Goal: Task Accomplishment & Management: Use online tool/utility

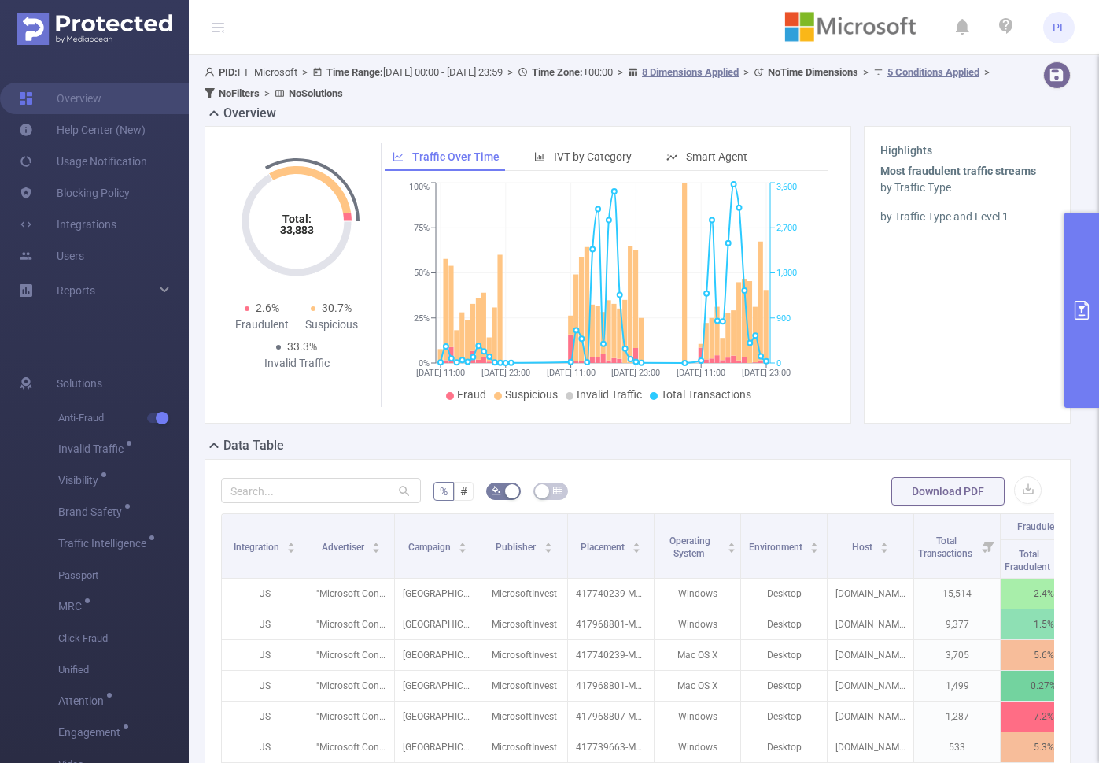
click at [1059, 28] on span "PL" at bounding box center [1059, 27] width 13 height 31
click at [834, 30] on img at bounding box center [851, 28] width 156 height 44
click at [1077, 270] on button "primary" at bounding box center [1082, 309] width 35 height 195
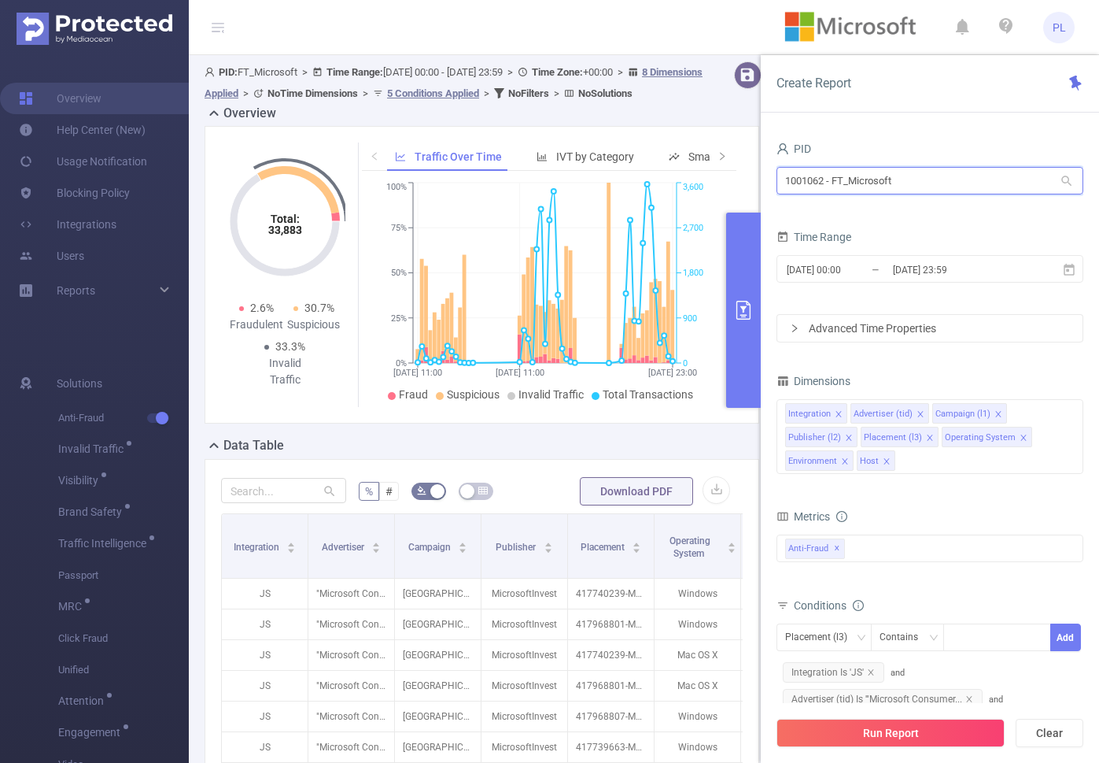
click at [861, 180] on input "1001062 - FT_Microsoft" at bounding box center [930, 181] width 307 height 28
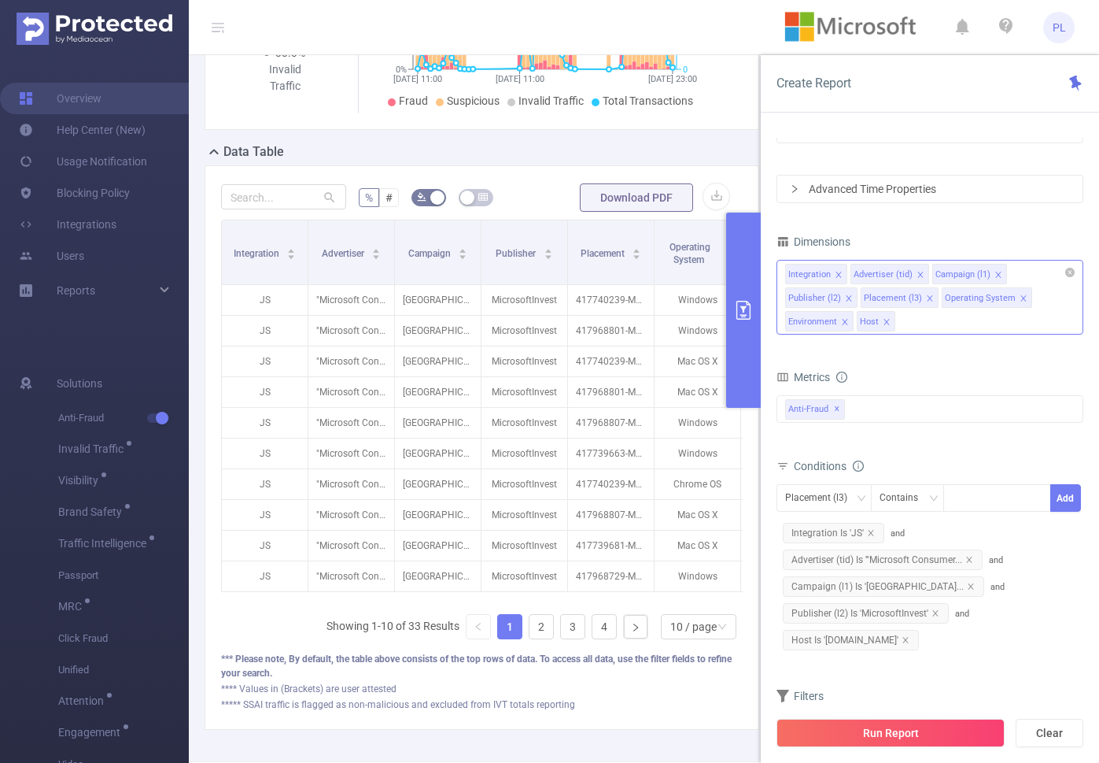
click at [887, 320] on icon "icon: close" at bounding box center [887, 322] width 8 height 8
click at [830, 349] on form "Dimensions Integration Advertiser (tid) Campaign (l1) Publisher (l2) Placement …" at bounding box center [930, 496] width 307 height 531
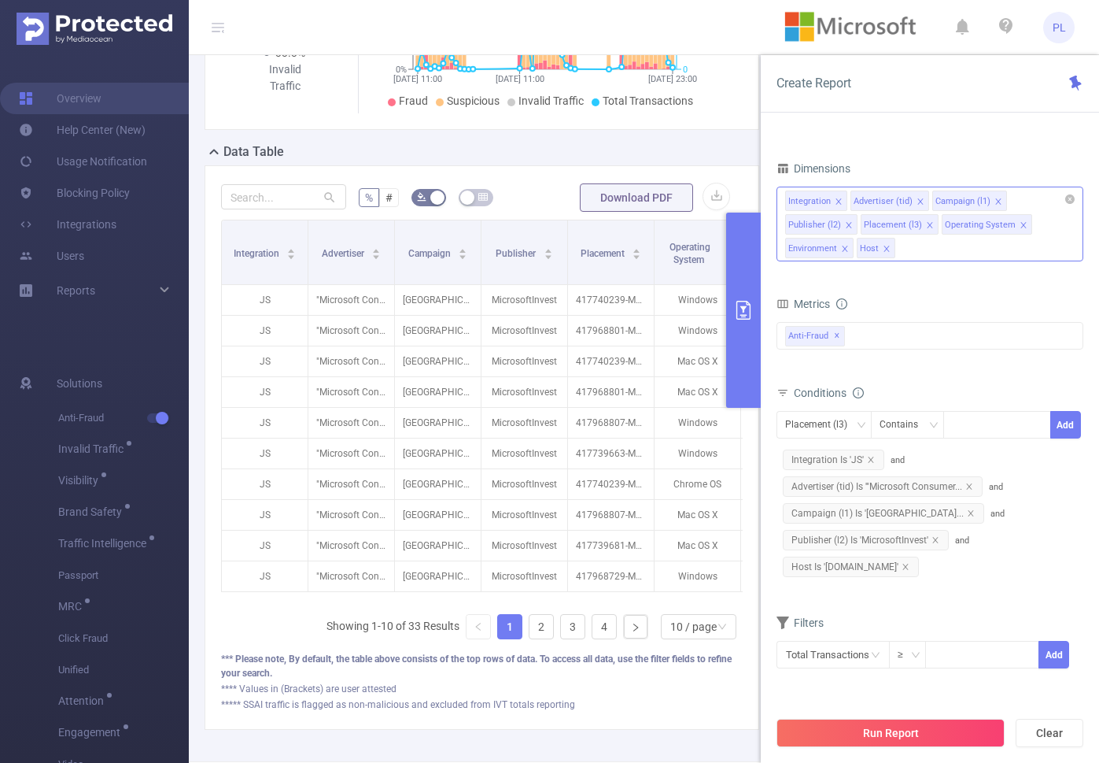
click at [888, 250] on icon "icon: close" at bounding box center [887, 249] width 6 height 6
click at [853, 564] on span "Host Is '[DOMAIN_NAME]'" at bounding box center [851, 566] width 136 height 20
click at [828, 565] on span "Host Is '[DOMAIN_NAME]'" at bounding box center [851, 566] width 136 height 20
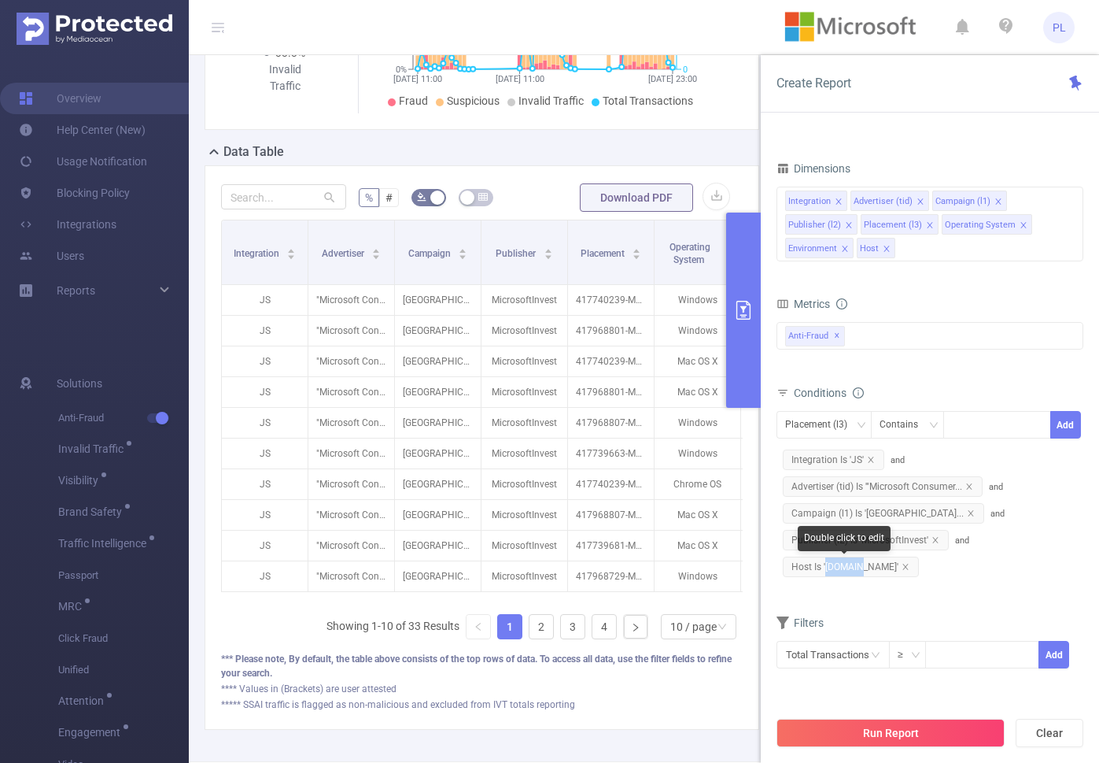
click at [828, 565] on span "Host Is '[DOMAIN_NAME]'" at bounding box center [851, 566] width 136 height 20
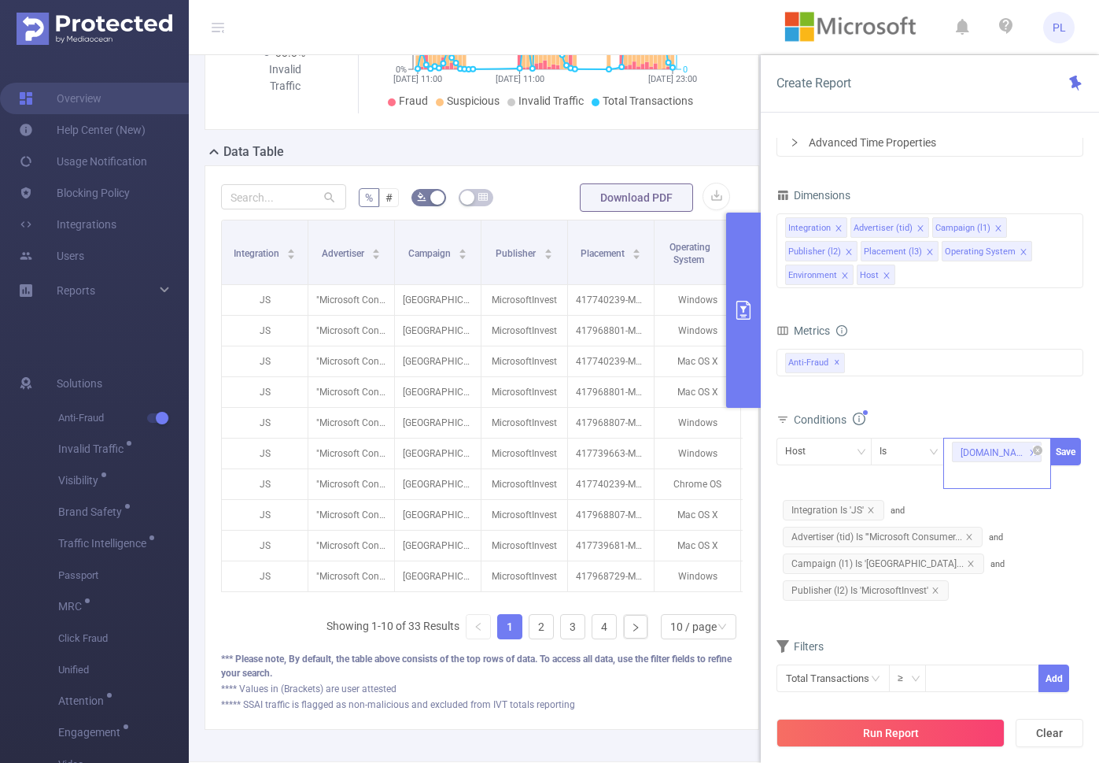
click at [1029, 452] on icon "icon: close" at bounding box center [1033, 453] width 8 height 8
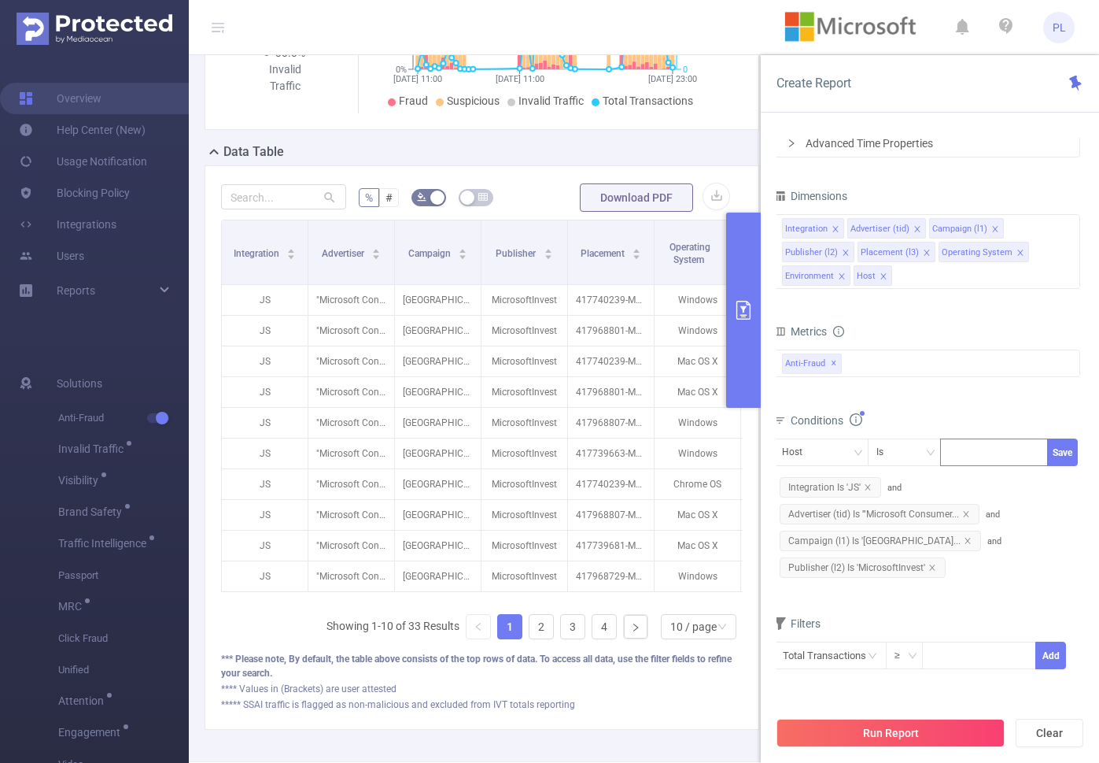
click at [1004, 457] on div at bounding box center [994, 452] width 91 height 26
paste input "[DOMAIN_NAME]"
type input "[DOMAIN_NAME]"
click at [1076, 506] on div "Host Is [DOMAIN_NAME] Save Integration Is 'JS' and Advertiser (tid) Is '"Micros…" at bounding box center [927, 509] width 307 height 142
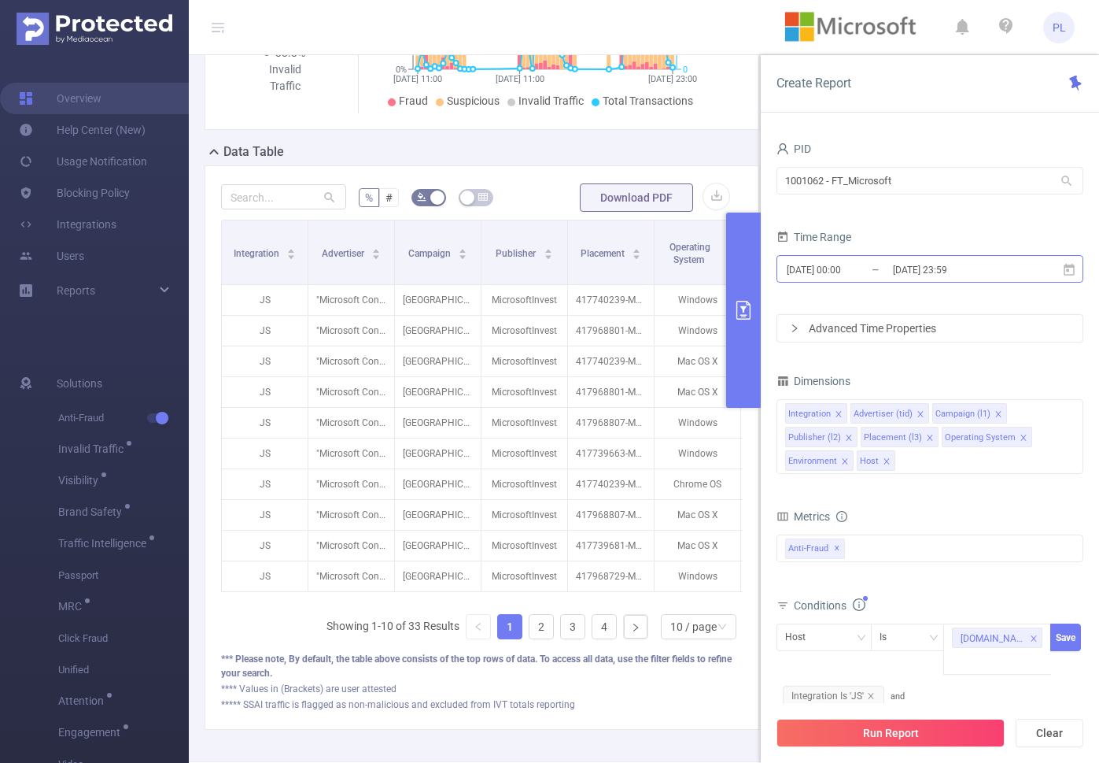
click at [867, 268] on input "[DATE] 00:00" at bounding box center [848, 269] width 127 height 21
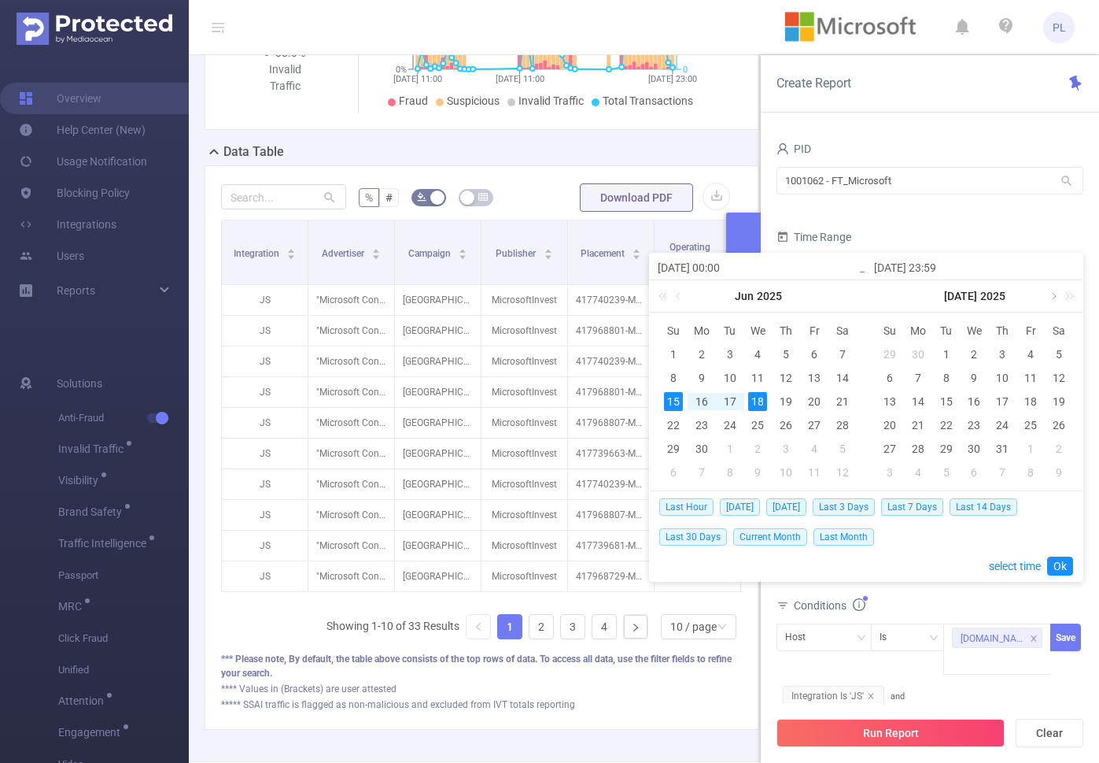
click at [1052, 296] on link at bounding box center [1053, 295] width 14 height 31
click at [1003, 401] on div "14" at bounding box center [1002, 401] width 19 height 19
click at [1057, 561] on link "Ok" at bounding box center [1061, 565] width 26 height 19
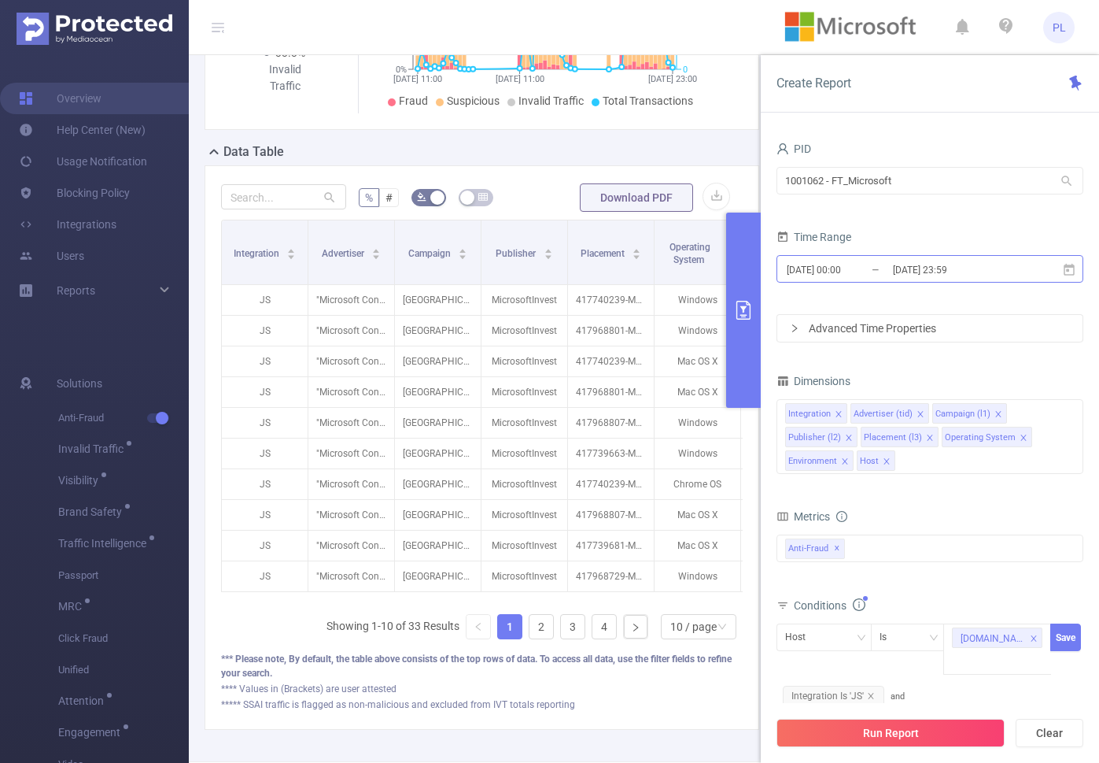
click at [962, 270] on input "[DATE] 23:59" at bounding box center [955, 269] width 127 height 21
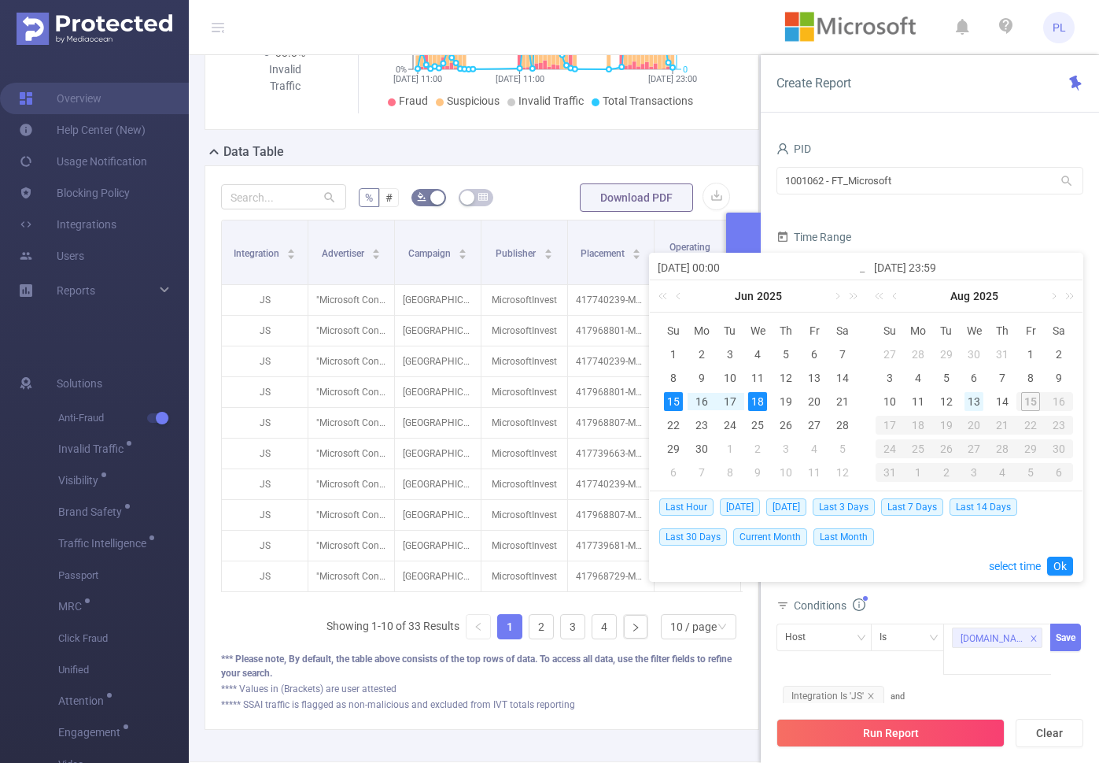
click at [977, 400] on div "13" at bounding box center [974, 401] width 19 height 19
click at [1001, 400] on div "14" at bounding box center [1002, 401] width 19 height 19
type input "[DATE] 00:00"
type input "[DATE] 23:59"
type input "[DATE] 00:00"
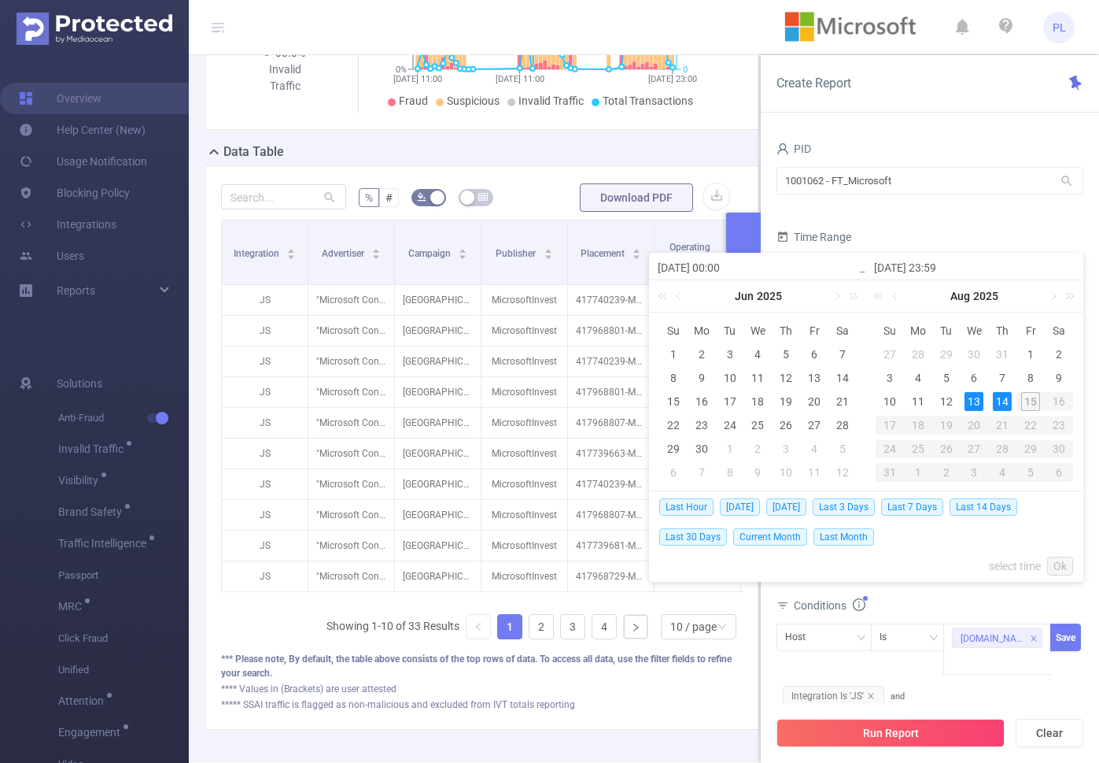
type input "[DATE] 23:59"
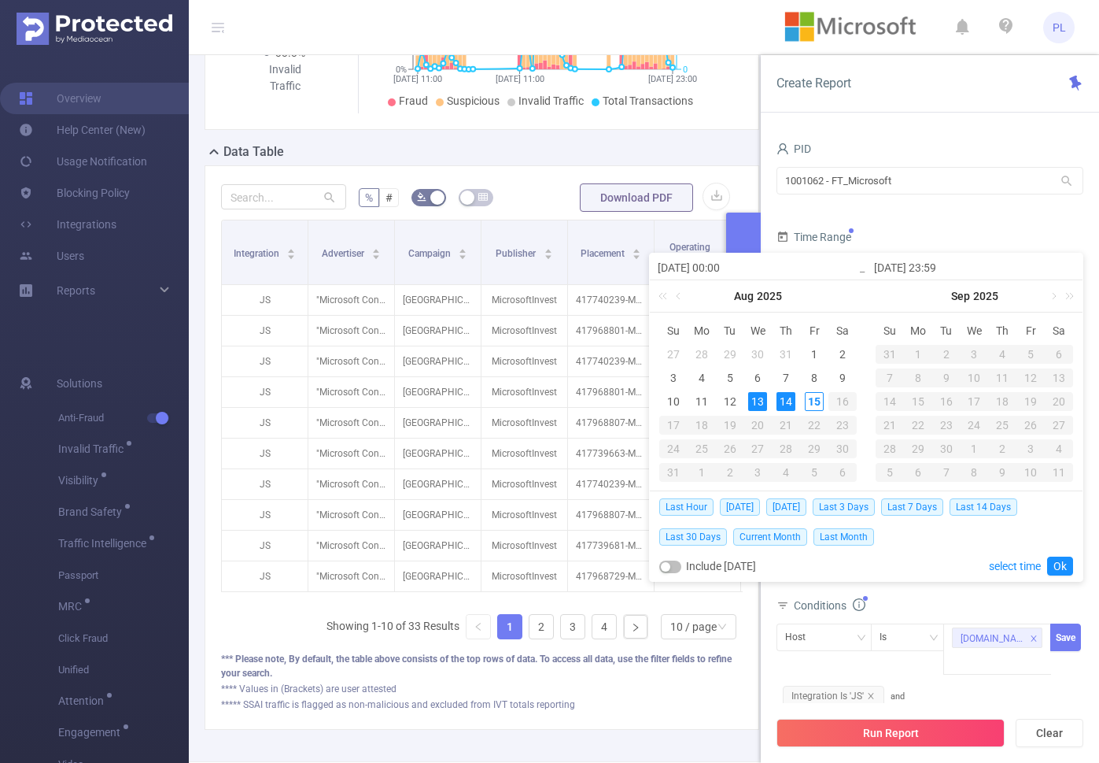
click at [792, 402] on div "14" at bounding box center [786, 401] width 19 height 19
click at [789, 401] on div "14" at bounding box center [786, 401] width 19 height 19
type input "[DATE] 00:00"
click at [1062, 568] on link "Ok" at bounding box center [1061, 565] width 26 height 19
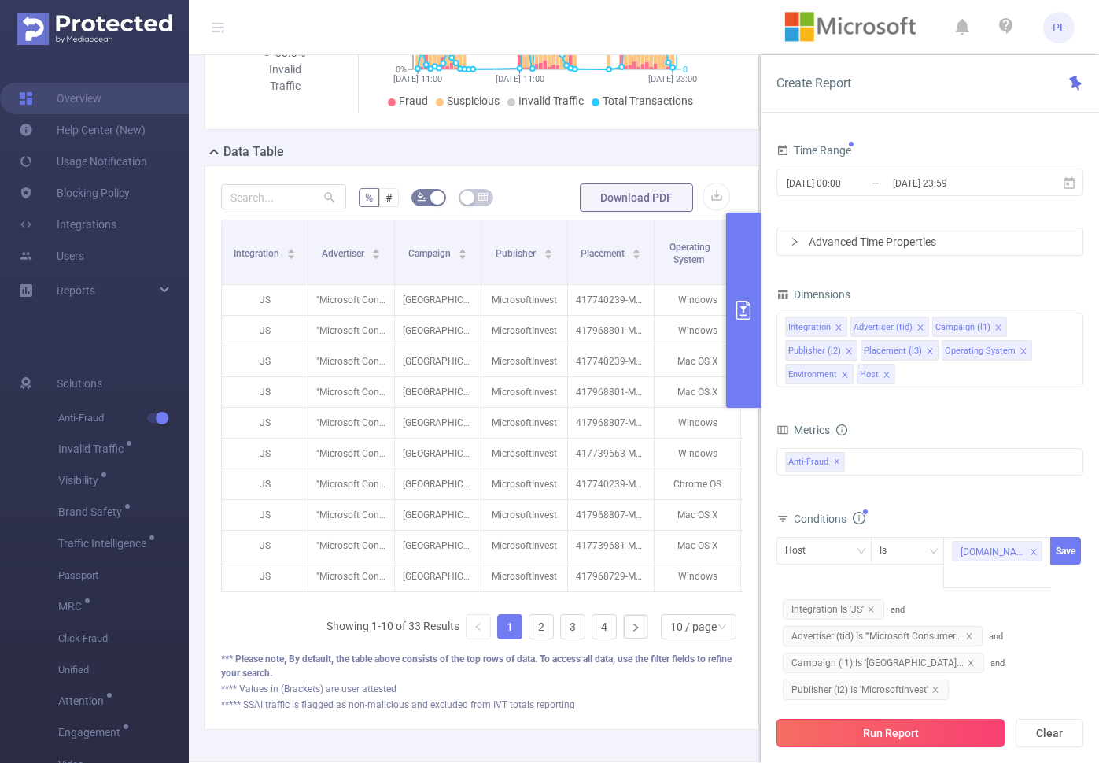
click at [903, 731] on button "Run Report" at bounding box center [891, 733] width 228 height 28
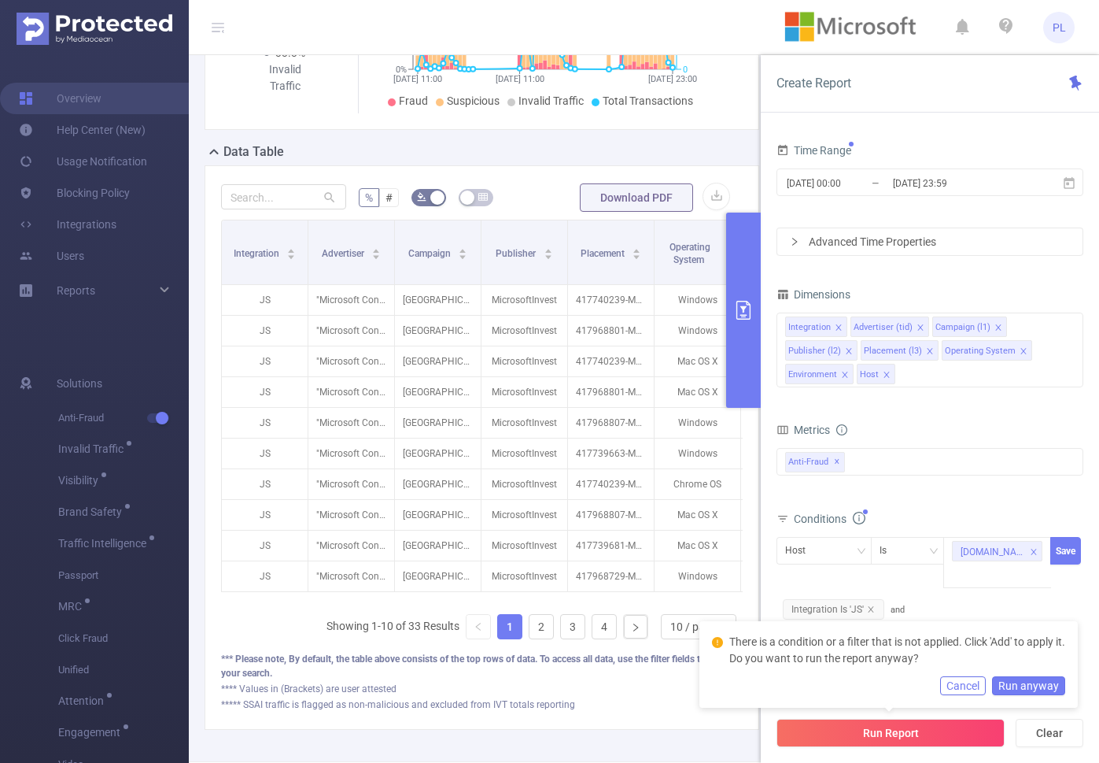
click at [977, 683] on button "Cancel" at bounding box center [963, 685] width 46 height 19
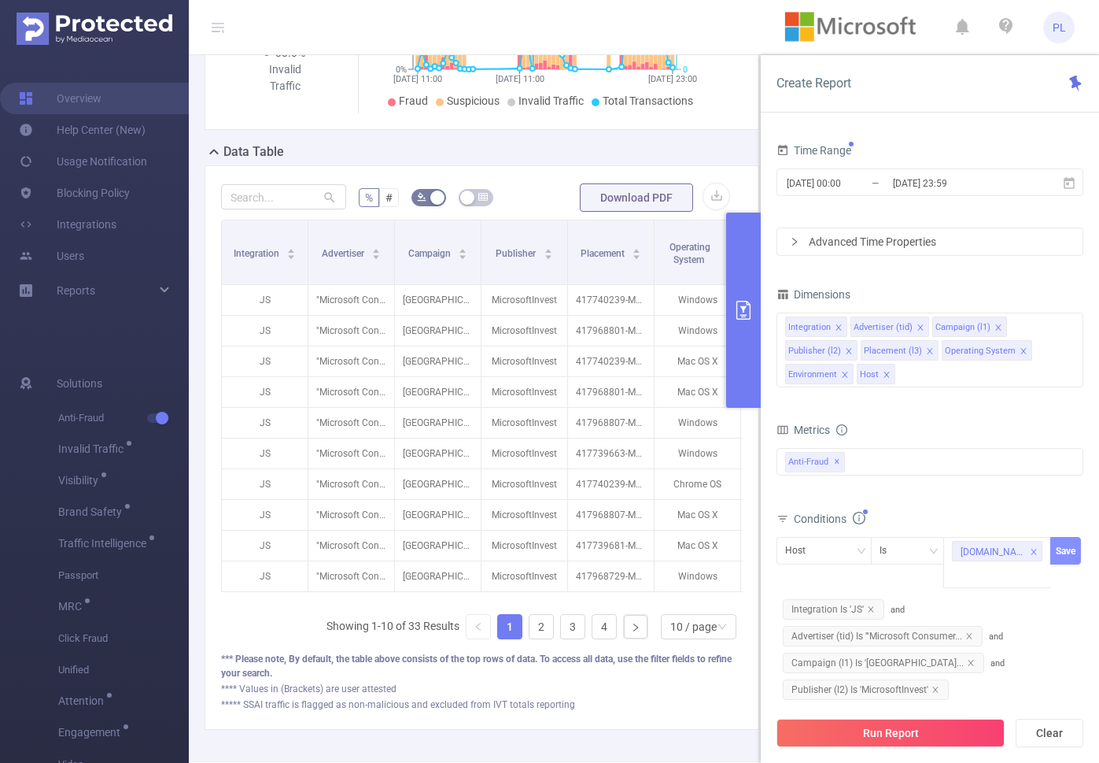
click at [1063, 549] on button "Save" at bounding box center [1066, 551] width 31 height 28
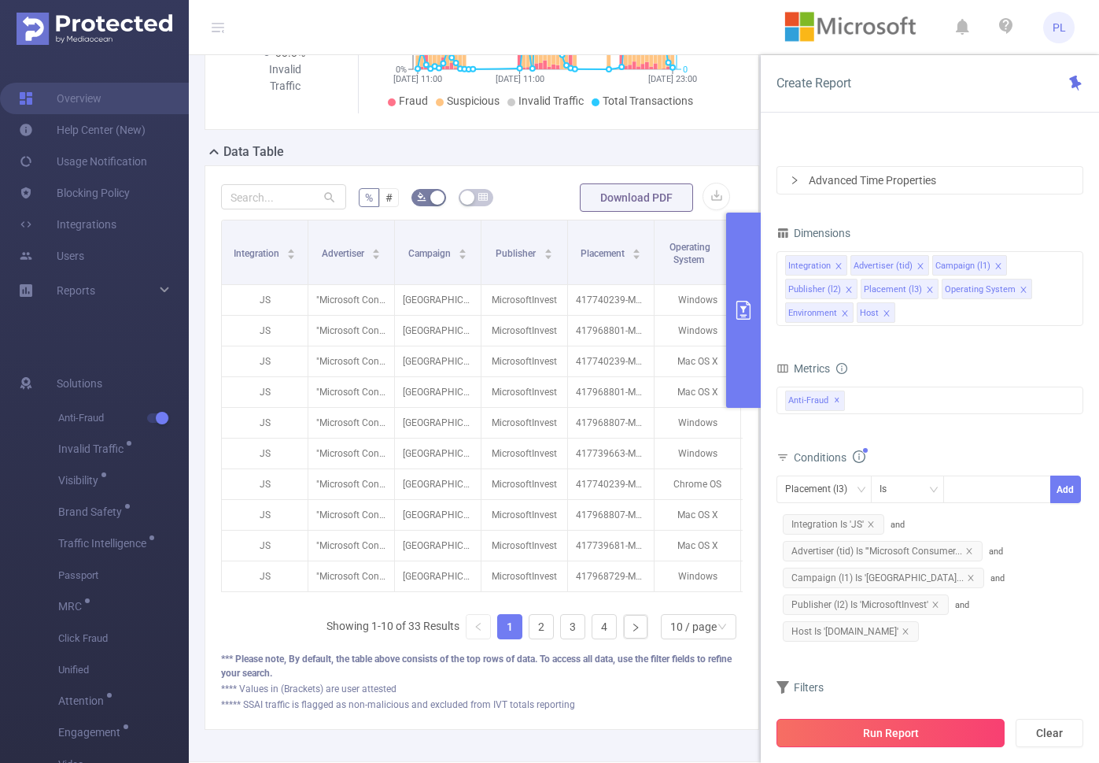
click at [907, 732] on button "Run Report" at bounding box center [891, 733] width 228 height 28
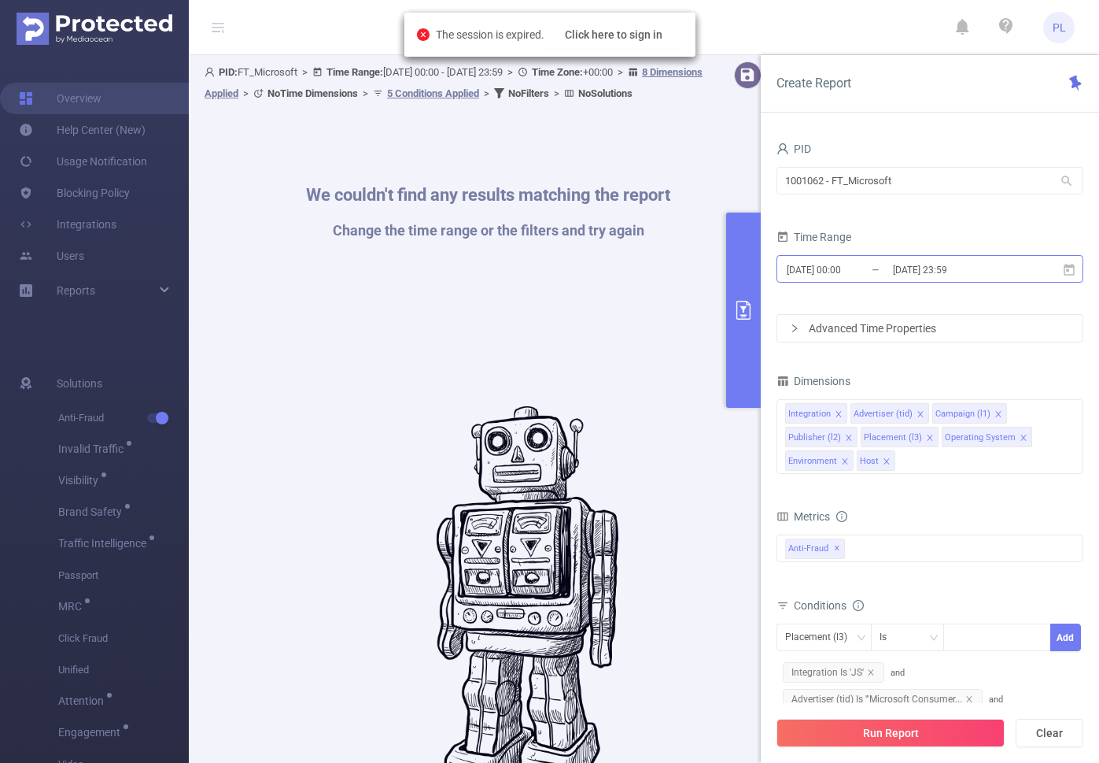
click at [881, 272] on input "[DATE] 00:00" at bounding box center [848, 269] width 127 height 21
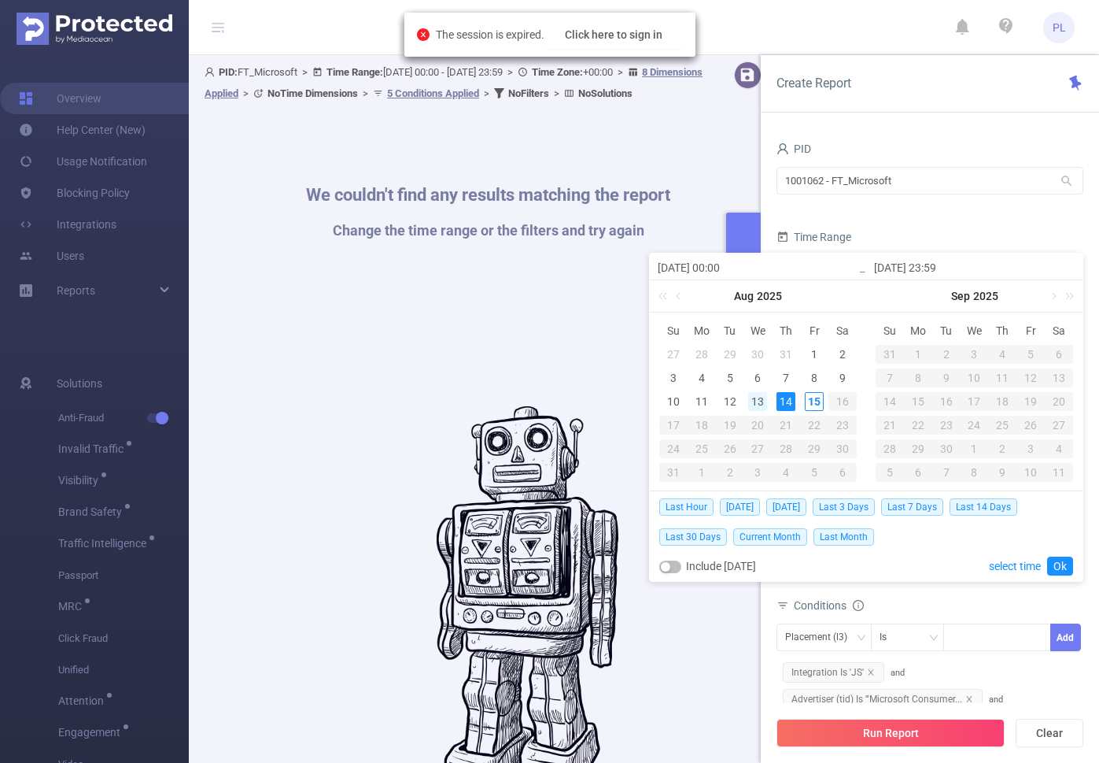
click at [758, 399] on div "13" at bounding box center [757, 401] width 19 height 19
click at [815, 400] on div "15" at bounding box center [814, 401] width 19 height 19
type input "[DATE] 00:00"
type input "[DATE] 15:00"
type input "[DATE] 00:00"
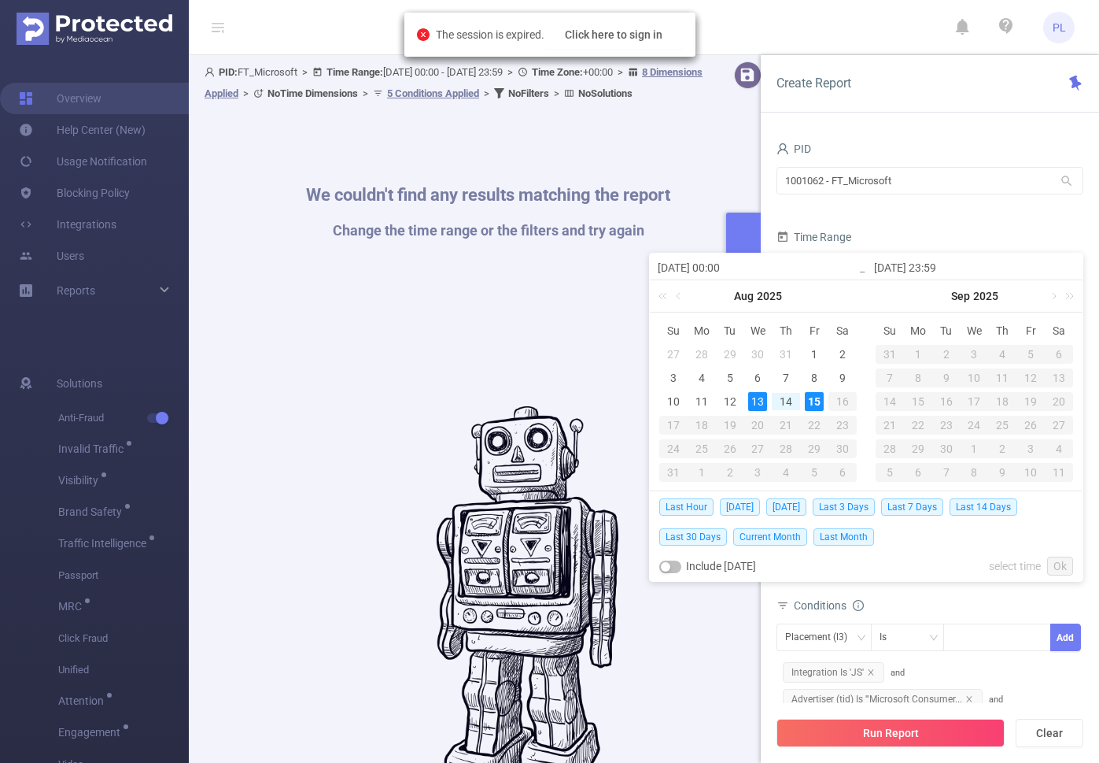
type input "[DATE] 15:00"
click at [1055, 556] on link "Ok" at bounding box center [1061, 565] width 26 height 19
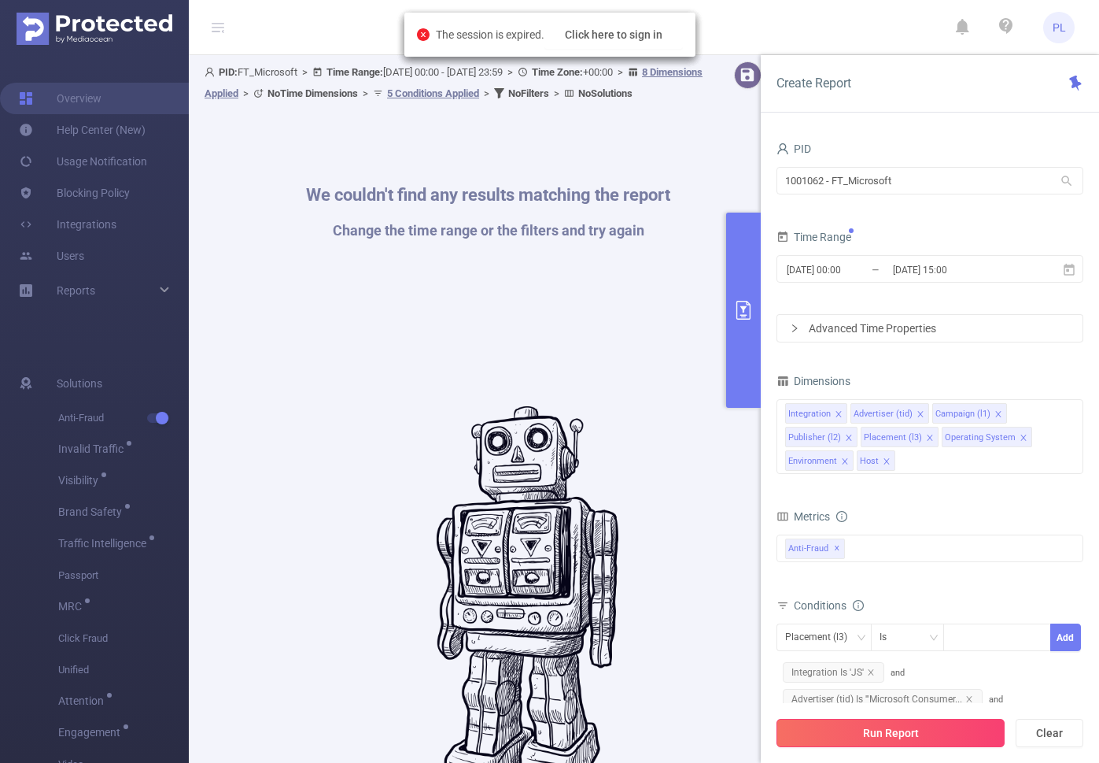
click at [955, 727] on button "Run Report" at bounding box center [891, 733] width 228 height 28
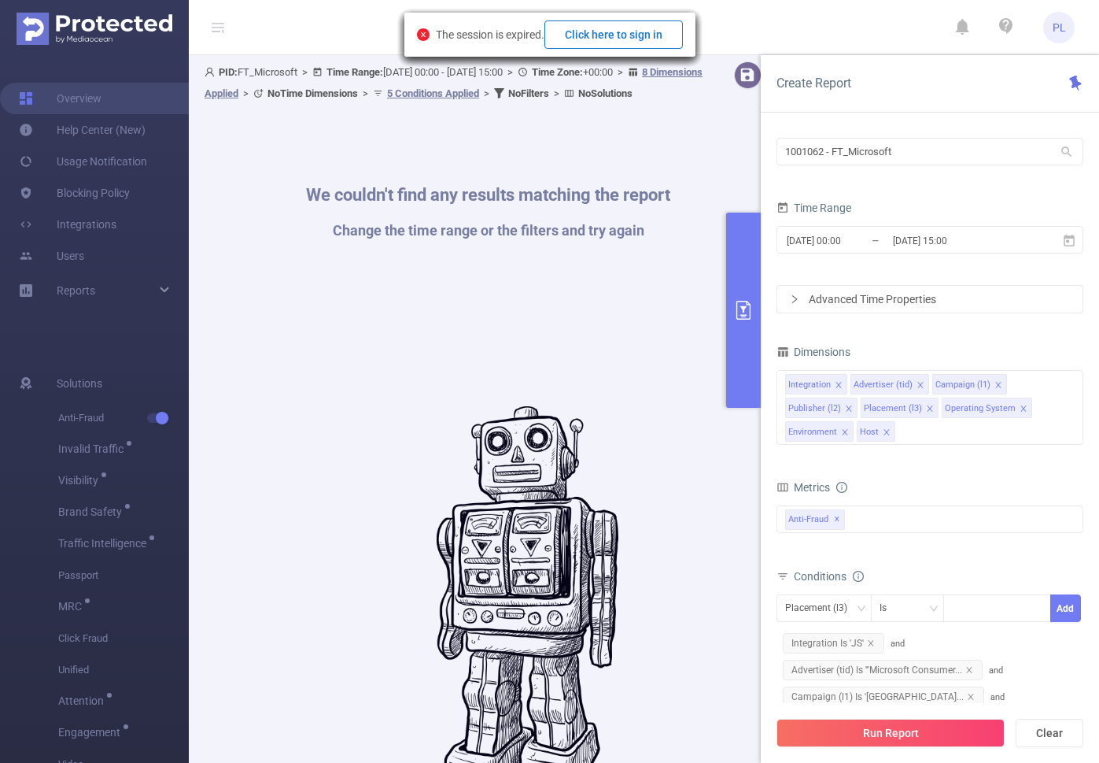
click at [644, 35] on button "Click here to sign in" at bounding box center [614, 34] width 139 height 28
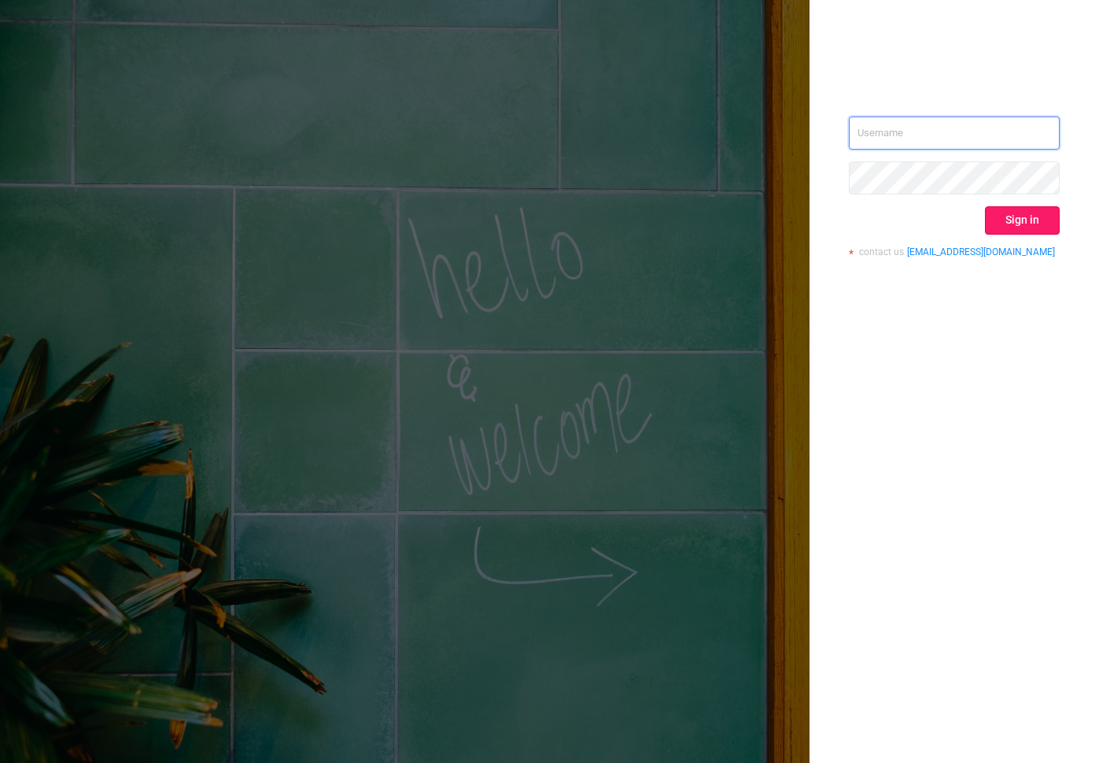
type input "phillip@protected.media"
click at [1018, 220] on button "Sign in" at bounding box center [1022, 220] width 75 height 28
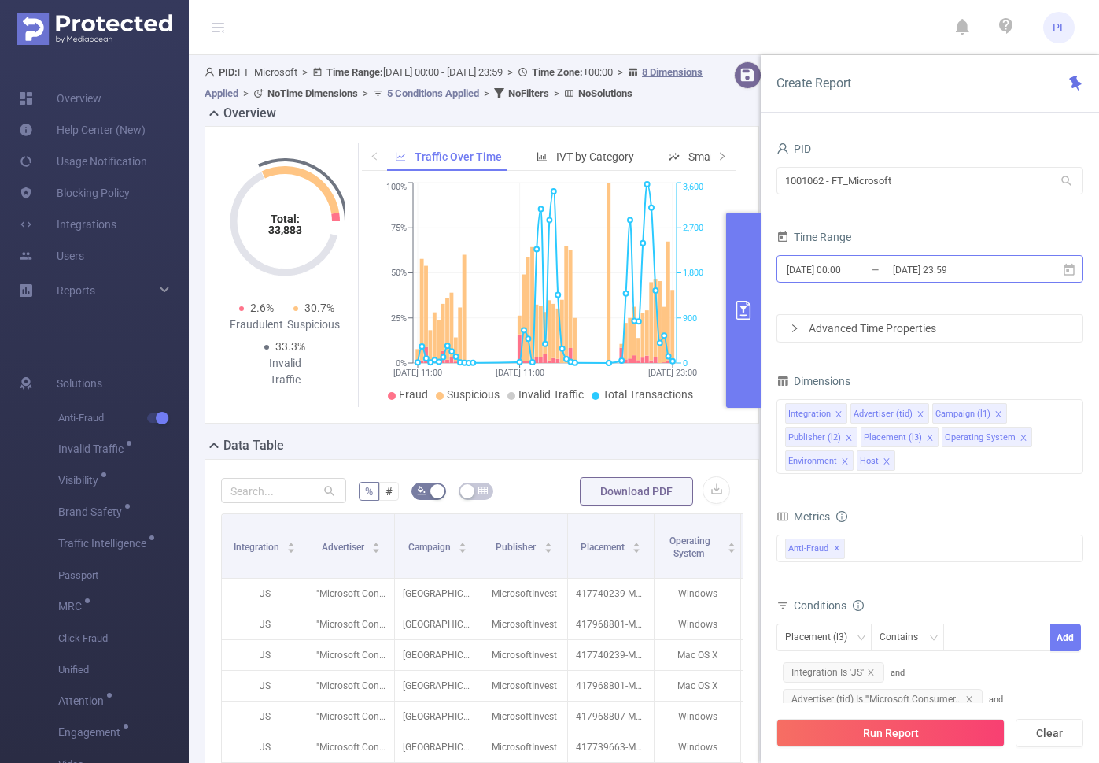
click at [886, 270] on input "[DATE] 00:00" at bounding box center [848, 269] width 127 height 21
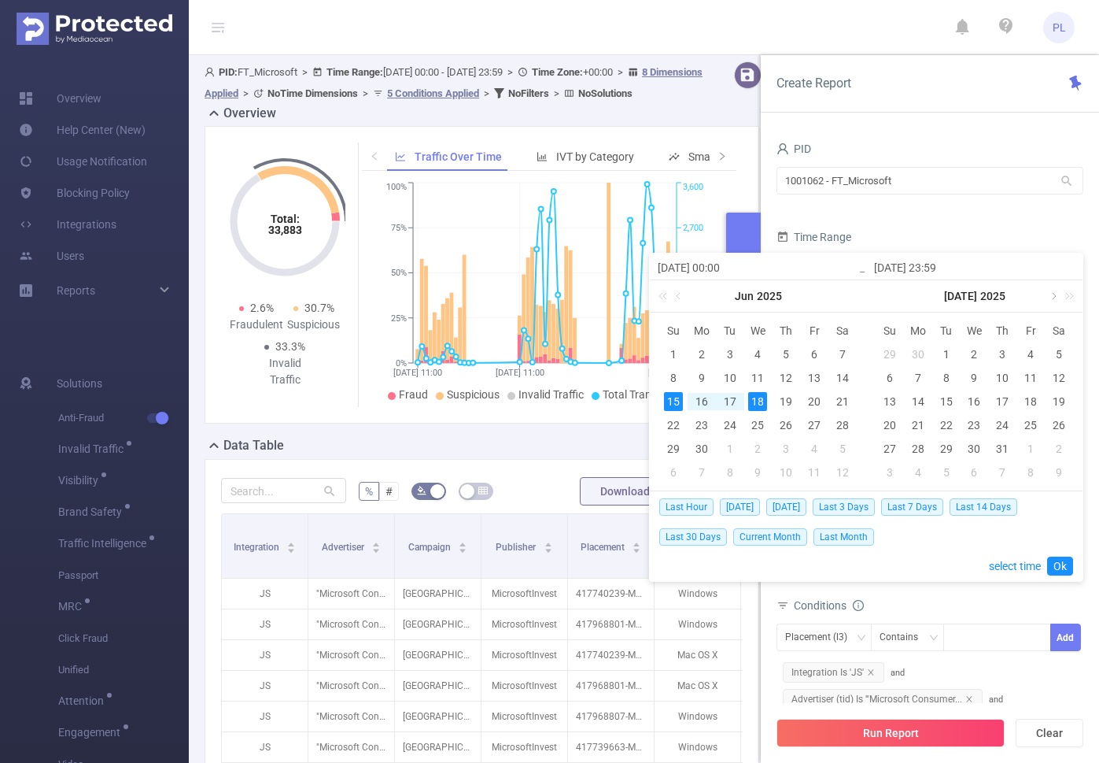
click at [1048, 292] on link at bounding box center [1053, 295] width 14 height 31
click at [969, 401] on div "13" at bounding box center [974, 401] width 19 height 19
click at [997, 400] on div "14" at bounding box center [1002, 401] width 19 height 19
type input "[DATE] 00:00"
type input "[DATE] 23:59"
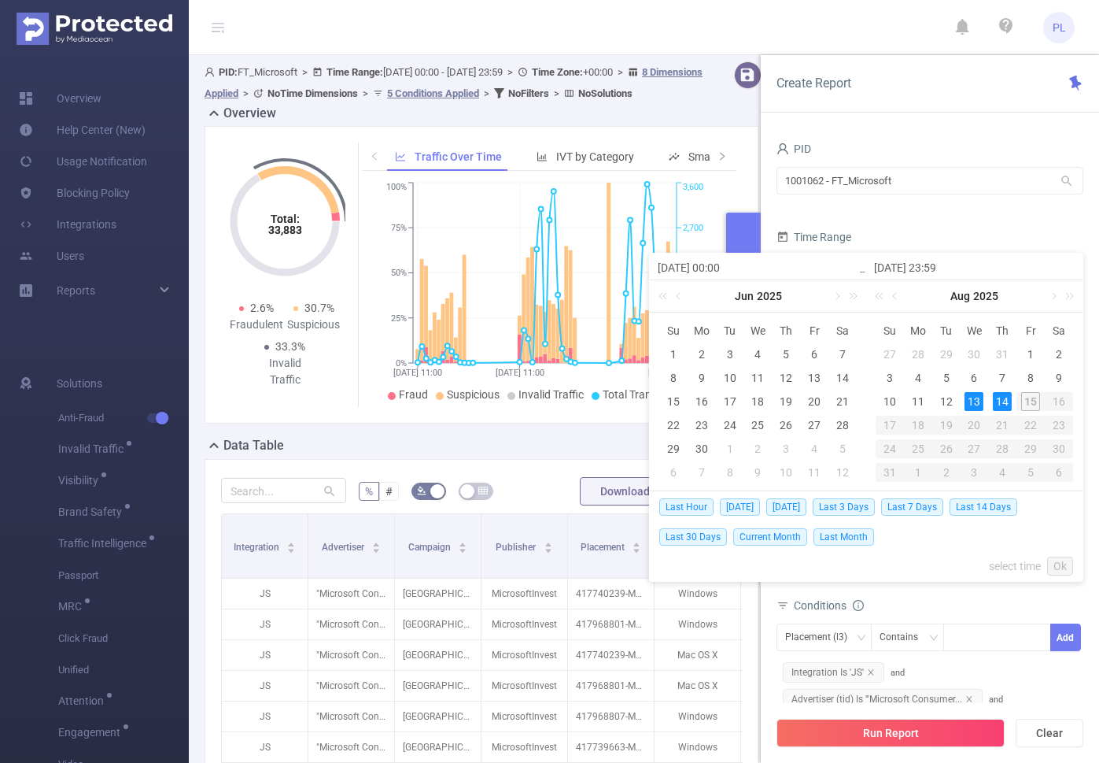
type input "[DATE] 00:00"
type input "[DATE] 23:59"
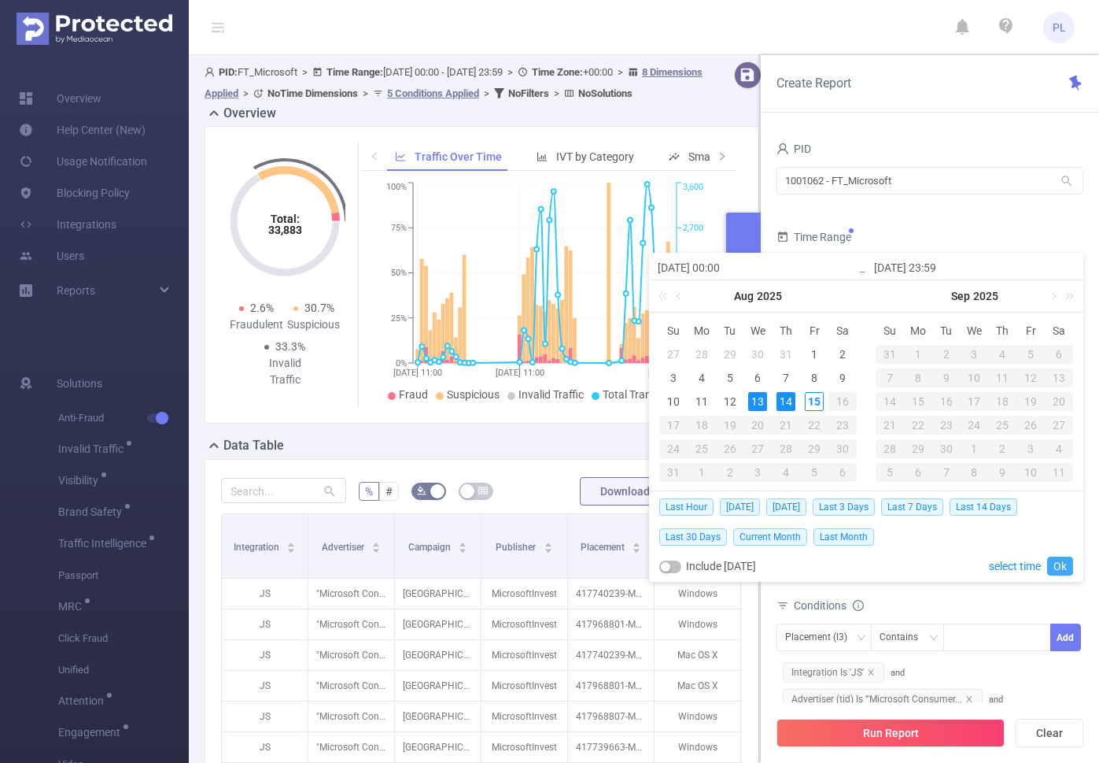
click at [1061, 563] on link "Ok" at bounding box center [1061, 565] width 26 height 19
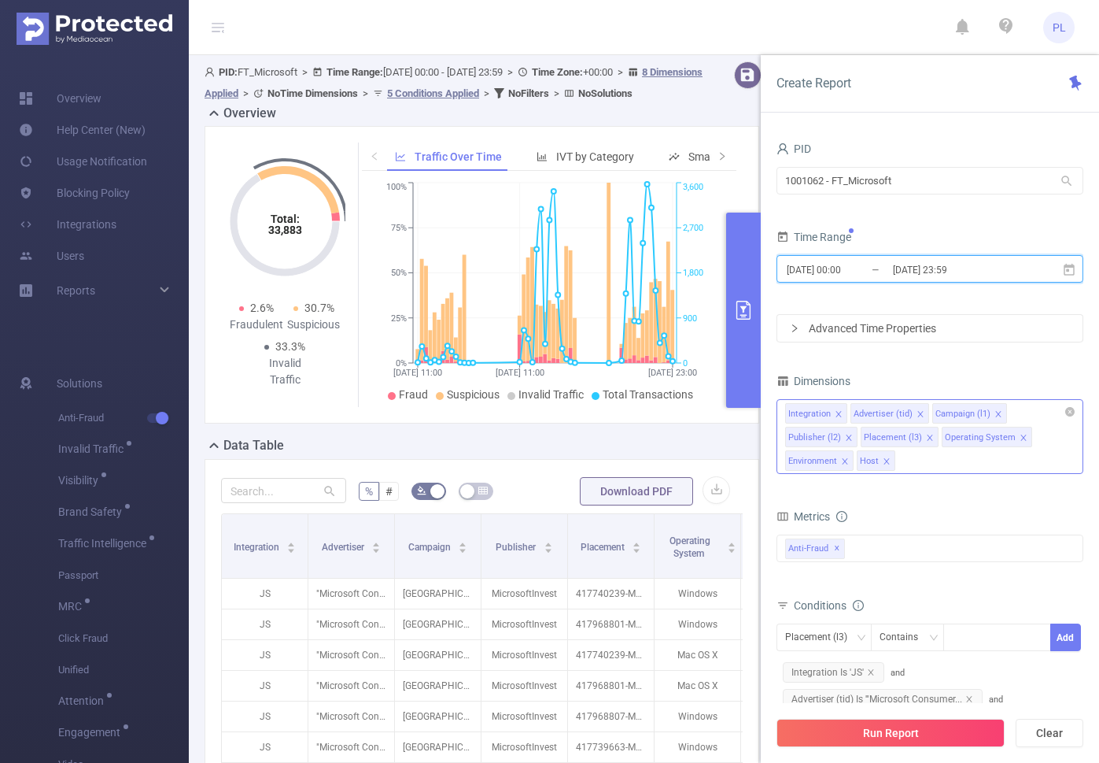
click at [870, 456] on div "Host" at bounding box center [869, 461] width 19 height 20
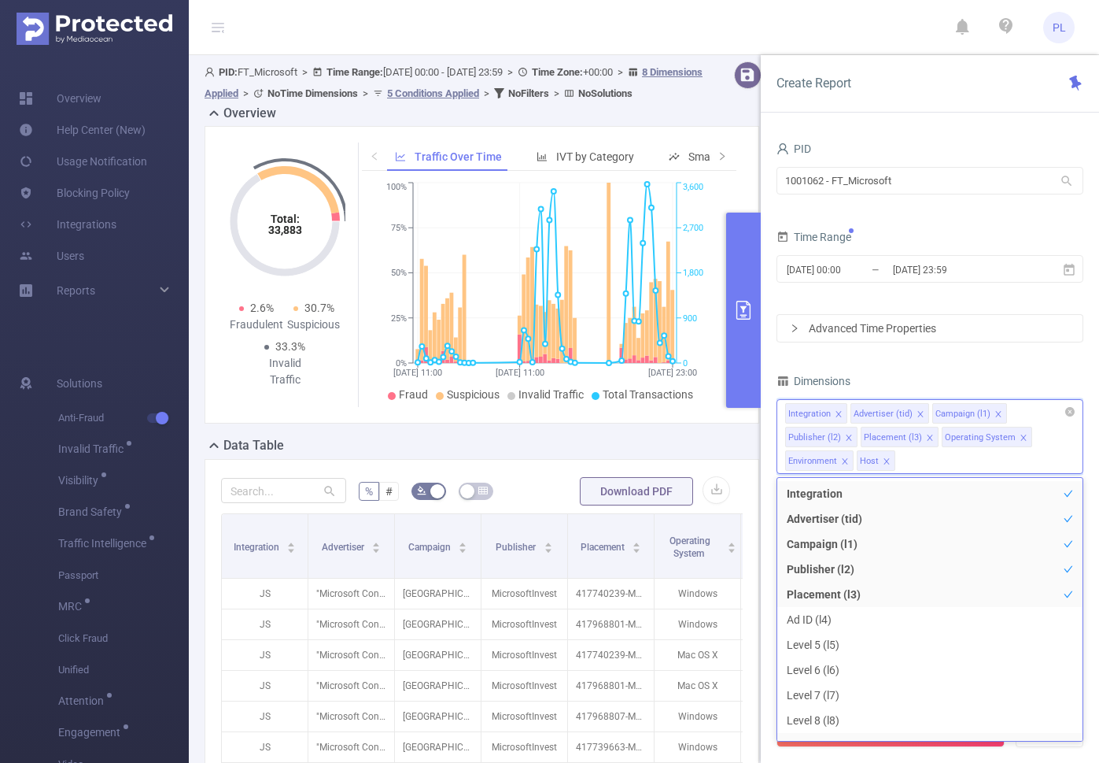
click at [871, 466] on div "Host" at bounding box center [869, 461] width 19 height 20
click at [874, 362] on div "PID 1001062 - FT_Microsoft 1001062 - FT_Microsoft Time Range 2025-08-13 00:00 _…" at bounding box center [930, 519] width 307 height 763
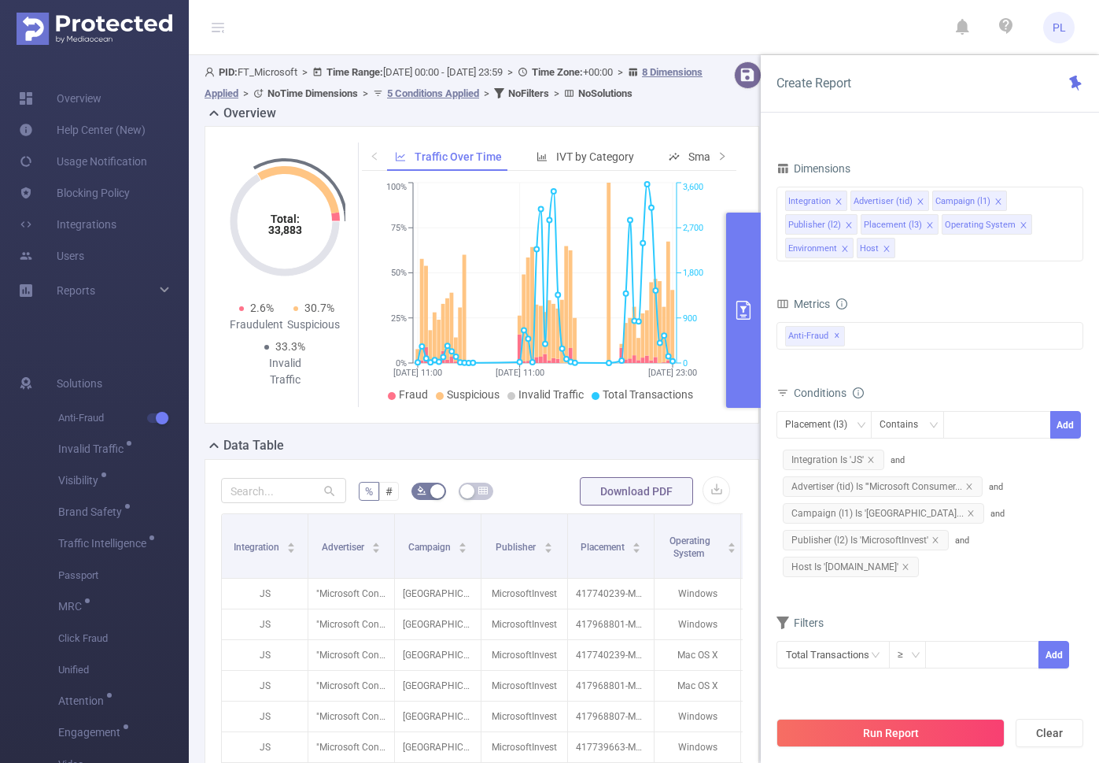
click at [833, 569] on span "Host Is '[DOMAIN_NAME]'" at bounding box center [851, 566] width 136 height 20
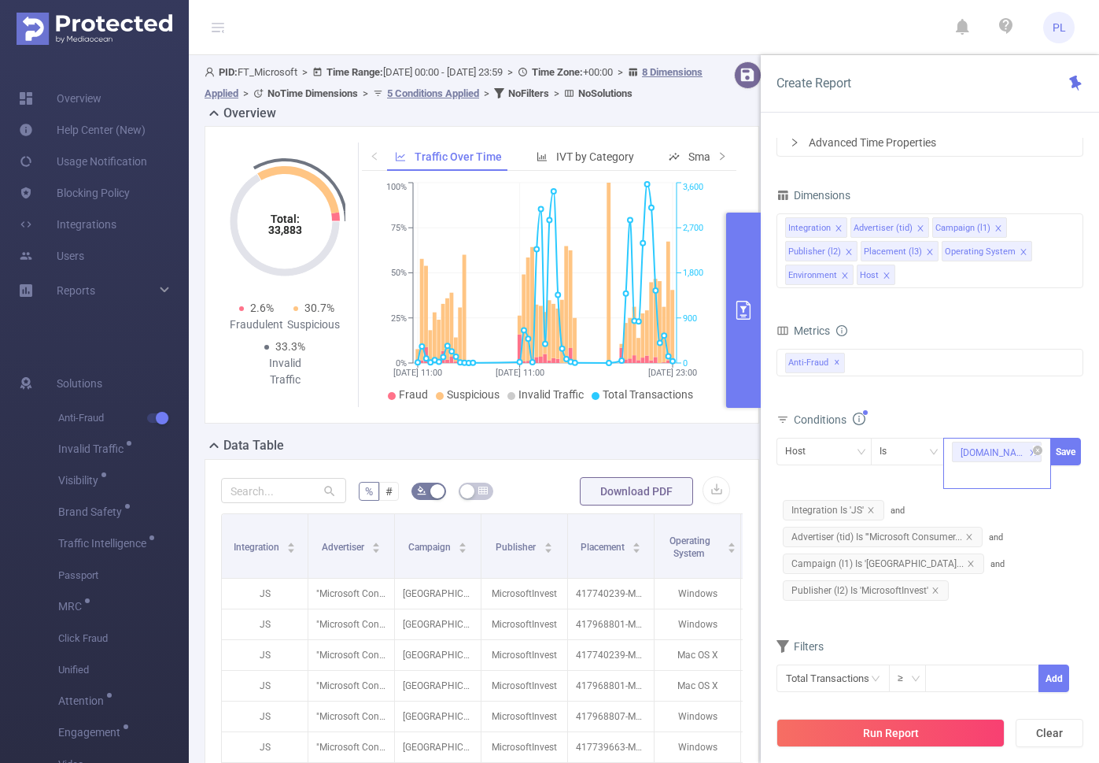
click at [1030, 453] on icon "icon: close" at bounding box center [1033, 452] width 6 height 6
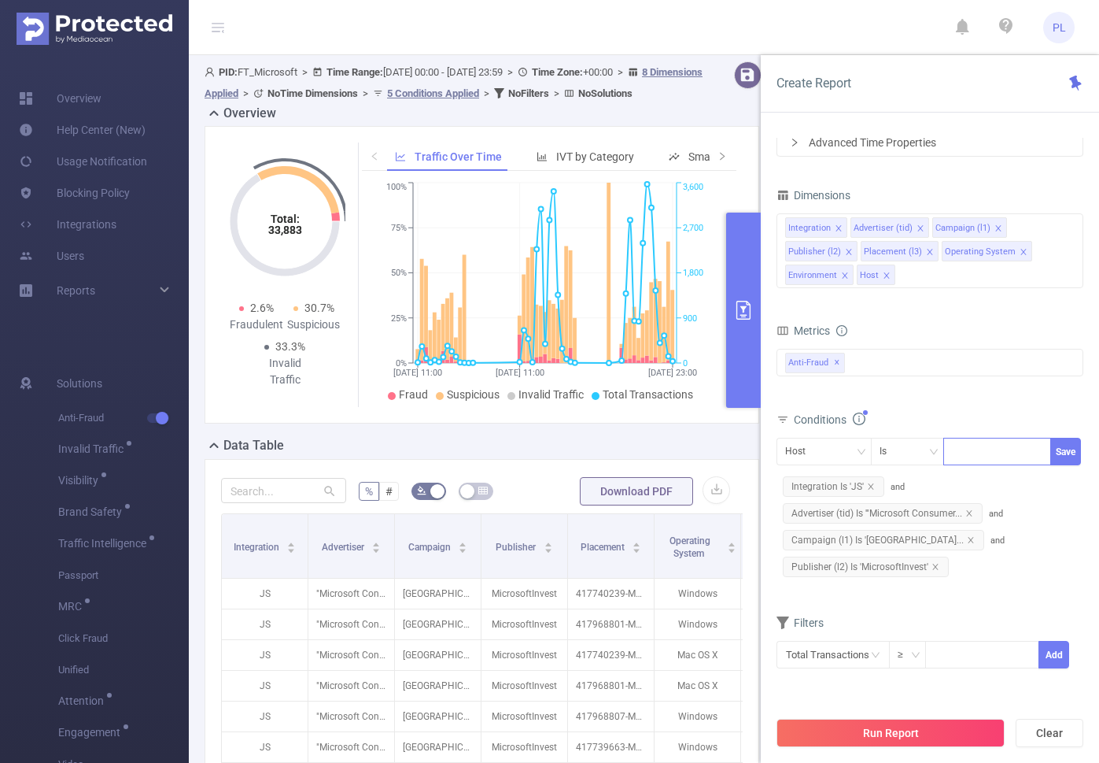
click at [972, 463] on div at bounding box center [997, 451] width 91 height 26
paste input "[DOMAIN_NAME]"
type input "[DOMAIN_NAME]"
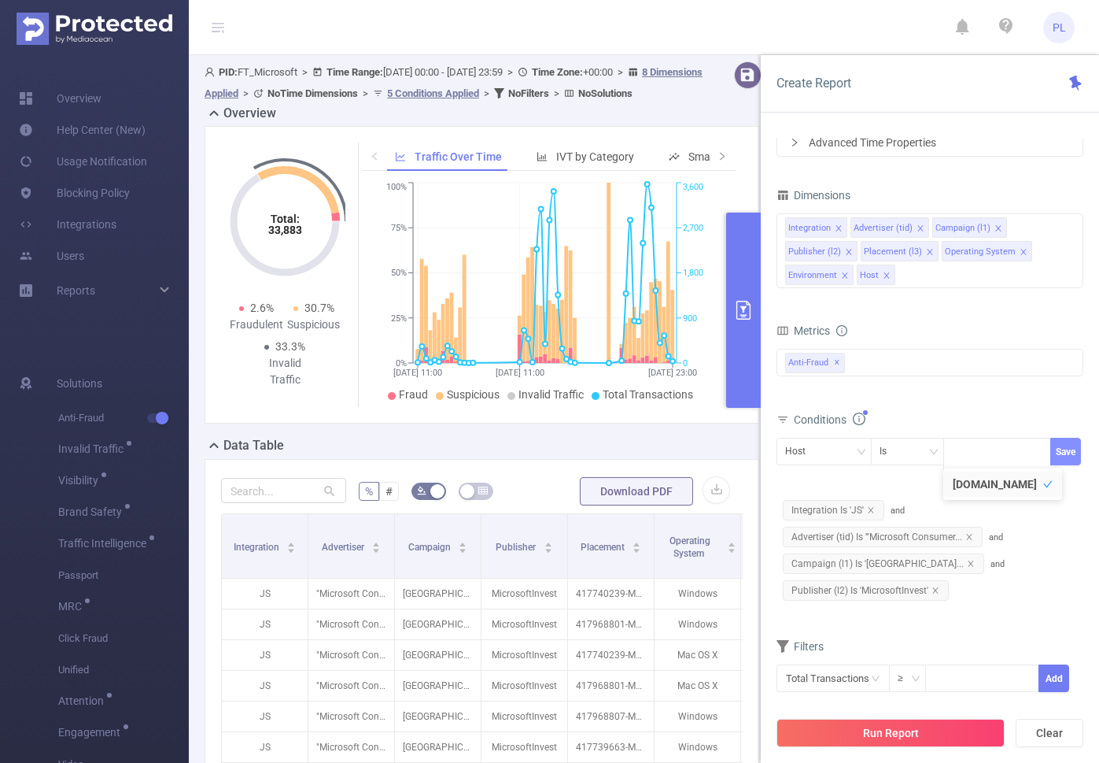
click at [1071, 450] on button "Save" at bounding box center [1066, 452] width 31 height 28
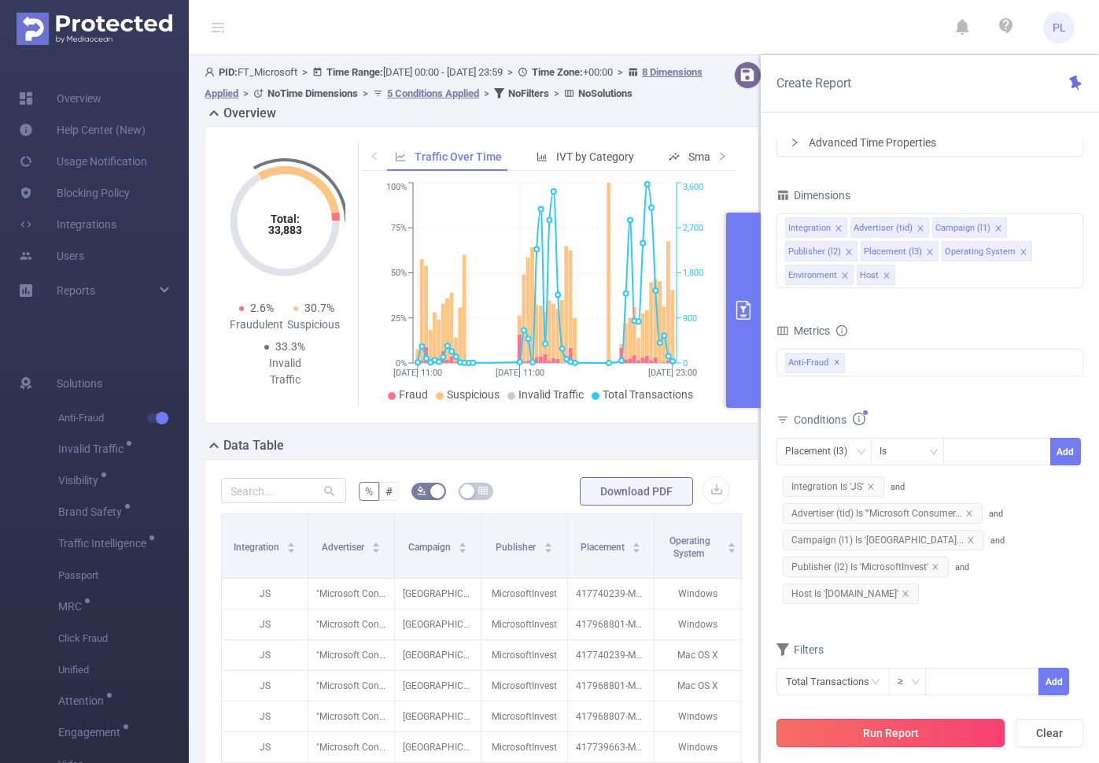
click at [922, 733] on button "Run Report" at bounding box center [891, 733] width 228 height 28
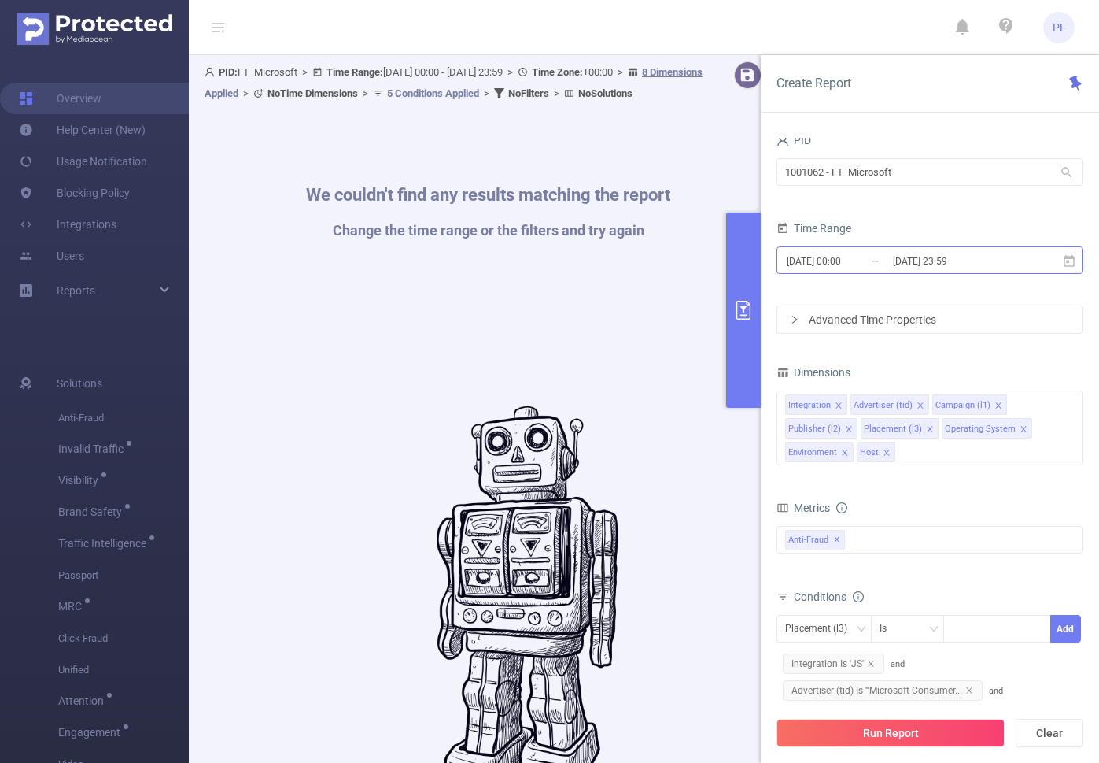
click at [924, 257] on input "[DATE] 23:59" at bounding box center [955, 260] width 127 height 21
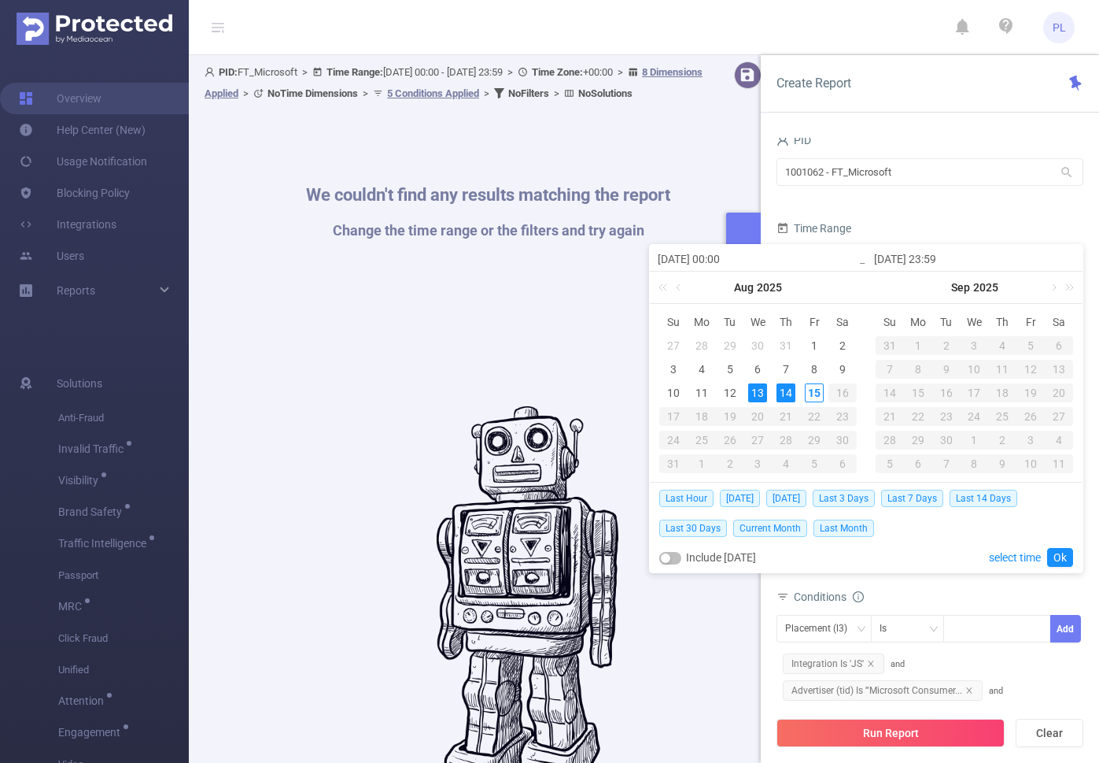
click at [924, 257] on input "[DATE] 23:59" at bounding box center [974, 258] width 201 height 19
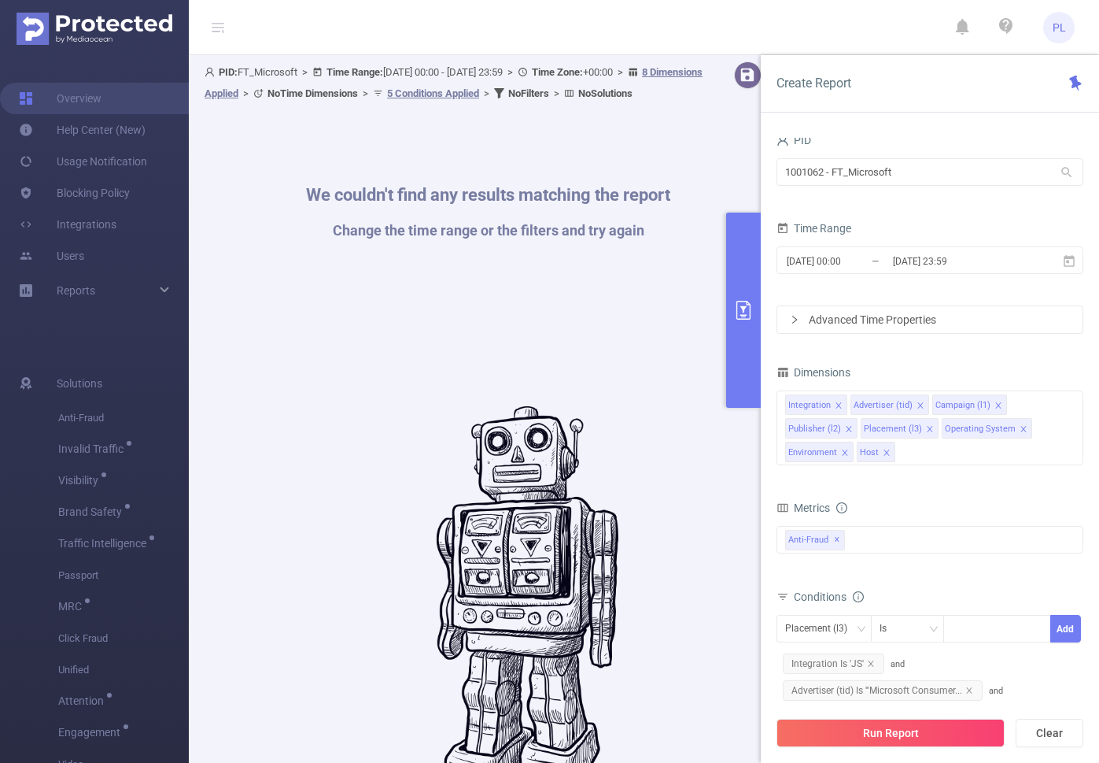
click at [927, 217] on div "Time Range" at bounding box center [930, 230] width 307 height 26
click at [845, 453] on icon "icon: close" at bounding box center [845, 453] width 8 height 8
click at [1020, 430] on icon "icon: close" at bounding box center [1024, 429] width 8 height 8
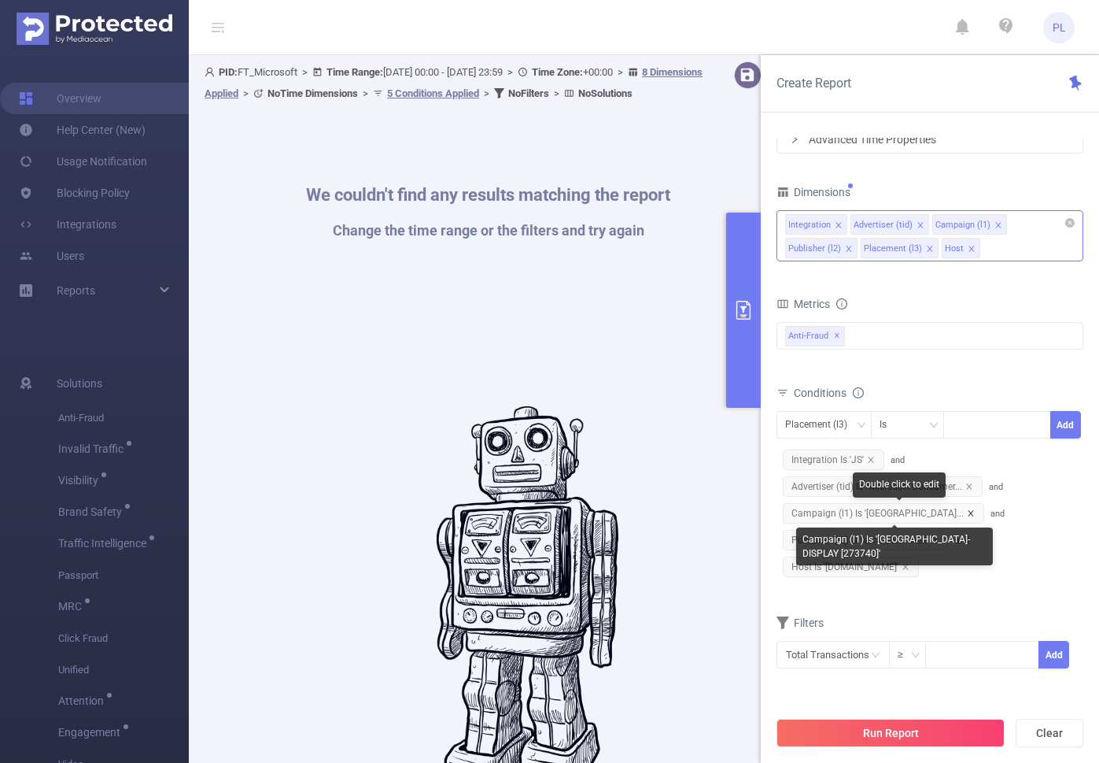
click at [974, 511] on icon "icon: close" at bounding box center [971, 513] width 6 height 6
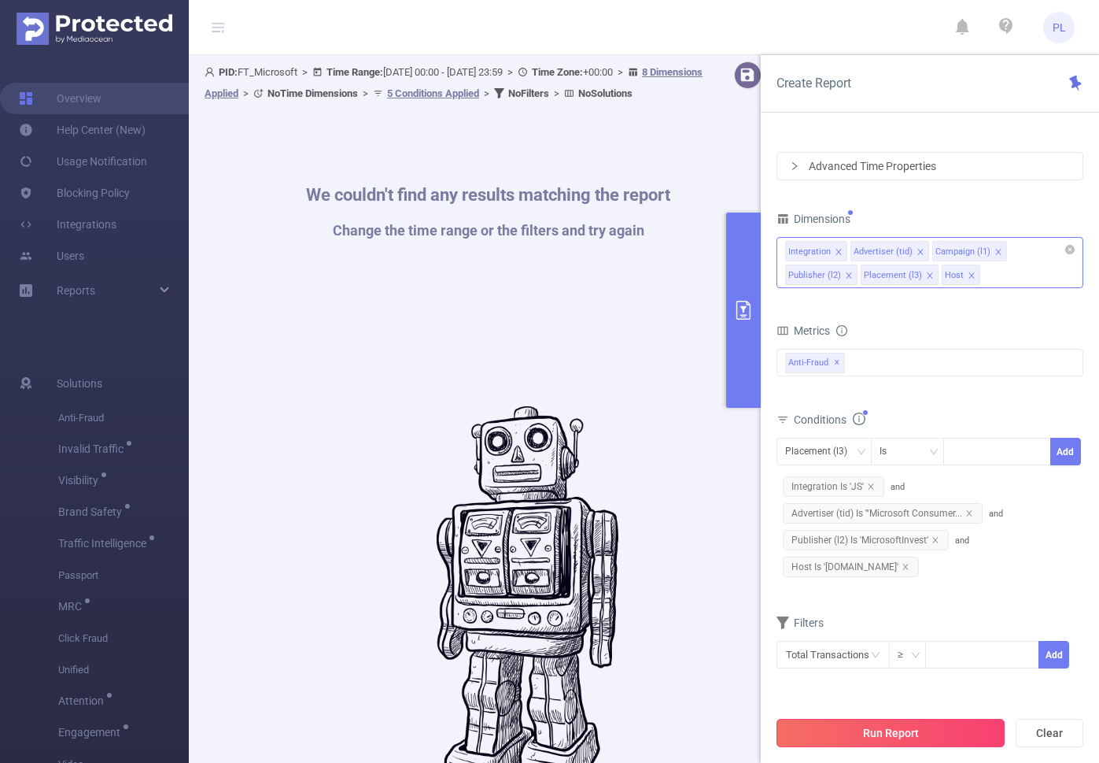
click at [937, 730] on button "Run Report" at bounding box center [891, 733] width 228 height 28
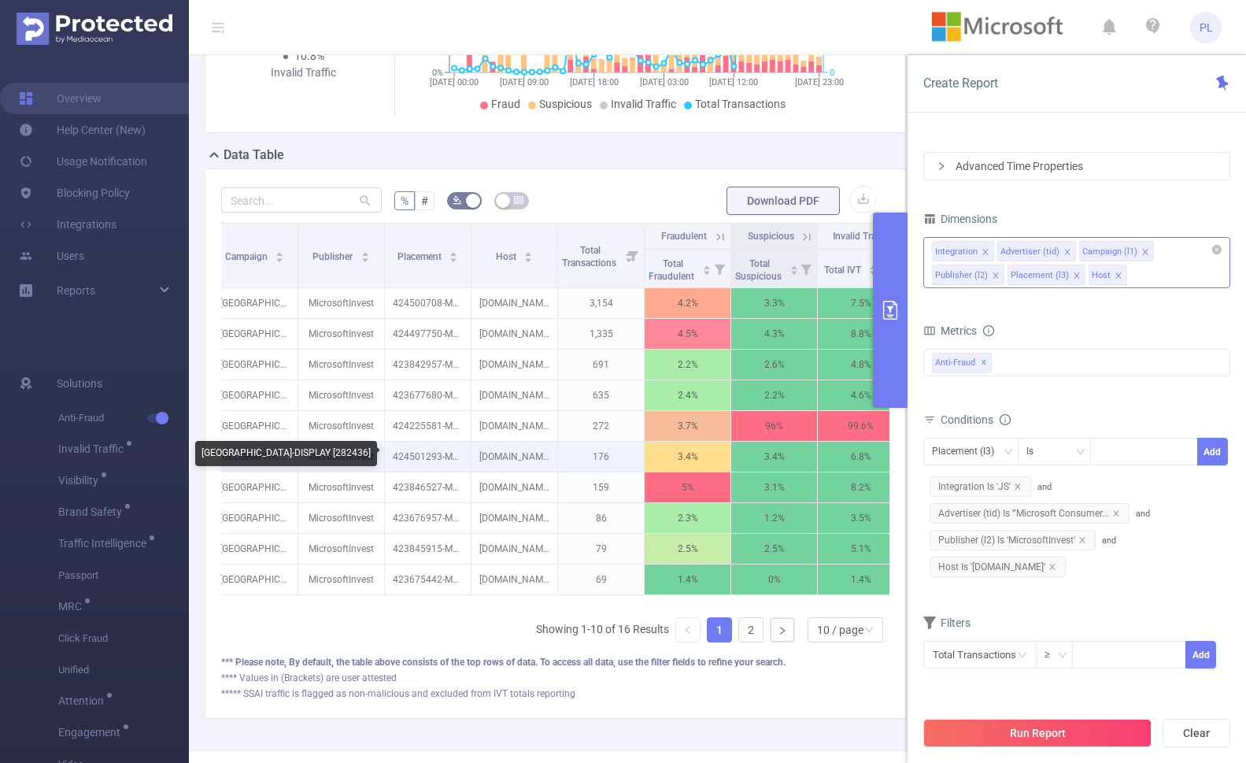
scroll to position [0, 213]
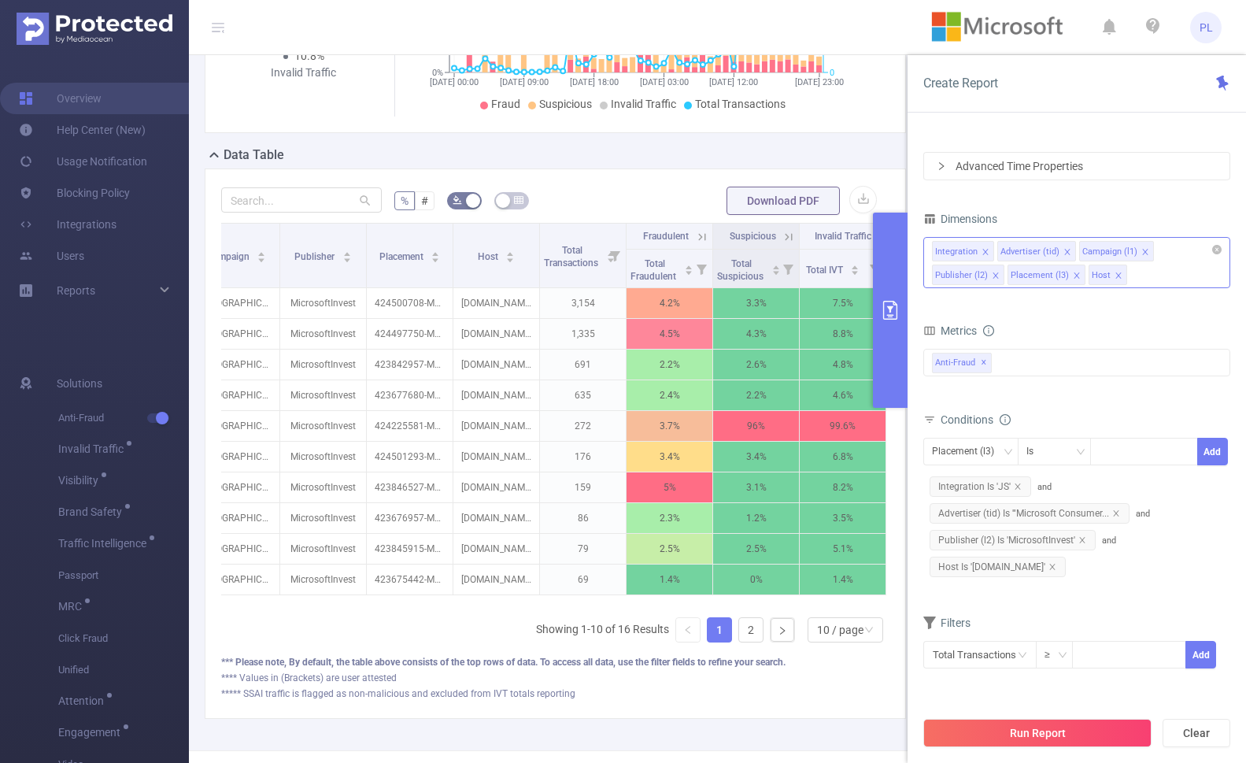
click at [782, 235] on icon at bounding box center [789, 237] width 14 height 14
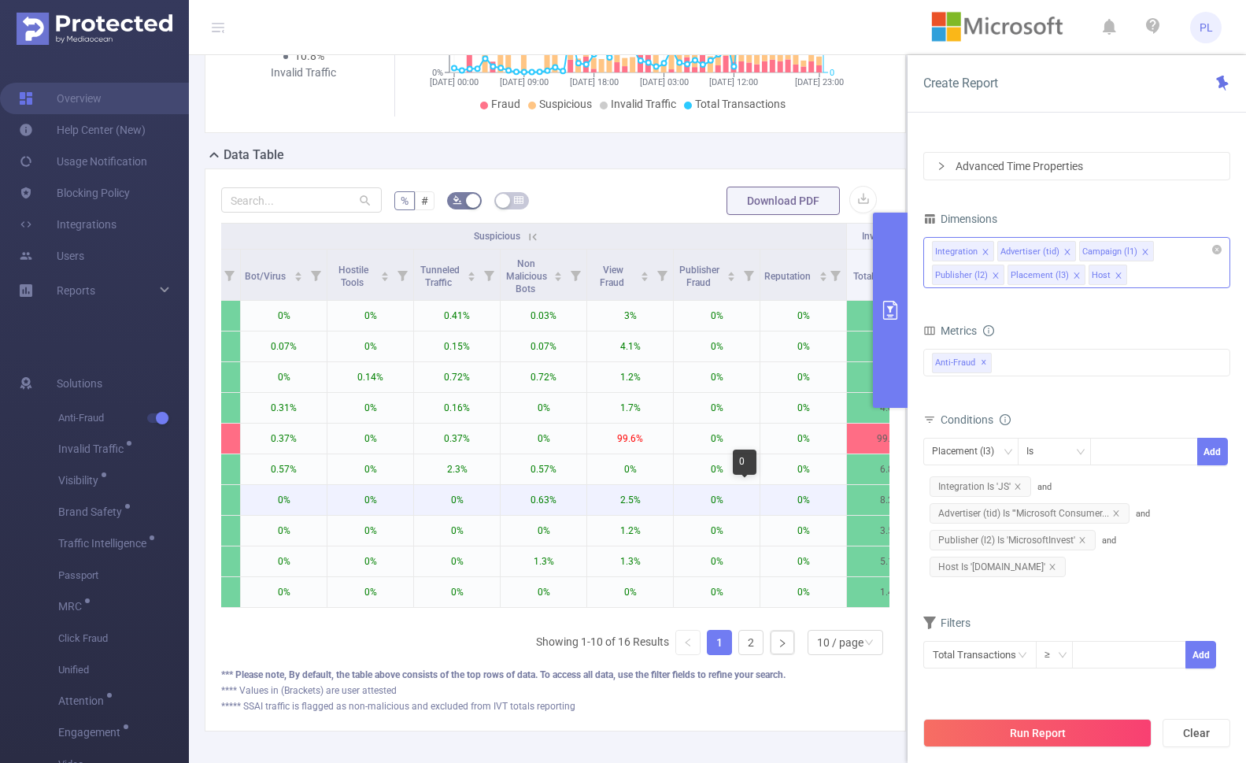
scroll to position [0, 758]
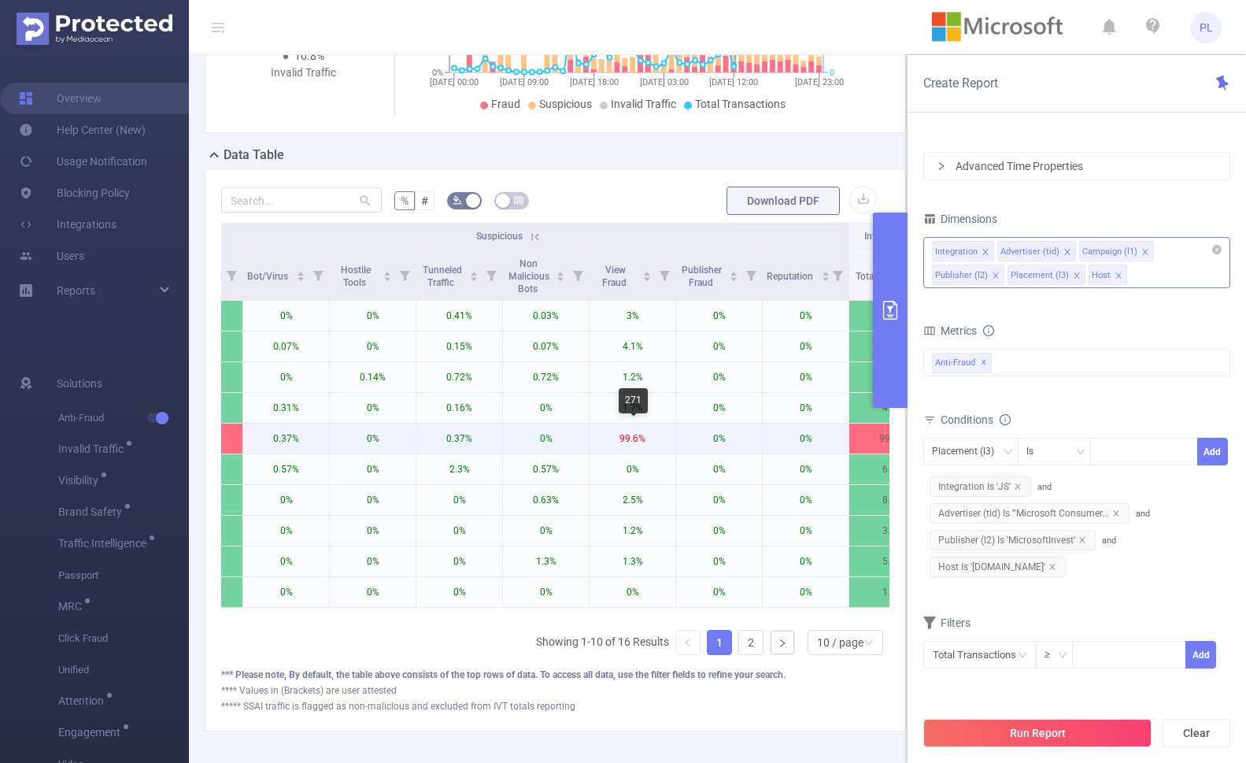
click at [637, 438] on p "99.6%" at bounding box center [632, 438] width 86 height 30
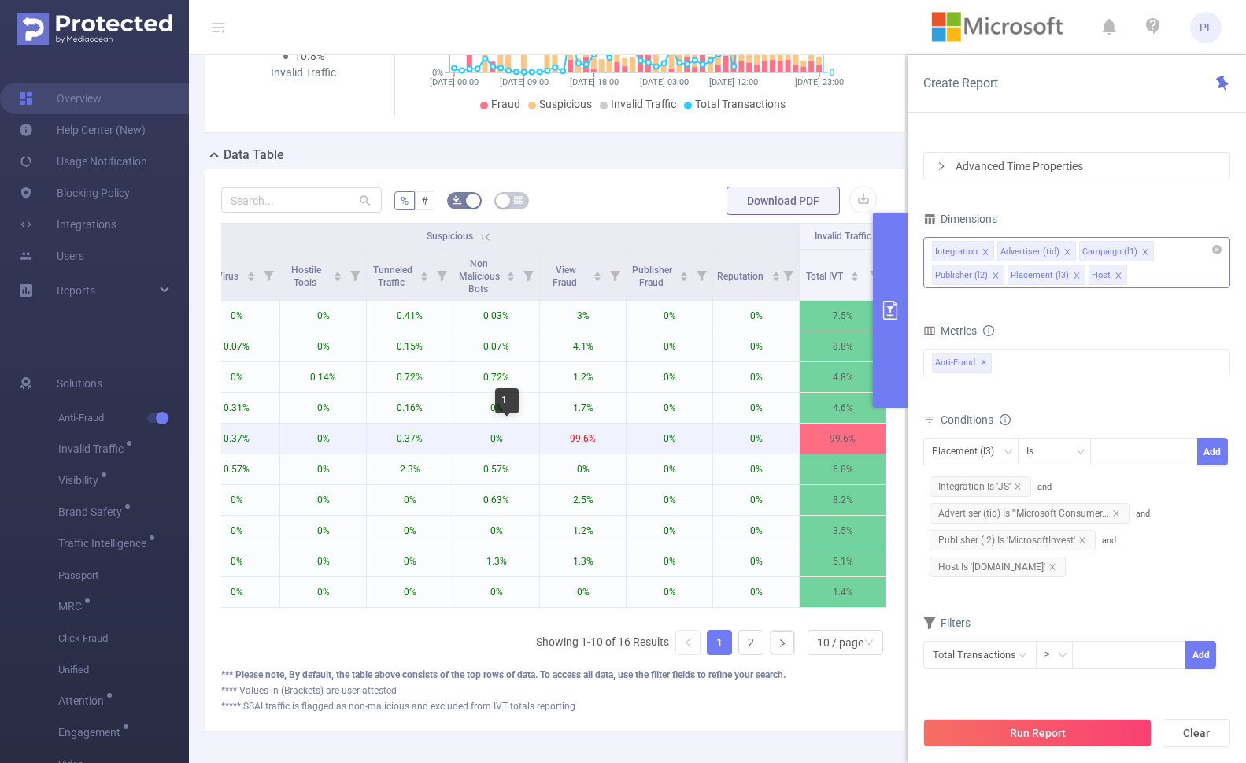
scroll to position [0, 819]
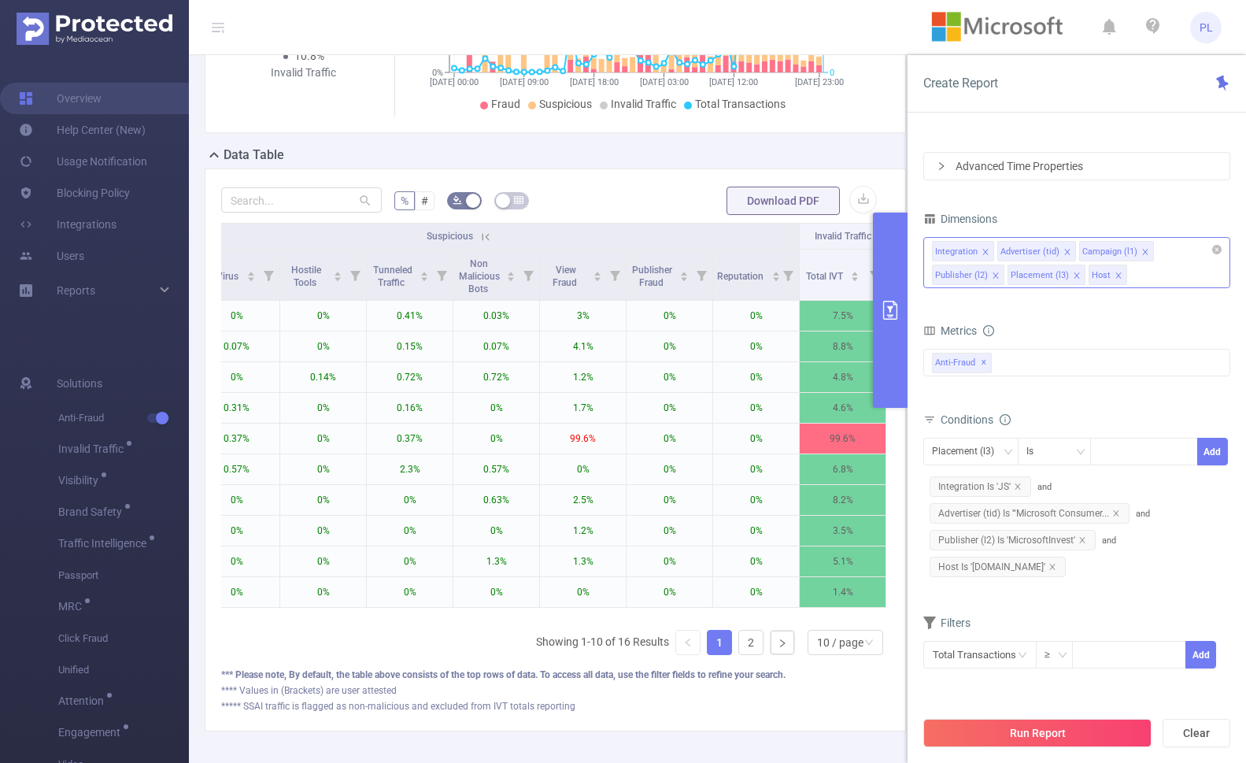
click at [891, 260] on button "primary" at bounding box center [890, 309] width 35 height 195
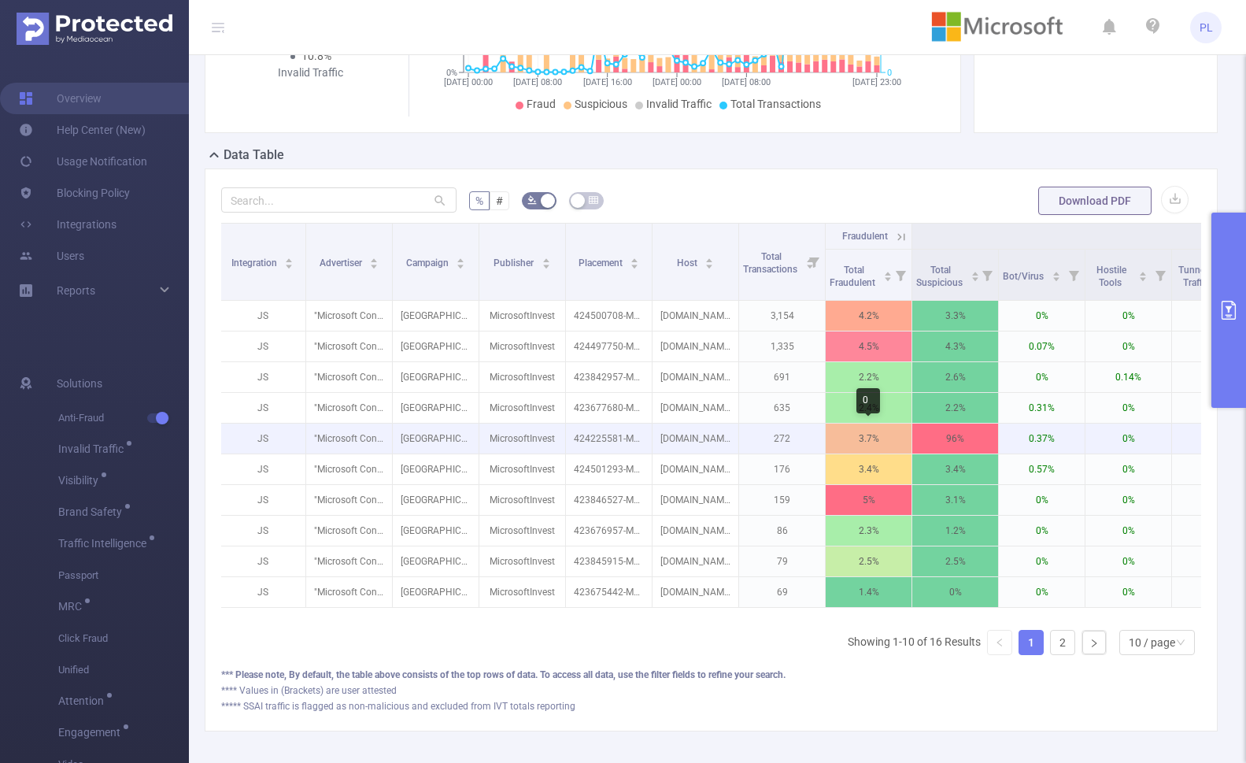
scroll to position [0, 0]
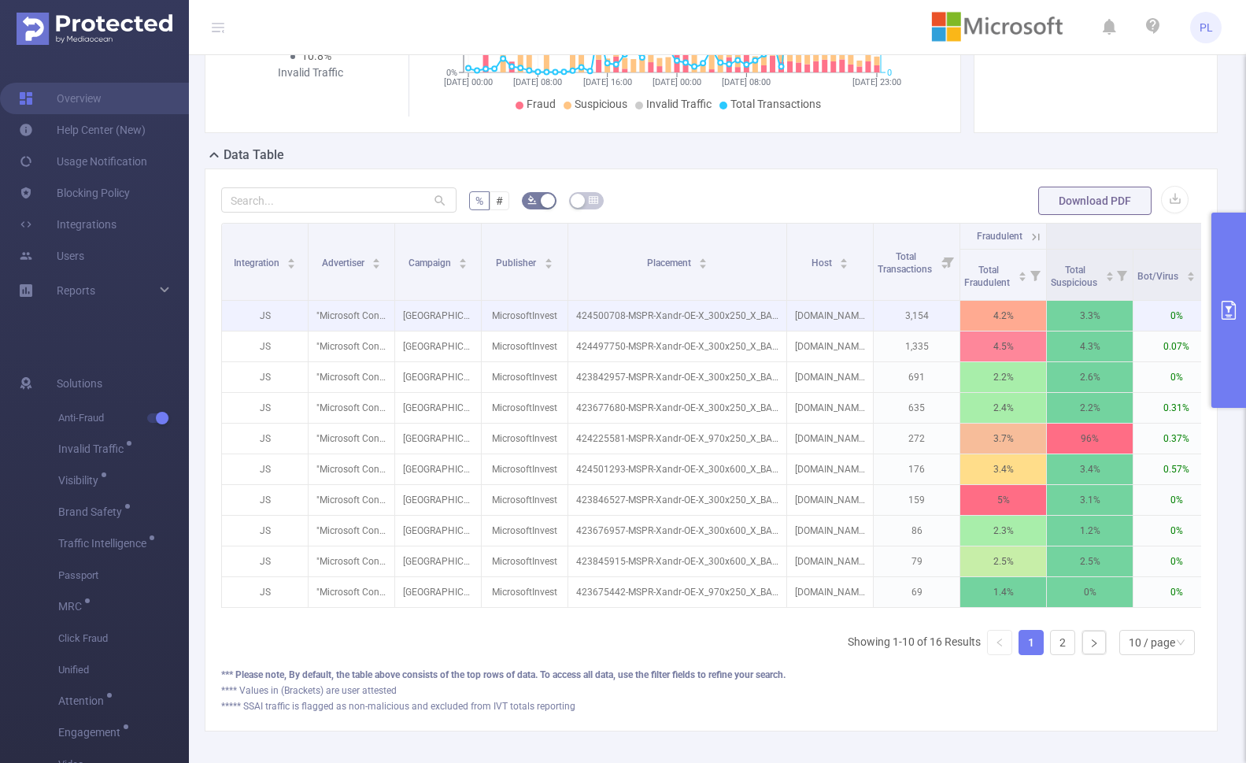
drag, startPoint x: 654, startPoint y: 284, endPoint x: 786, endPoint y: 309, distance: 134.5
click at [786, 309] on table "Integration Advertiser Campaign Publisher Placement Host Total Transactions Fra…" at bounding box center [1023, 415] width 1605 height 385
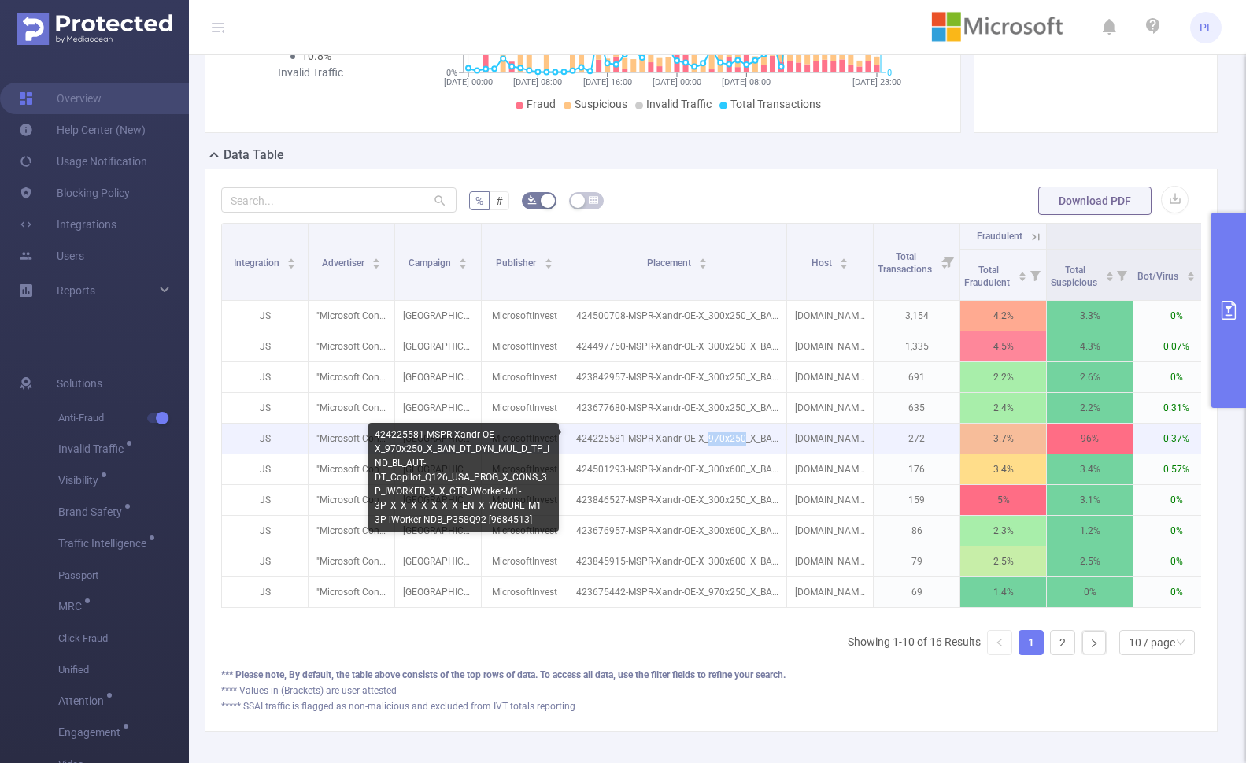
drag, startPoint x: 708, startPoint y: 439, endPoint x: 741, endPoint y: 438, distance: 33.1
click at [741, 438] on p "424225581-MSPR-Xandr-OE-X_970x250_X_BAN_DT_DYN_MUL_D_TP_IND_BL_AUT-DT_Copilot_Q…" at bounding box center [677, 438] width 218 height 30
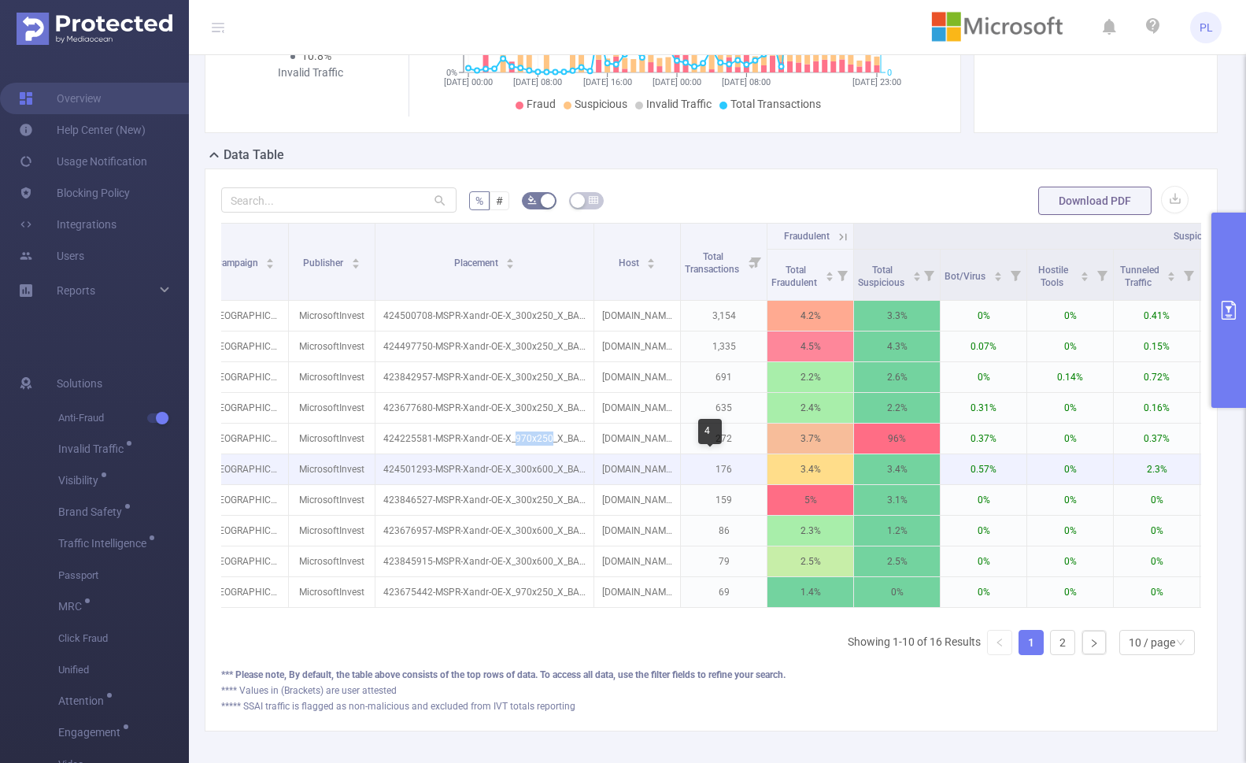
scroll to position [0, 142]
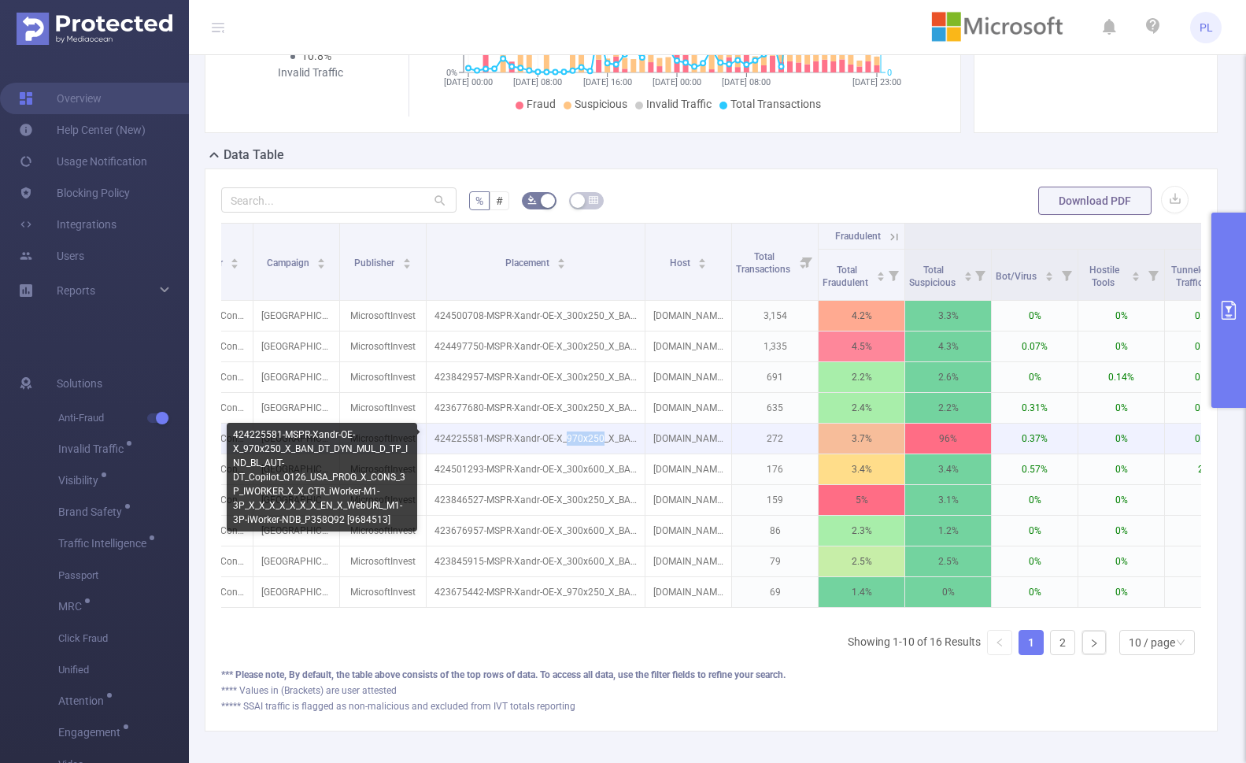
click at [575, 440] on p "424225581-MSPR-Xandr-OE-X_970x250_X_BAN_DT_DYN_MUL_D_TP_IND_BL_AUT-DT_Copilot_Q…" at bounding box center [536, 438] width 218 height 30
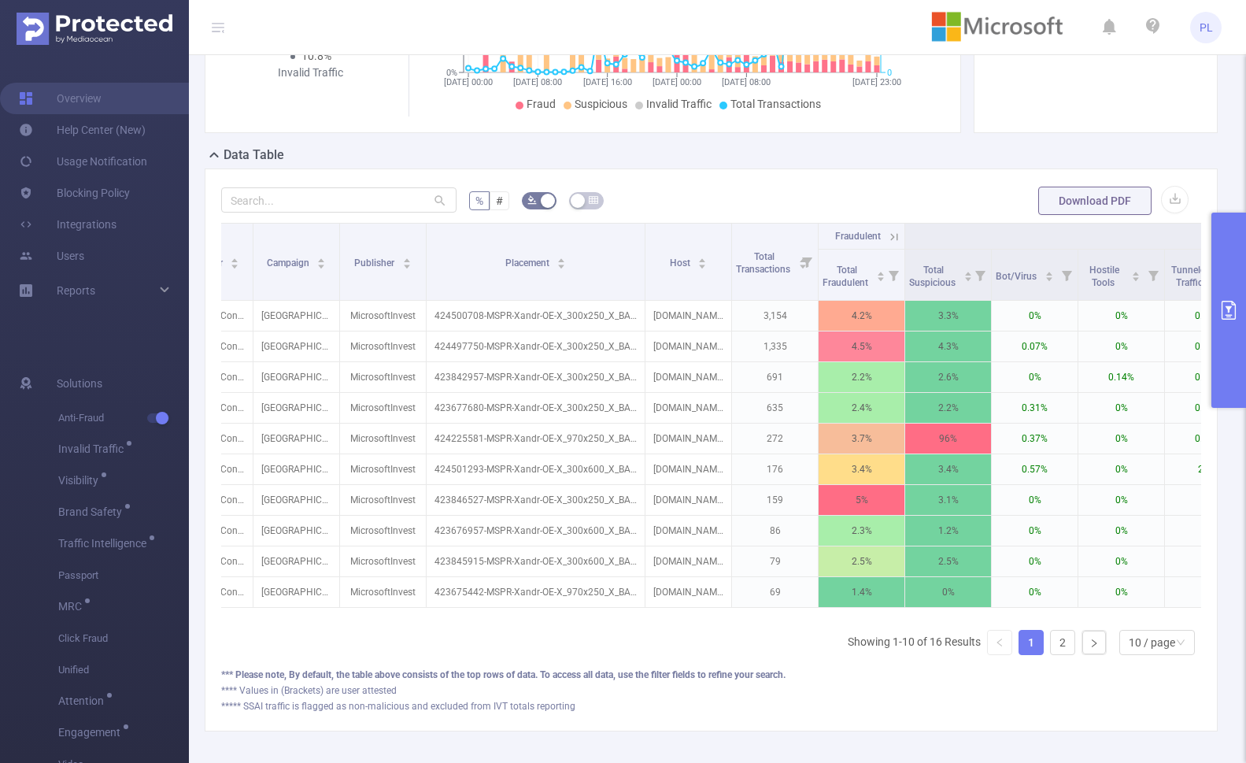
click at [1099, 323] on button "primary" at bounding box center [1228, 309] width 35 height 195
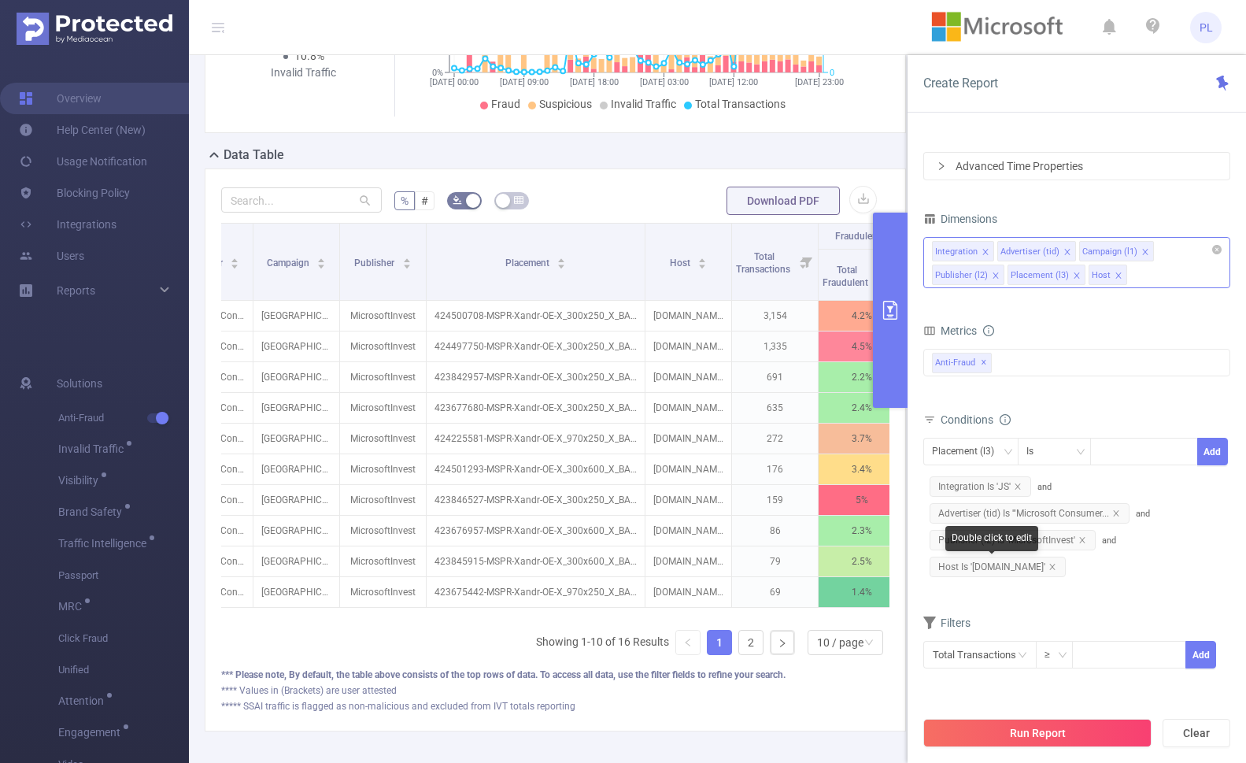
click at [996, 563] on span "Host Is '[DOMAIN_NAME]'" at bounding box center [997, 566] width 136 height 20
click at [1002, 567] on span "Host Is '[DOMAIN_NAME]'" at bounding box center [997, 566] width 136 height 20
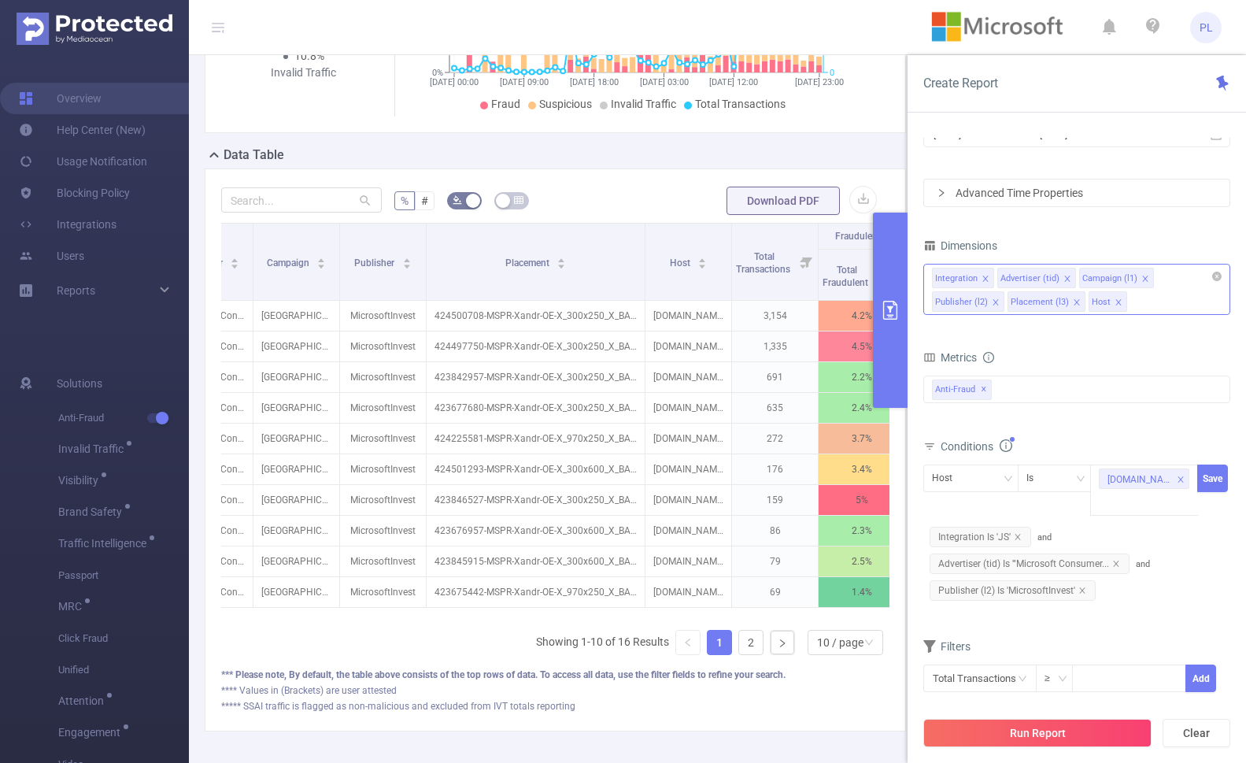
click at [1099, 480] on icon "icon: close" at bounding box center [1180, 479] width 6 height 6
click at [1099, 479] on div at bounding box center [1144, 478] width 91 height 26
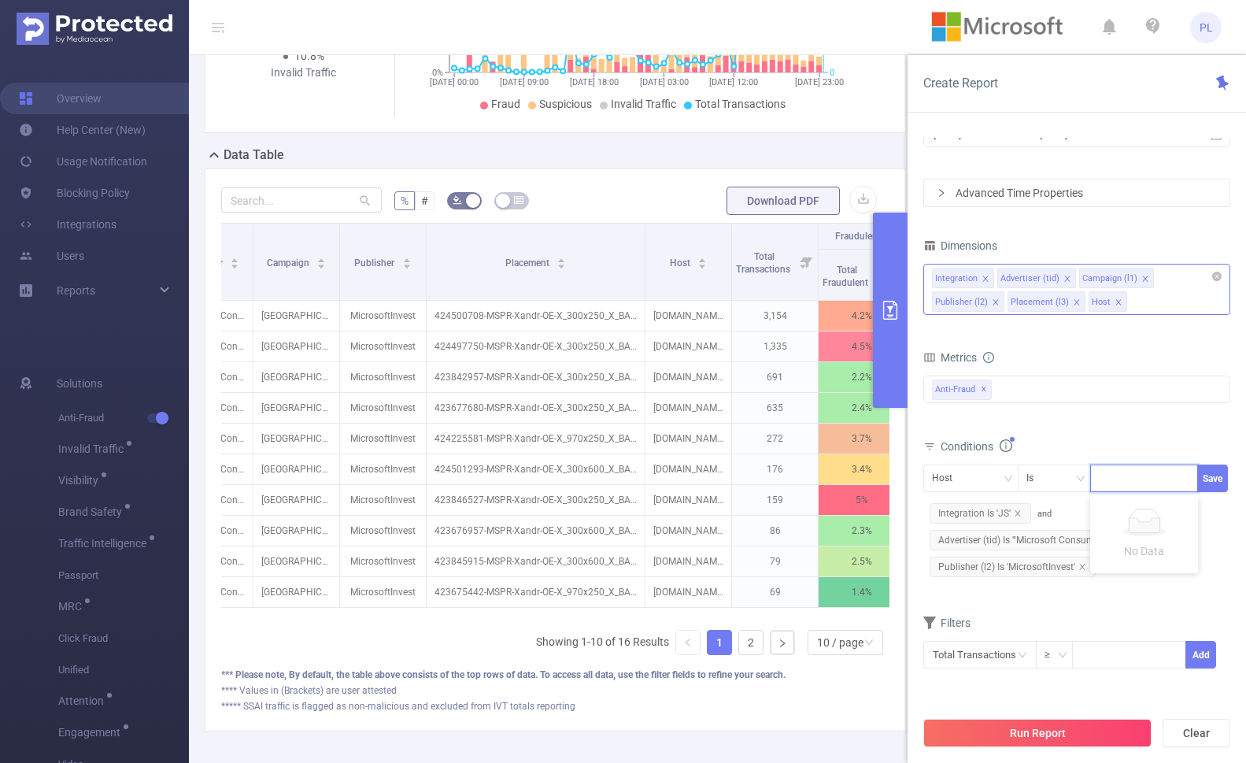
paste input "foxnews.com/video"
type input "foxnews.com/video"
click at [1099, 475] on button "Save" at bounding box center [1212, 478] width 31 height 28
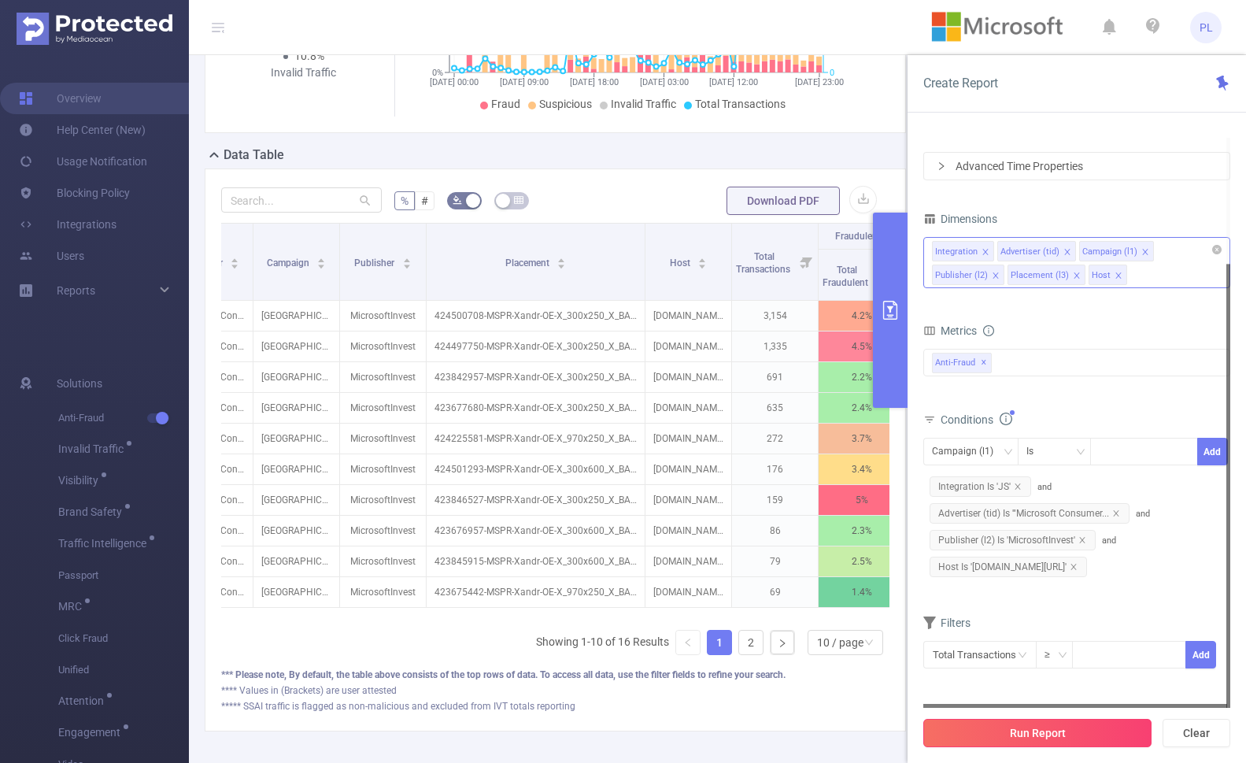
click at [1036, 731] on button "Run Report" at bounding box center [1037, 733] width 228 height 28
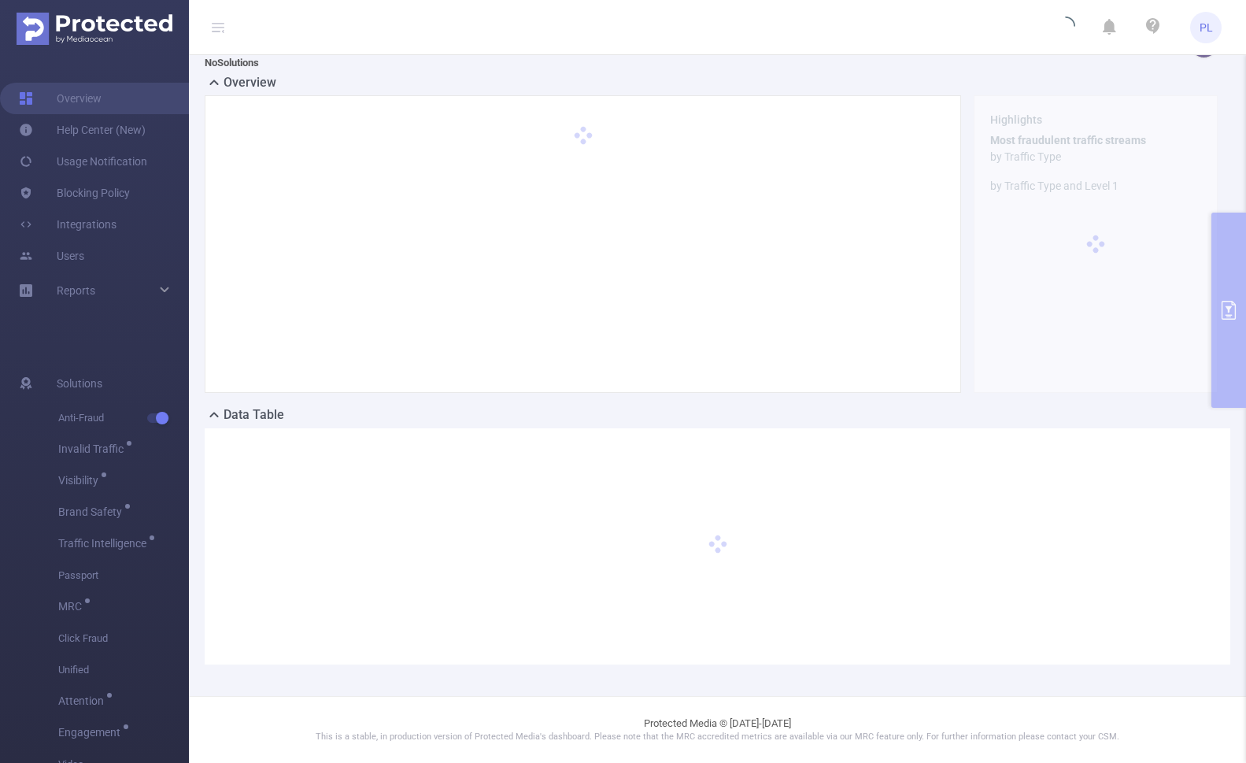
scroll to position [30, 0]
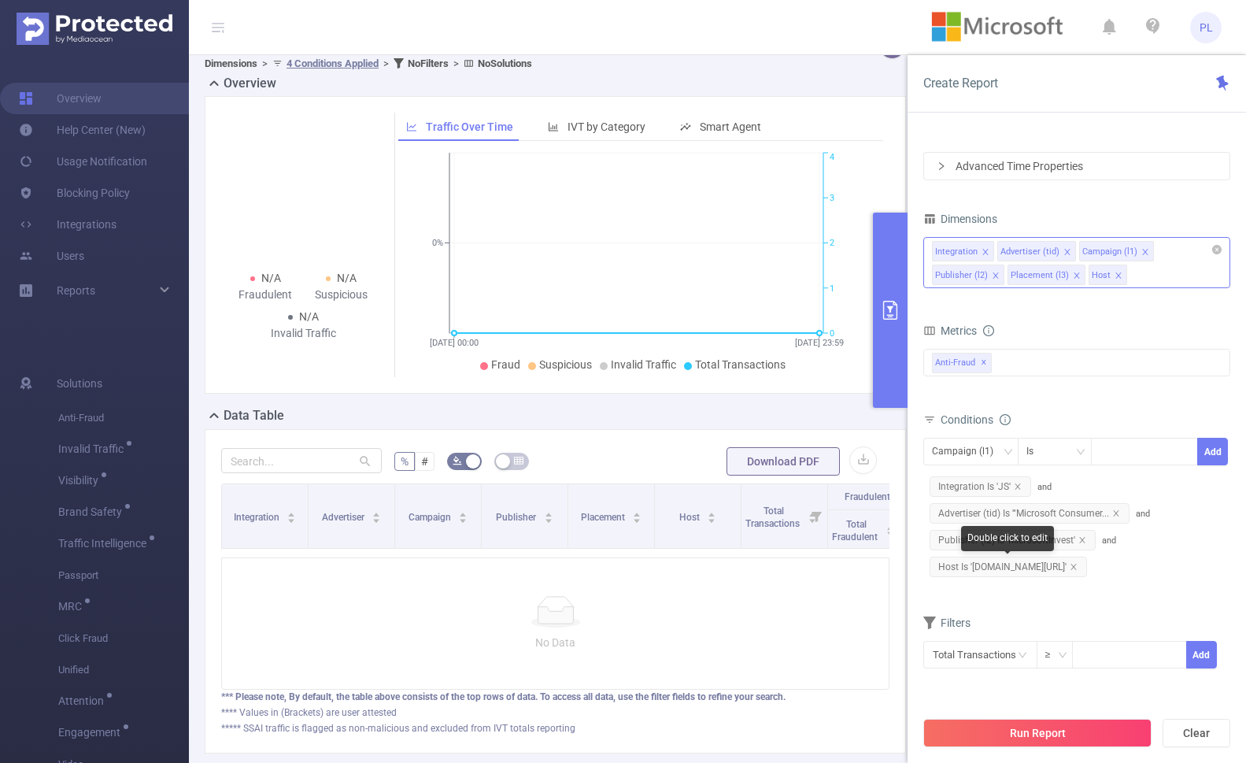
click at [1003, 567] on span "Host Is 'foxnews.com/video'" at bounding box center [1007, 566] width 157 height 20
click at [1099, 457] on div "foxnews.com/video" at bounding box center [1139, 455] width 65 height 20
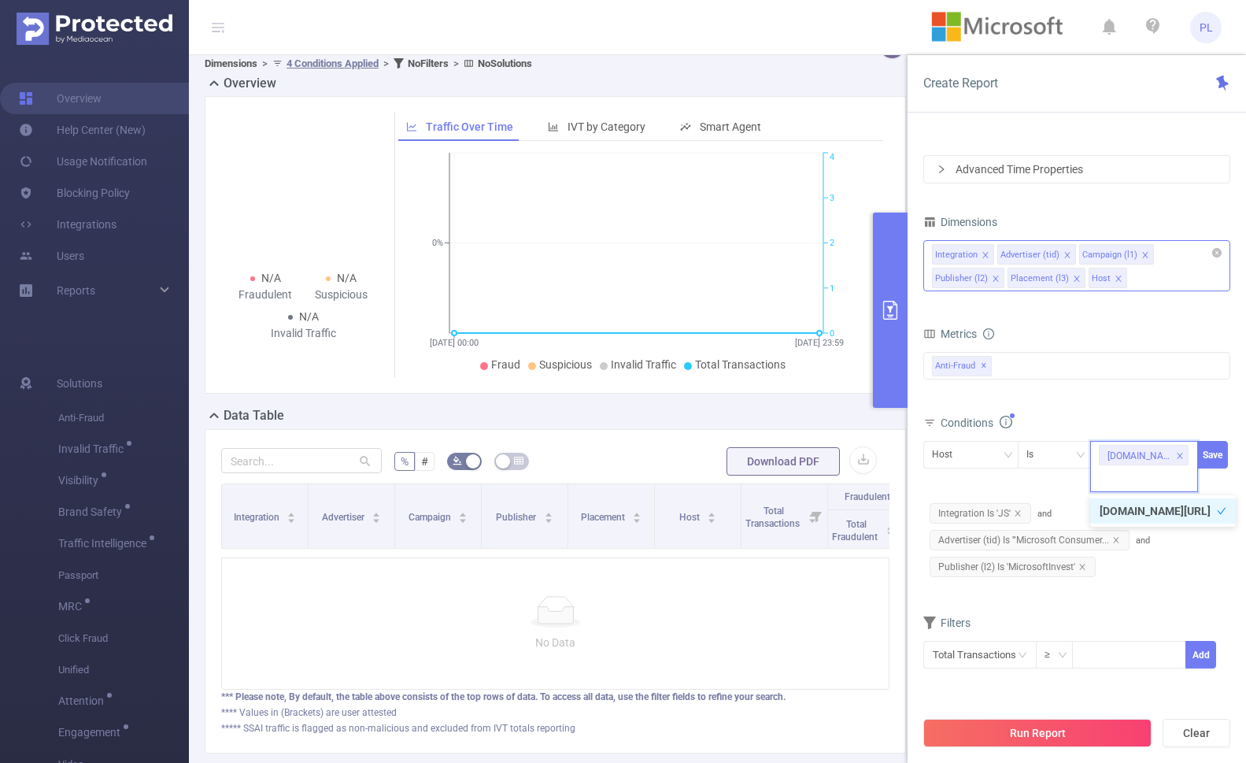
click at [1099, 452] on icon "icon: close-circle" at bounding box center [1184, 453] width 9 height 9
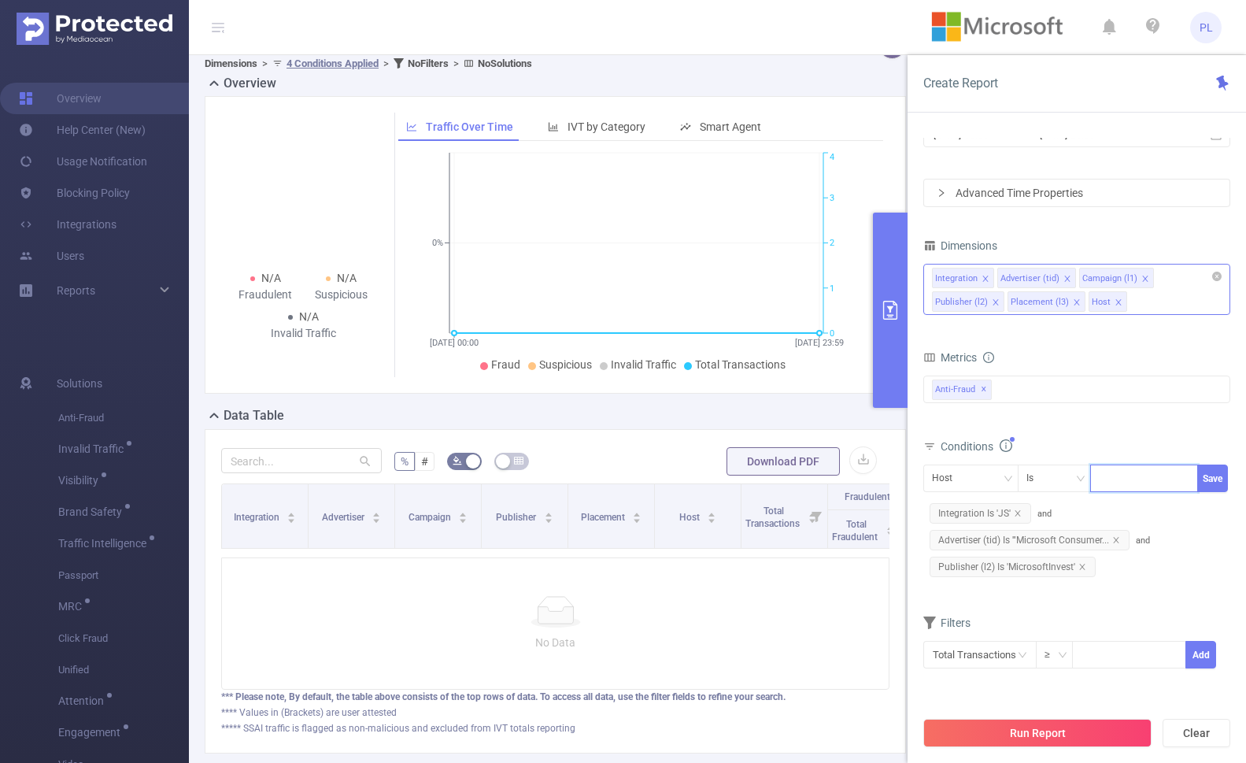
click at [1099, 470] on div at bounding box center [1144, 478] width 91 height 26
paste input "foxnews.com/video"
click at [1099, 481] on input "foxnews.com/video" at bounding box center [1141, 478] width 85 height 20
type input "foxnews.com"
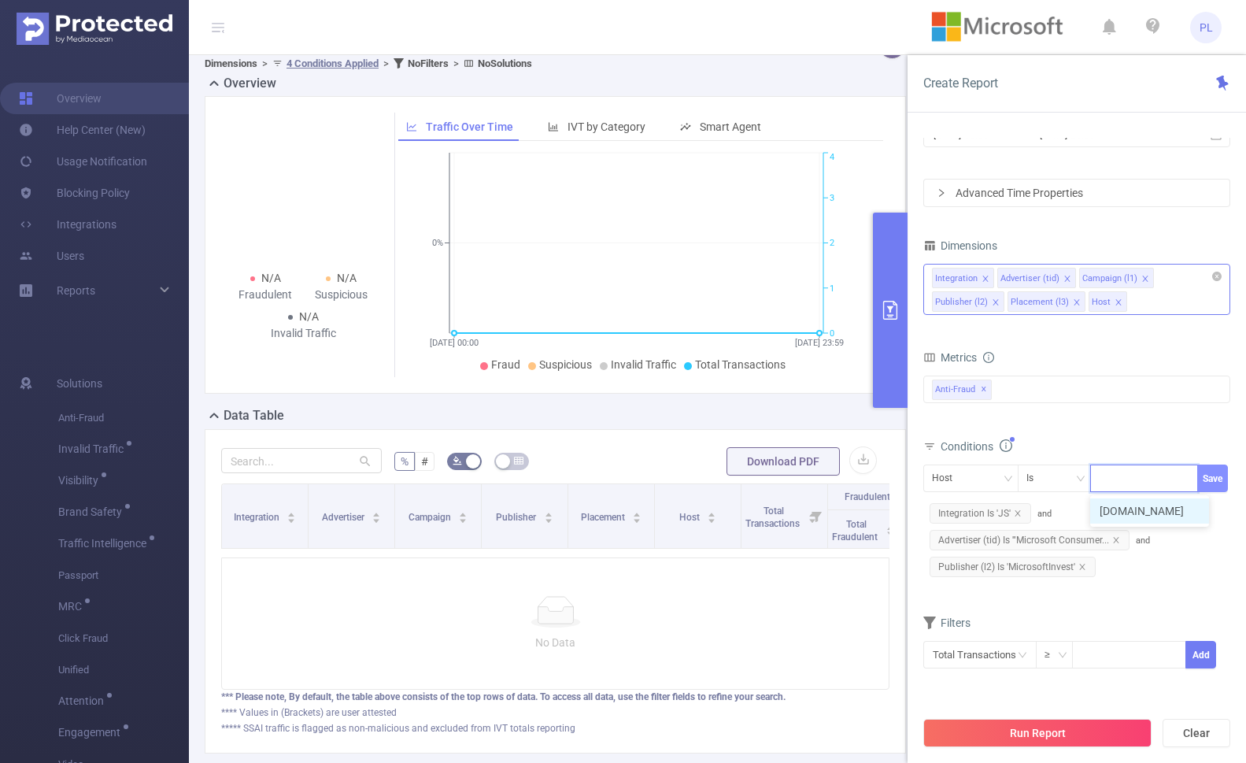
click at [1099, 476] on button "Save" at bounding box center [1212, 478] width 31 height 28
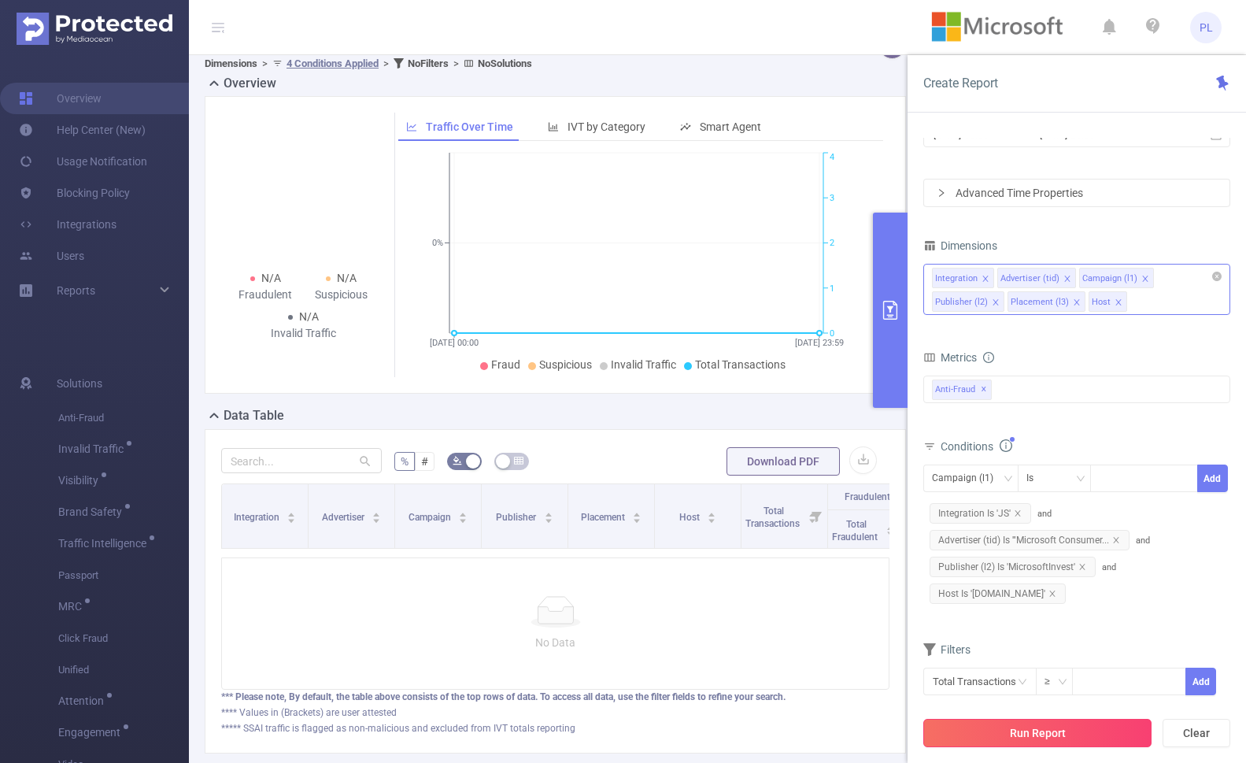
click at [1021, 728] on button "Run Report" at bounding box center [1037, 733] width 228 height 28
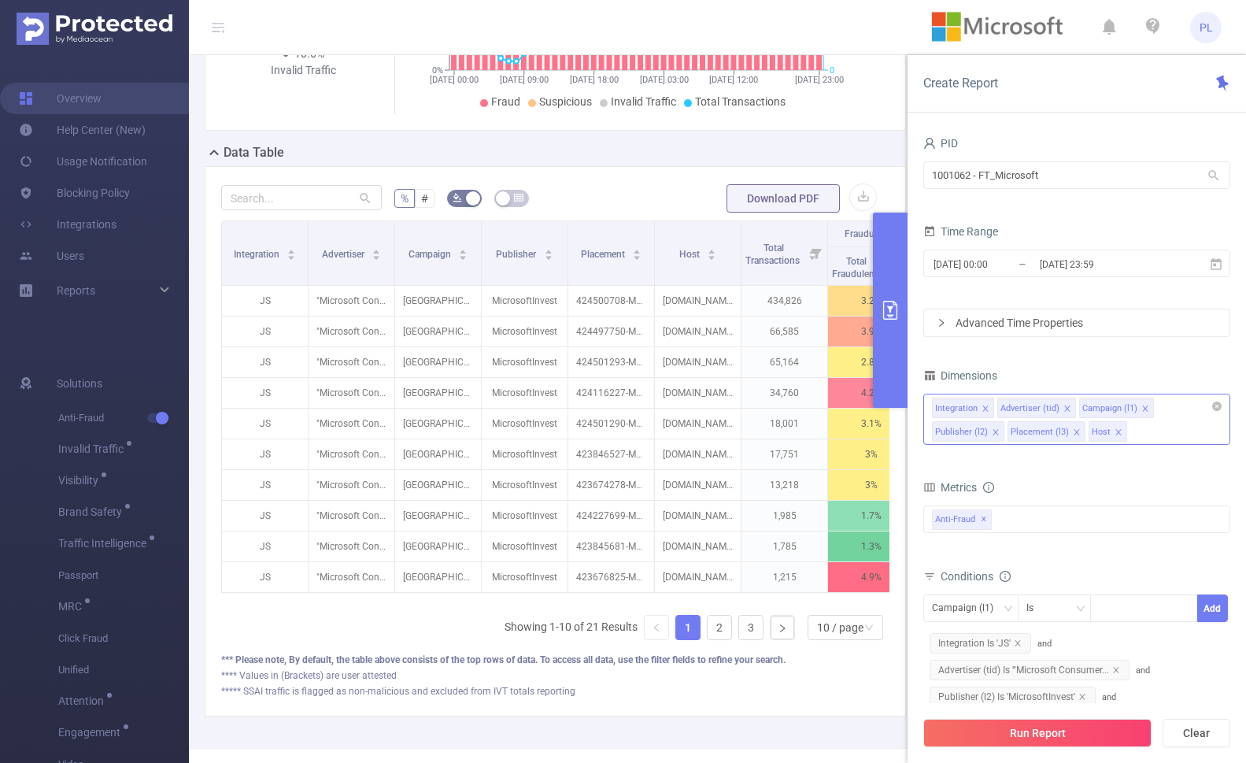
click at [943, 325] on icon "icon: right" at bounding box center [941, 322] width 9 height 9
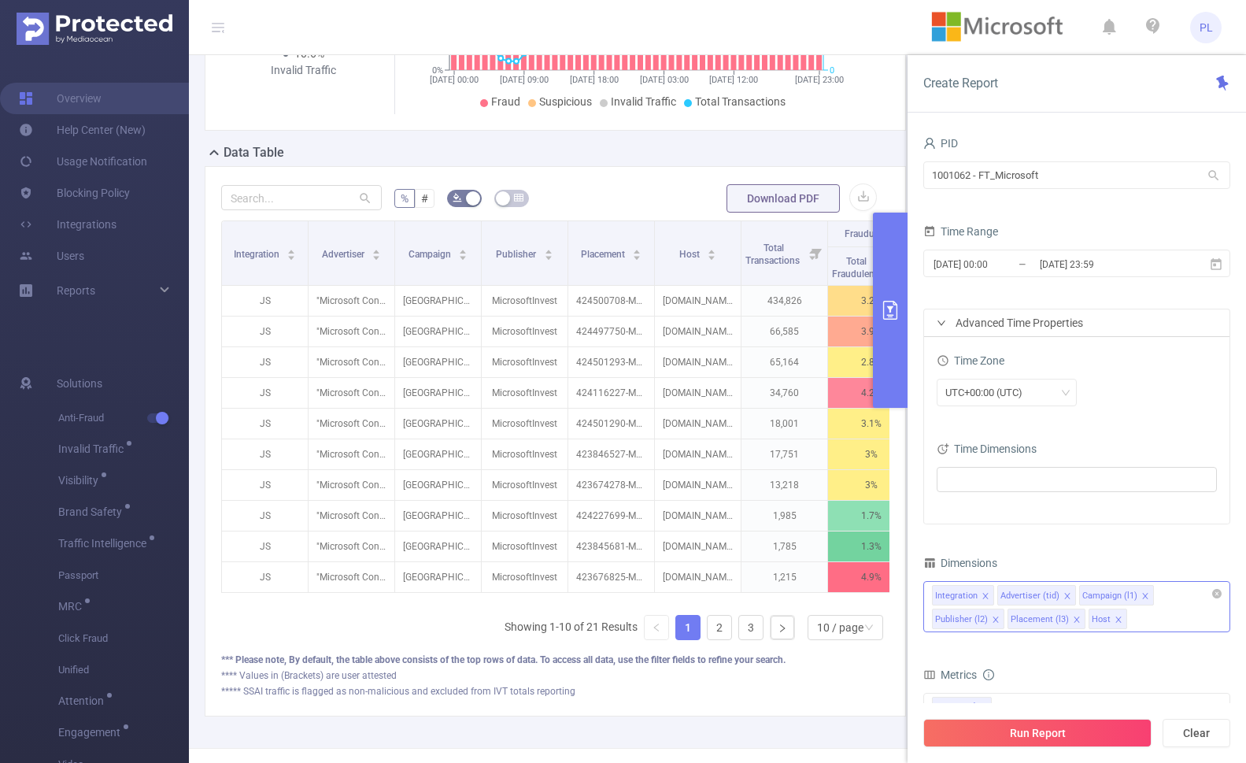
click at [943, 325] on icon "icon: right" at bounding box center [941, 322] width 9 height 9
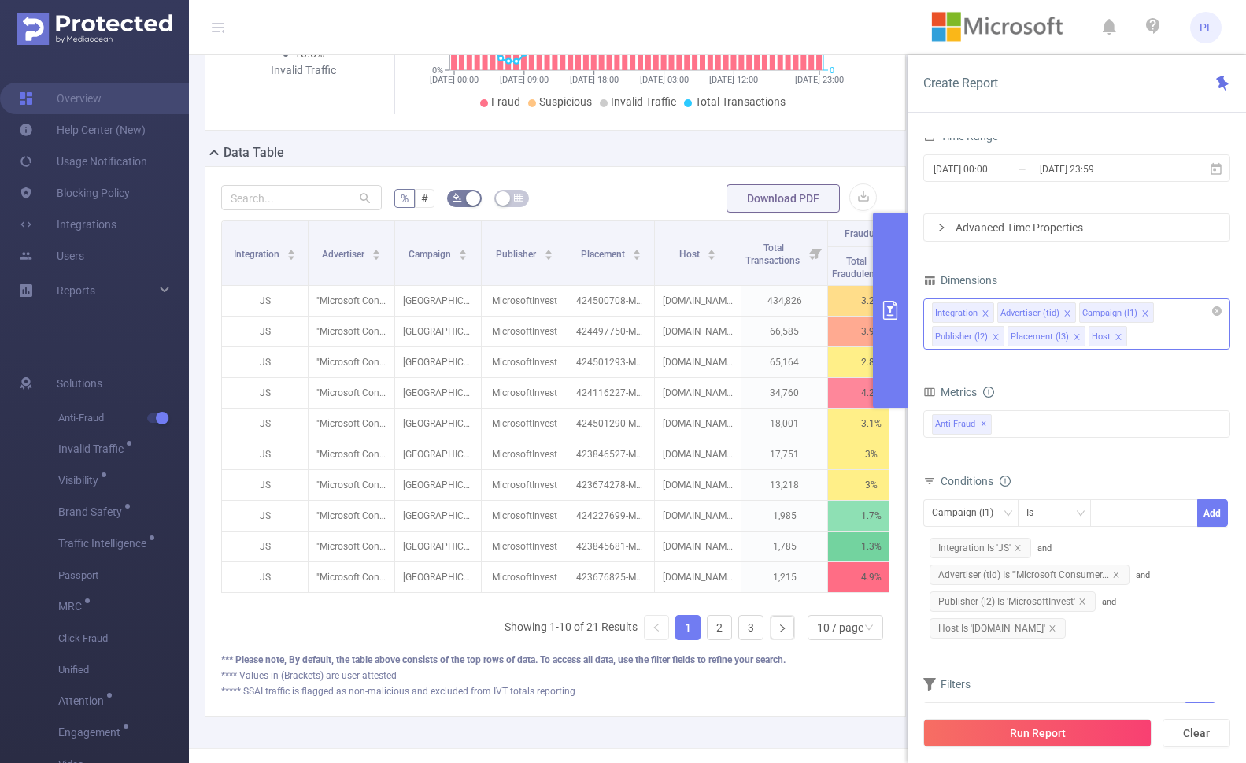
click at [885, 265] on button "primary" at bounding box center [890, 309] width 35 height 195
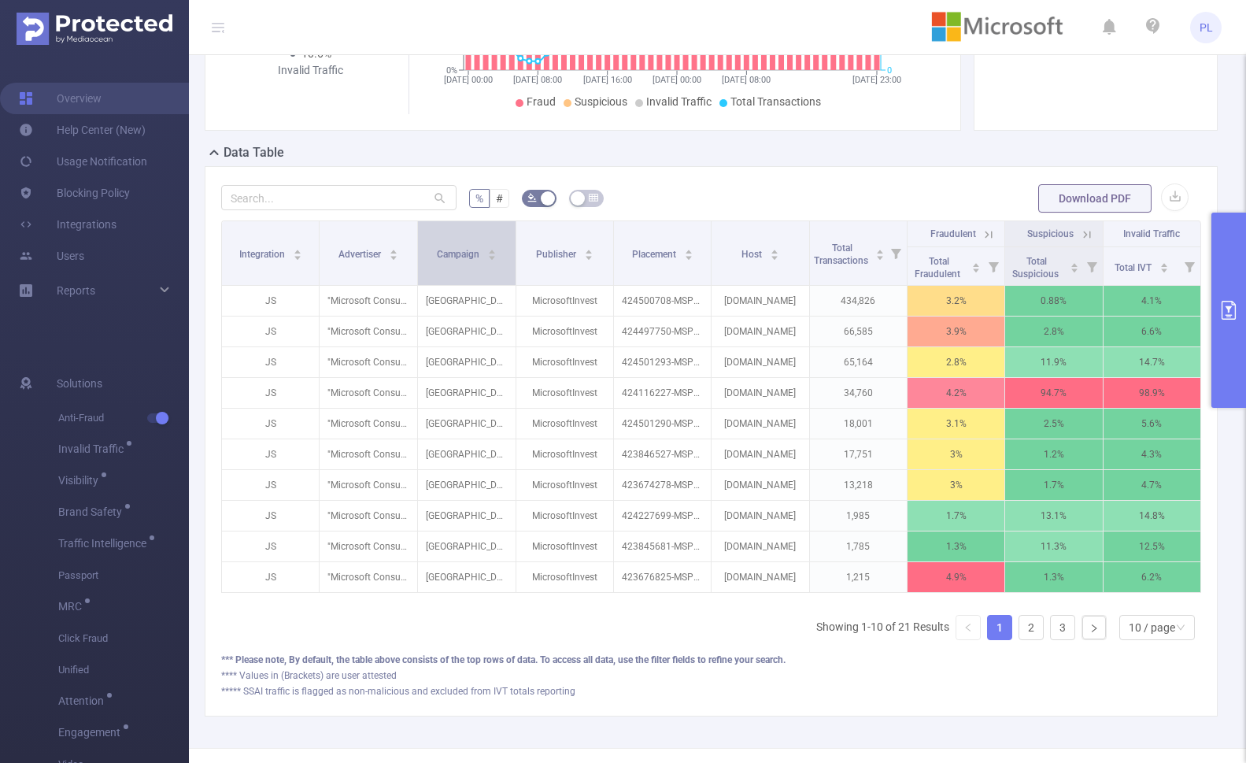
drag, startPoint x: 510, startPoint y: 235, endPoint x: 480, endPoint y: 253, distance: 35.0
click at [480, 253] on th "Campaign" at bounding box center [467, 253] width 98 height 65
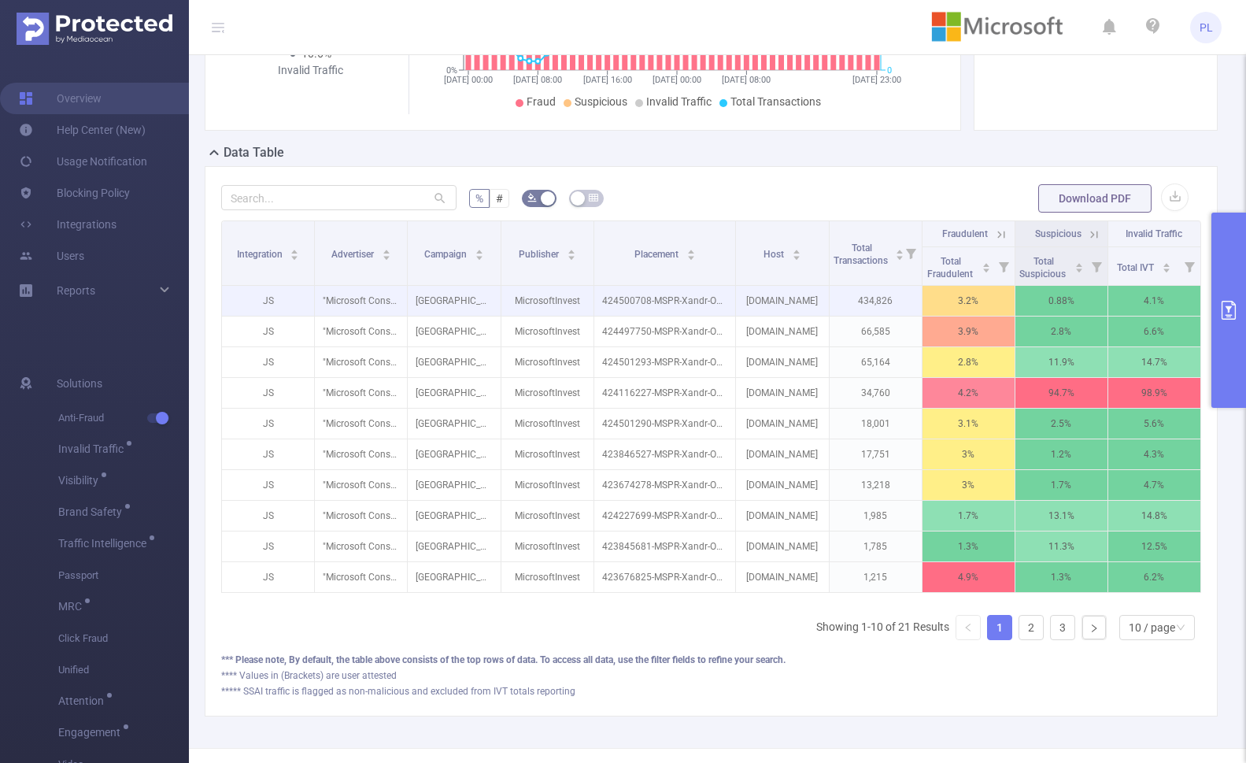
drag, startPoint x: 704, startPoint y: 242, endPoint x: 698, endPoint y: 285, distance: 42.9
click at [698, 285] on table "Integration Advertiser Campaign Publisher Placement Host Total Transactions Fra…" at bounding box center [711, 406] width 980 height 372
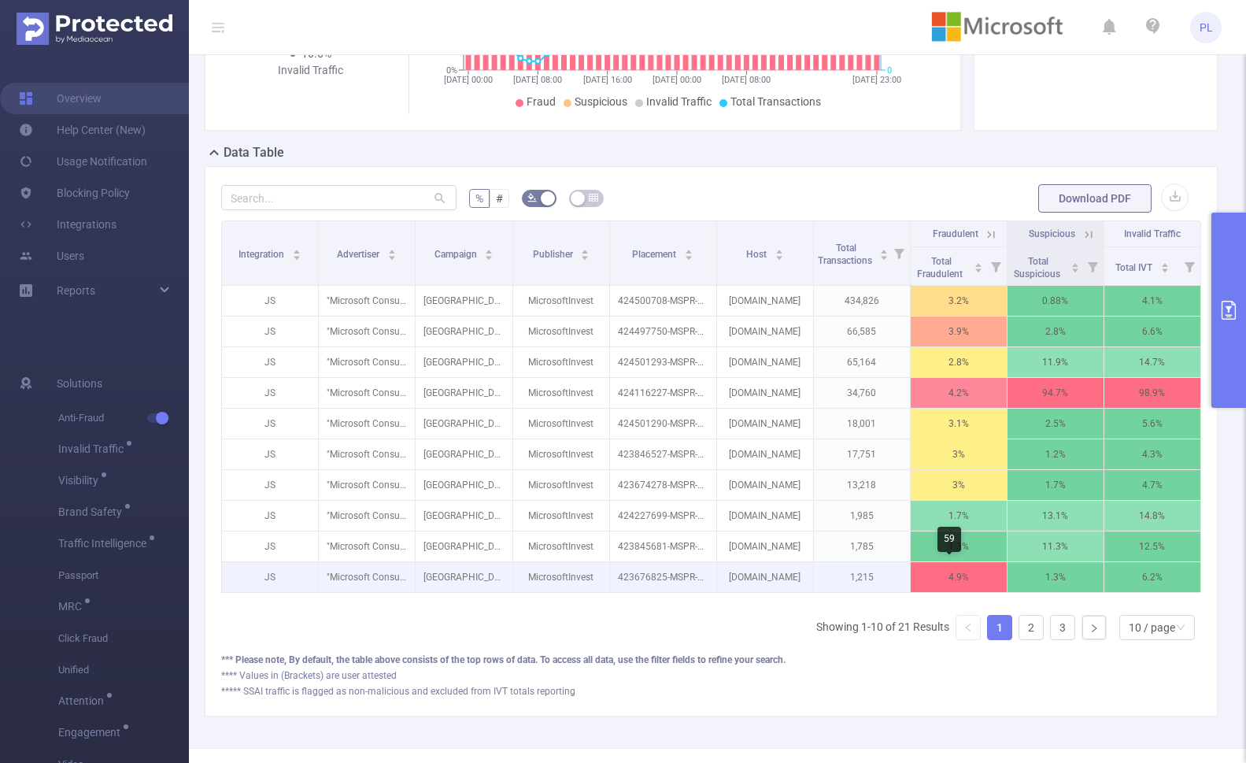
scroll to position [0, 3]
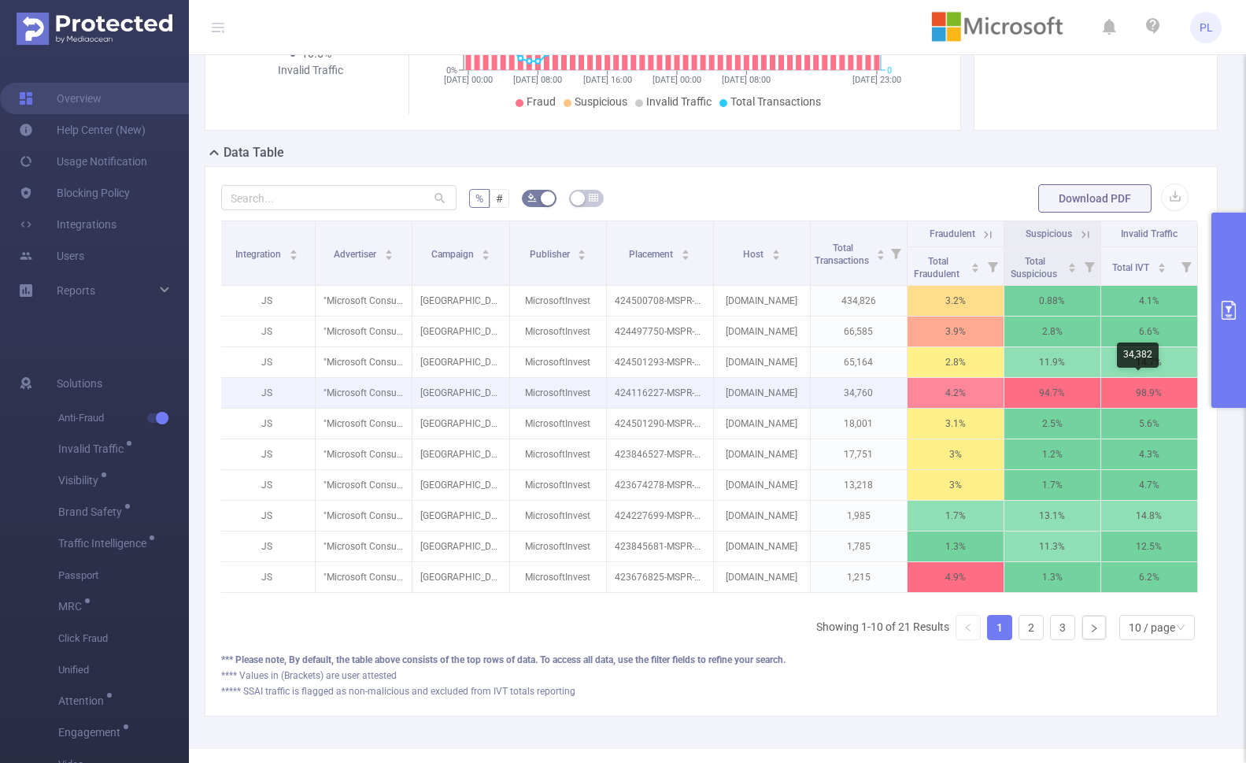
click at [1099, 391] on p "98.9%" at bounding box center [1149, 393] width 96 height 30
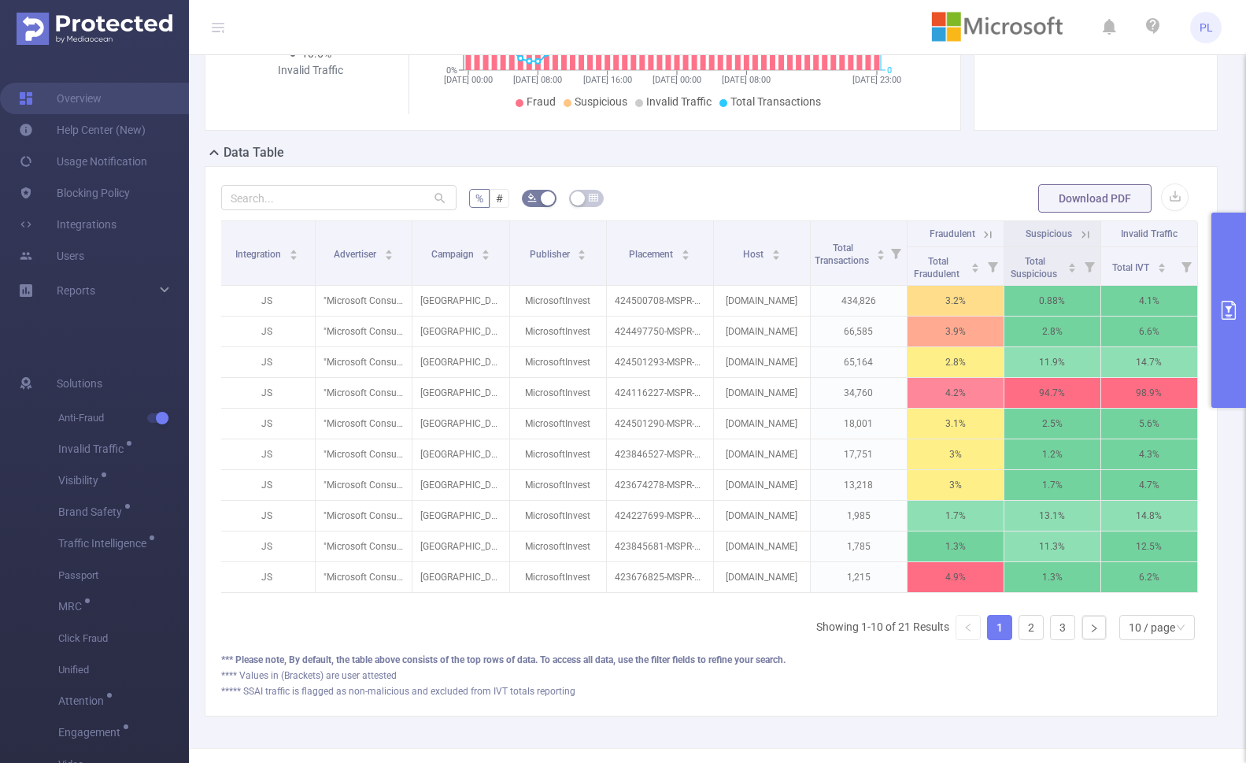
click at [1081, 234] on icon at bounding box center [1084, 234] width 7 height 7
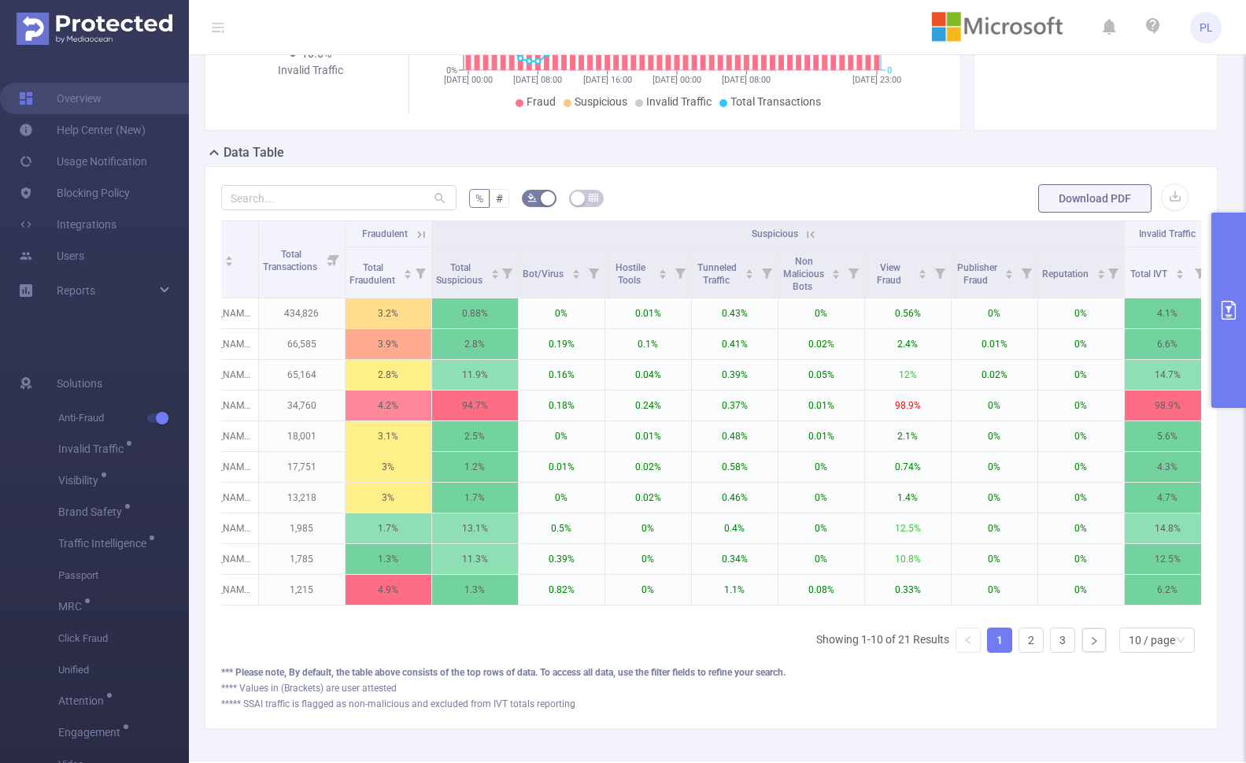
scroll to position [0, 517]
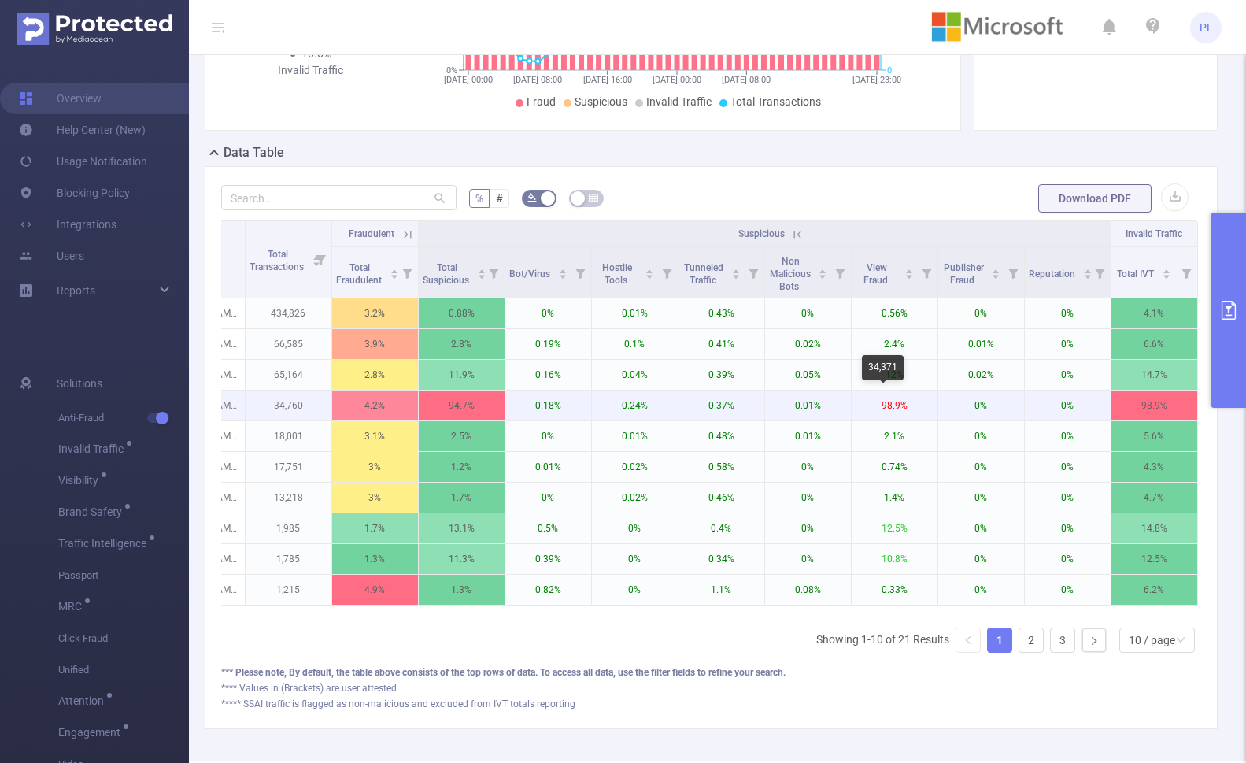
click at [903, 402] on p "98.9%" at bounding box center [895, 405] width 86 height 30
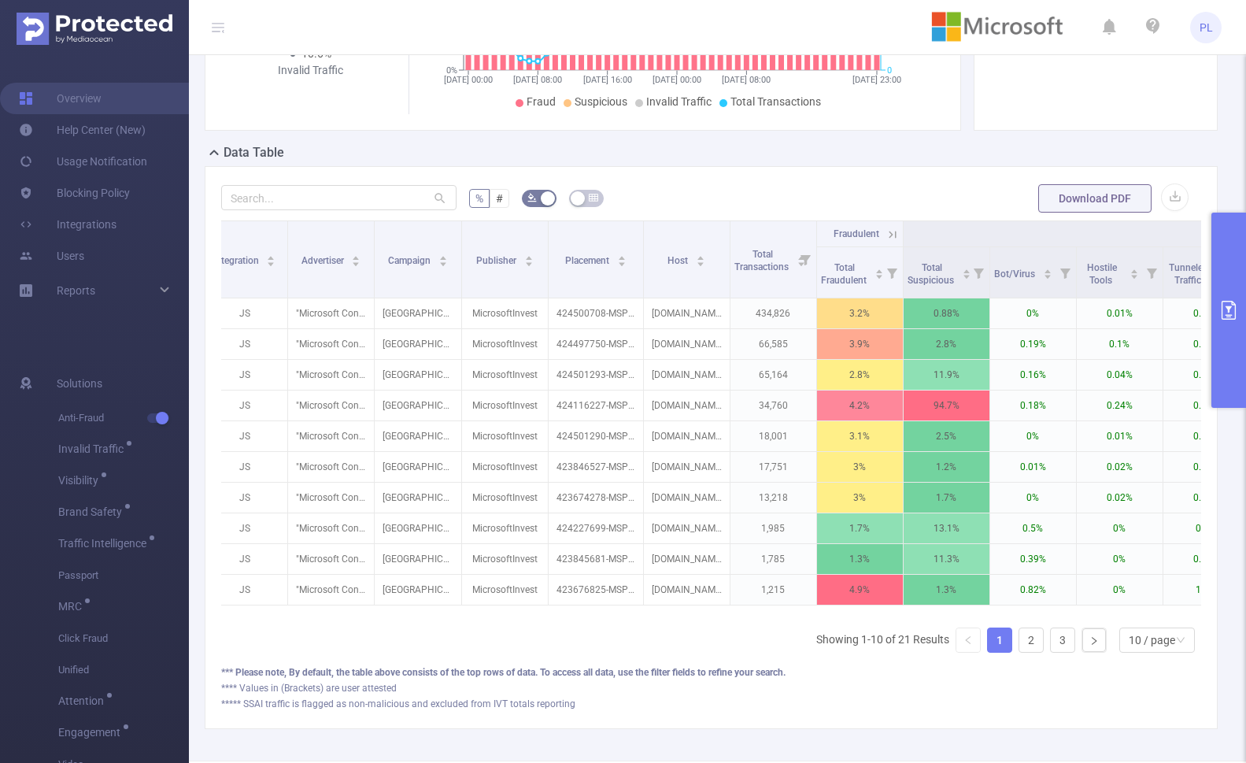
scroll to position [0, 0]
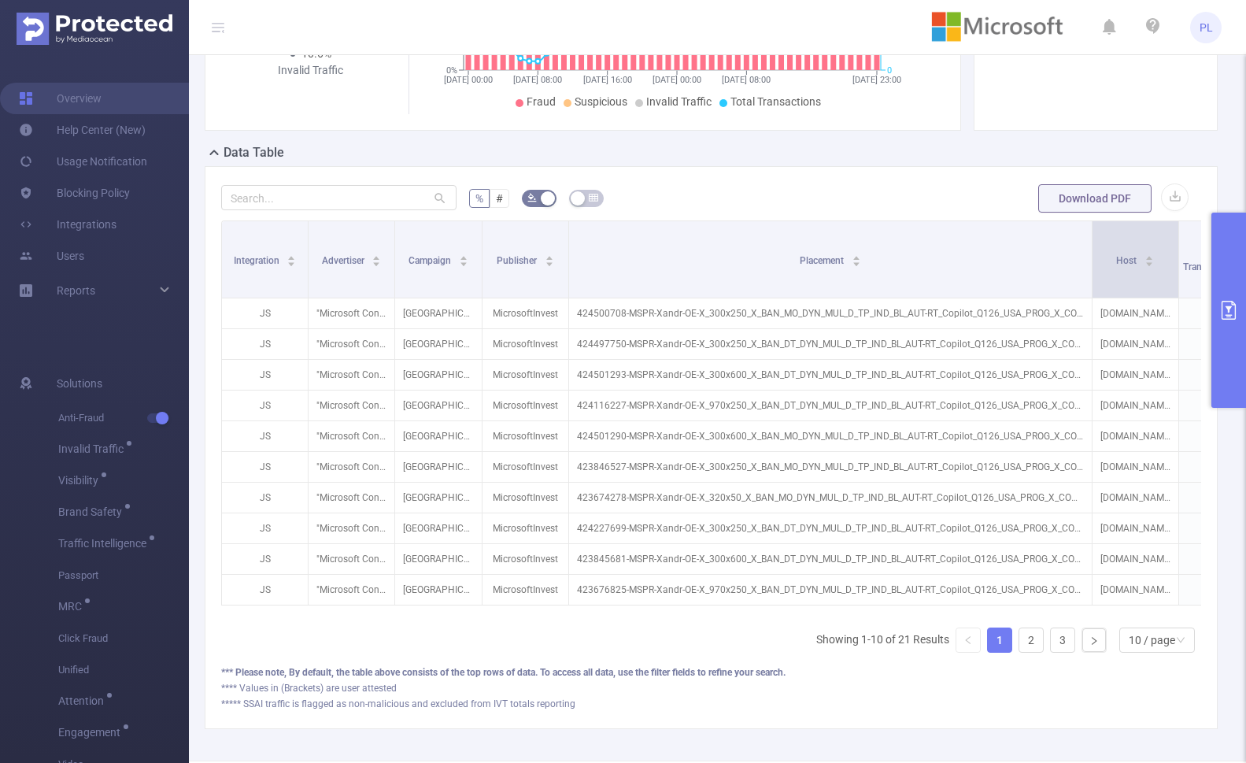
drag, startPoint x: 662, startPoint y: 254, endPoint x: 1104, endPoint y: 297, distance: 444.3
click at [1092, 297] on th "Placement" at bounding box center [830, 259] width 523 height 77
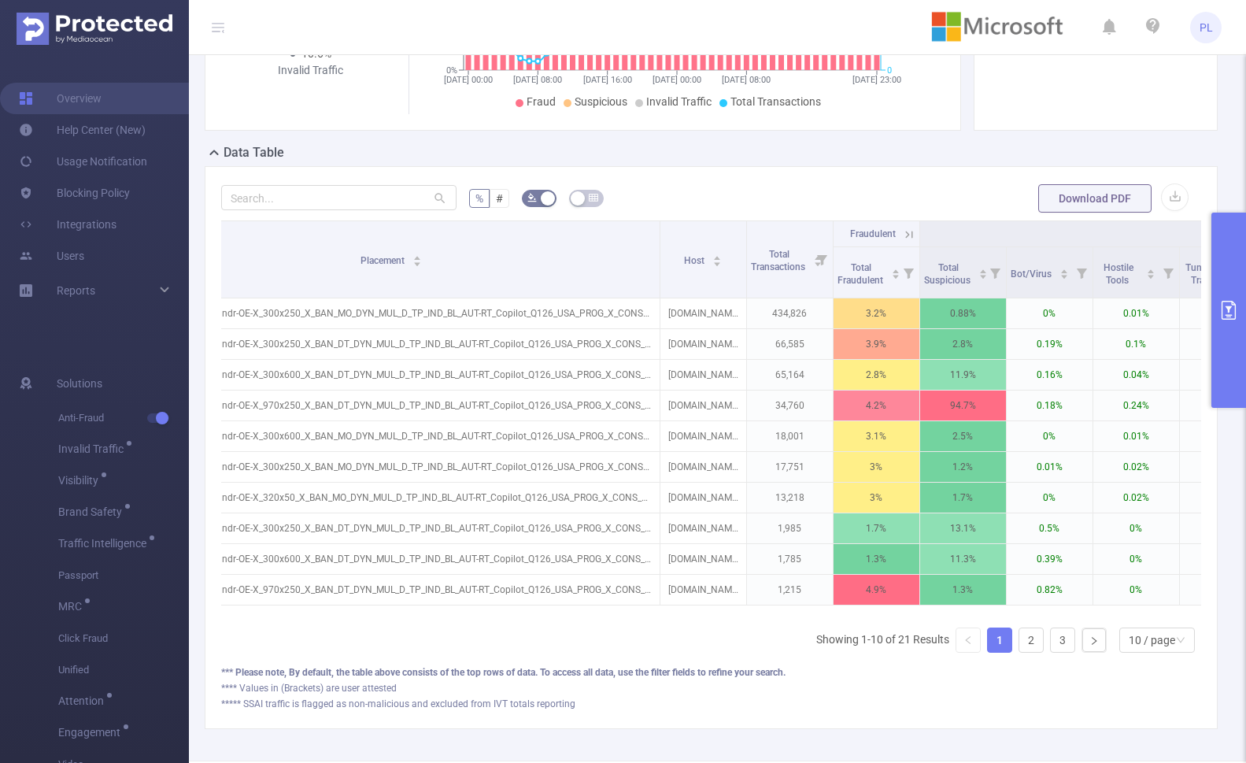
scroll to position [0, 482]
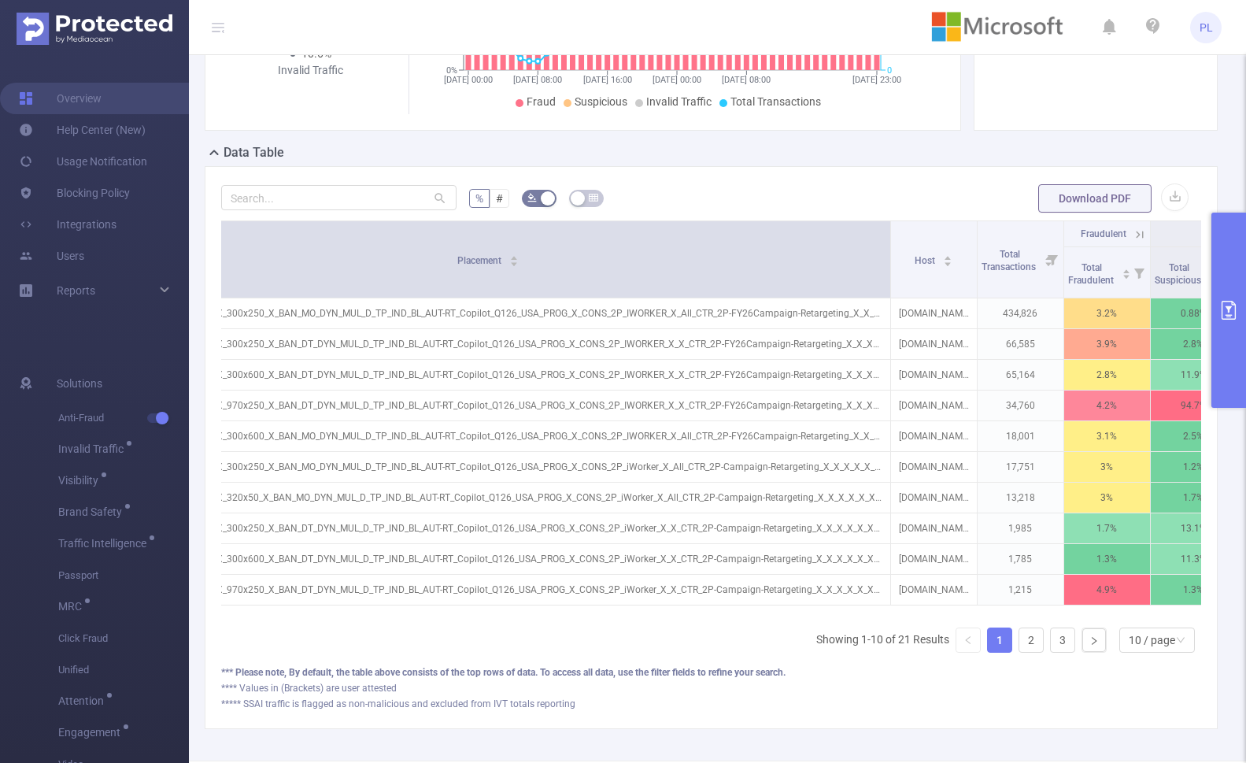
drag, startPoint x: 621, startPoint y: 246, endPoint x: 888, endPoint y: 245, distance: 266.8
click at [888, 245] on span at bounding box center [890, 259] width 8 height 76
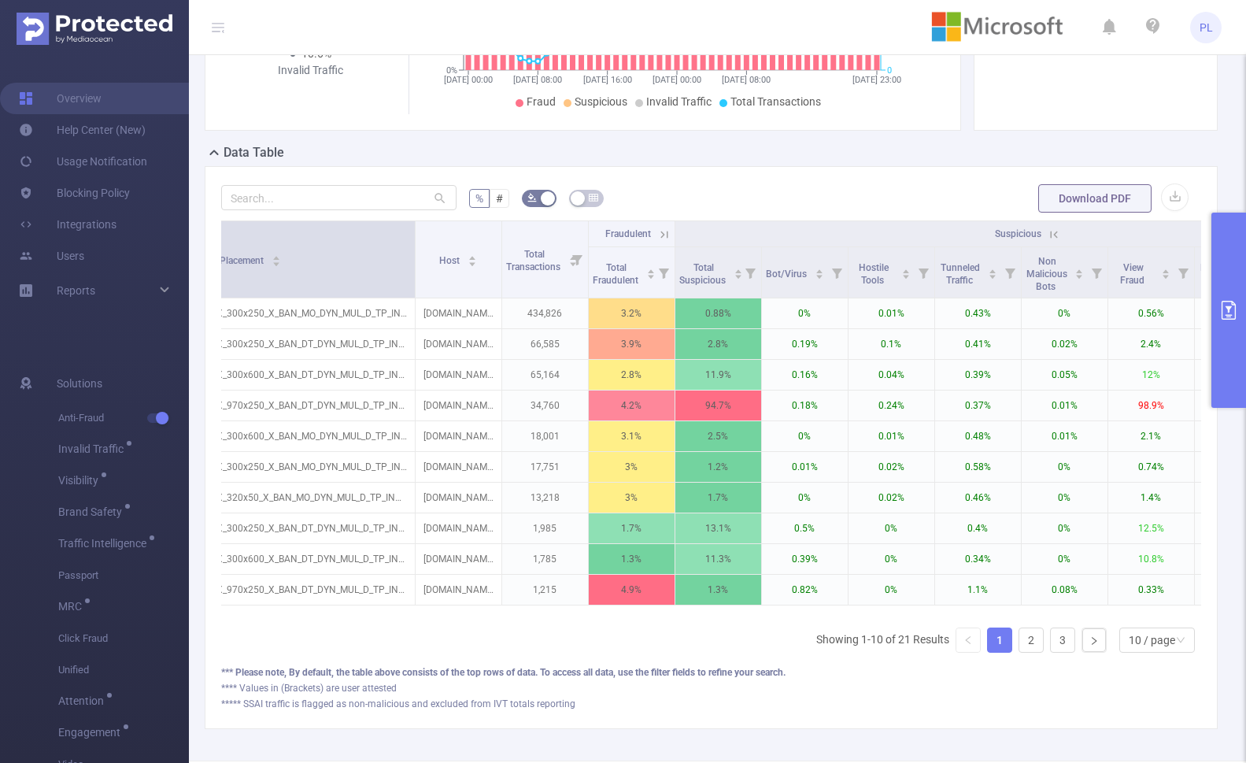
drag, startPoint x: 889, startPoint y: 257, endPoint x: 363, endPoint y: 261, distance: 525.7
click at [411, 261] on span at bounding box center [415, 259] width 8 height 76
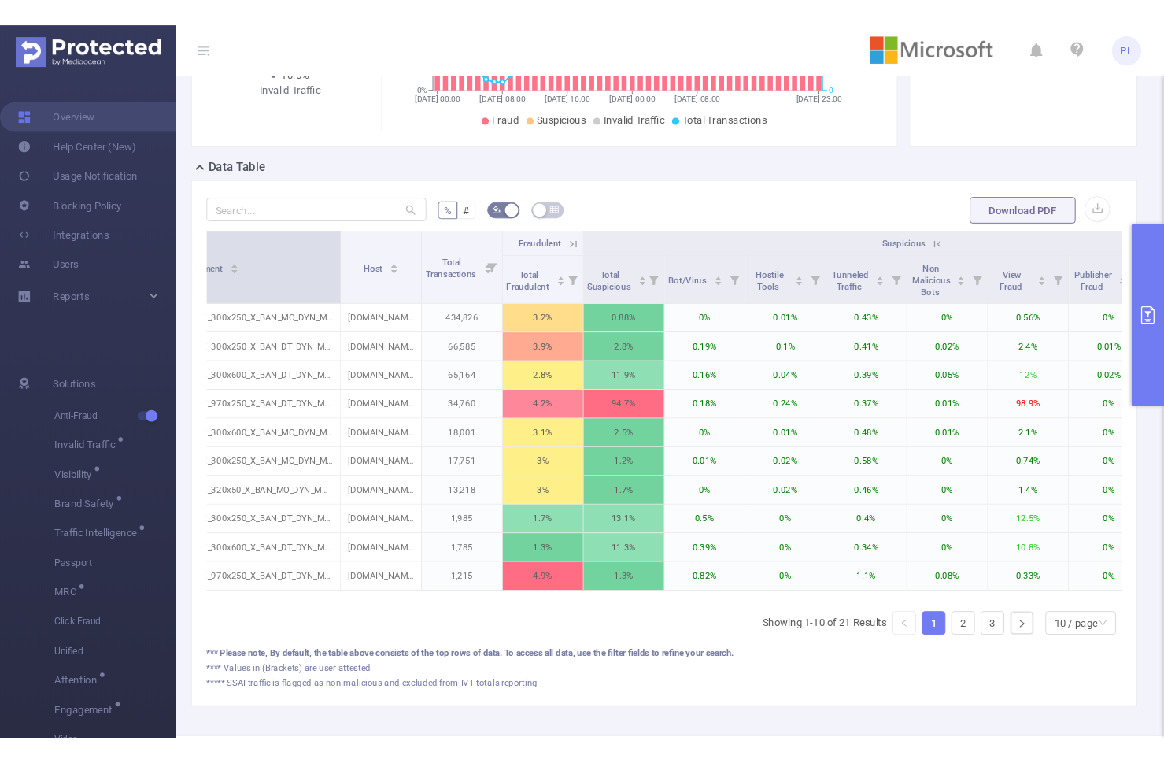
scroll to position [0, 490]
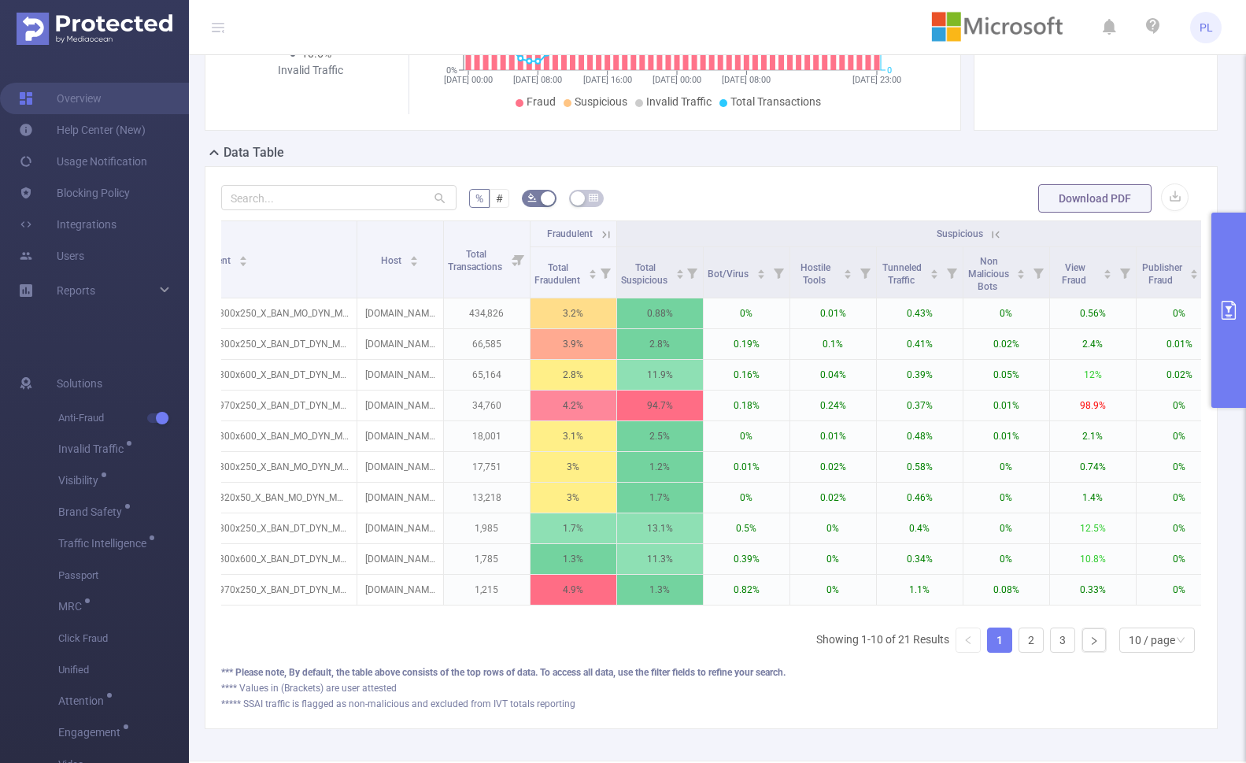
click at [1099, 346] on button "primary" at bounding box center [1228, 309] width 35 height 195
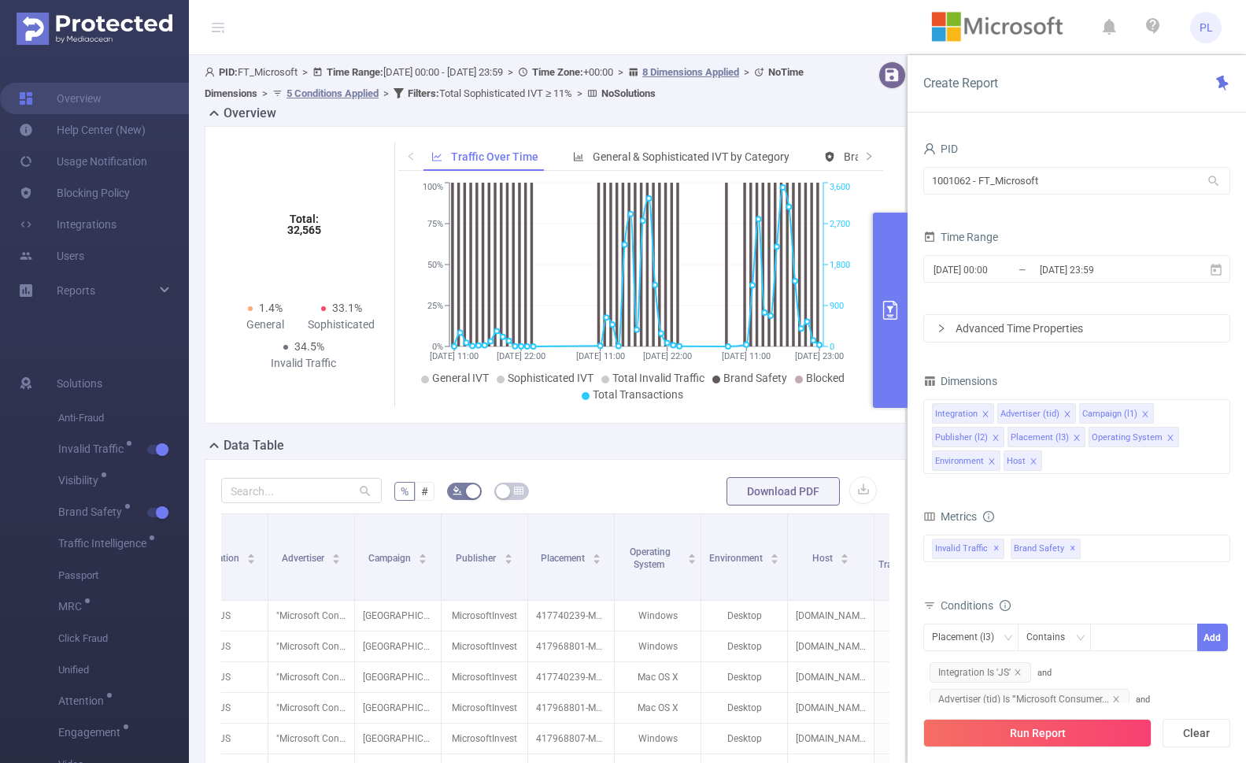
scroll to position [0, 41]
click at [1070, 547] on span "✕" at bounding box center [1073, 548] width 6 height 19
click at [1017, 463] on div "Host" at bounding box center [1016, 461] width 19 height 20
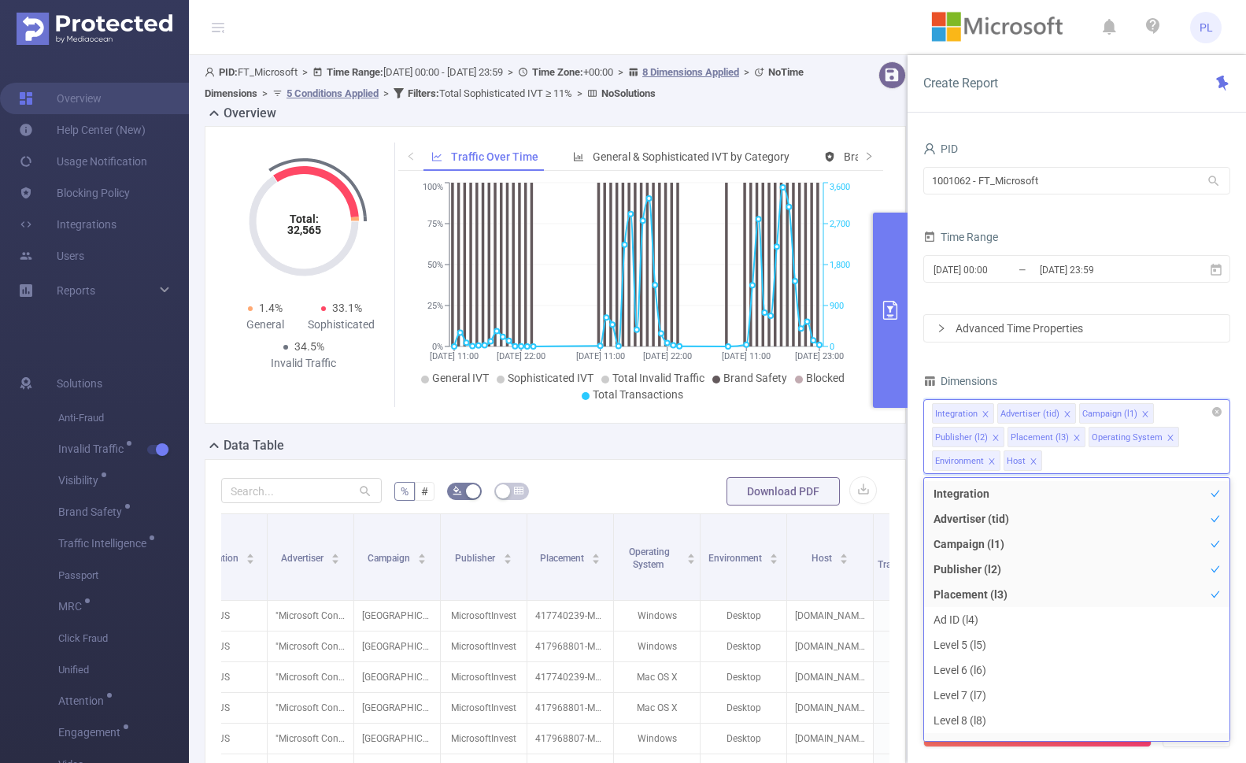
click at [1023, 460] on div "Host" at bounding box center [1016, 461] width 19 height 20
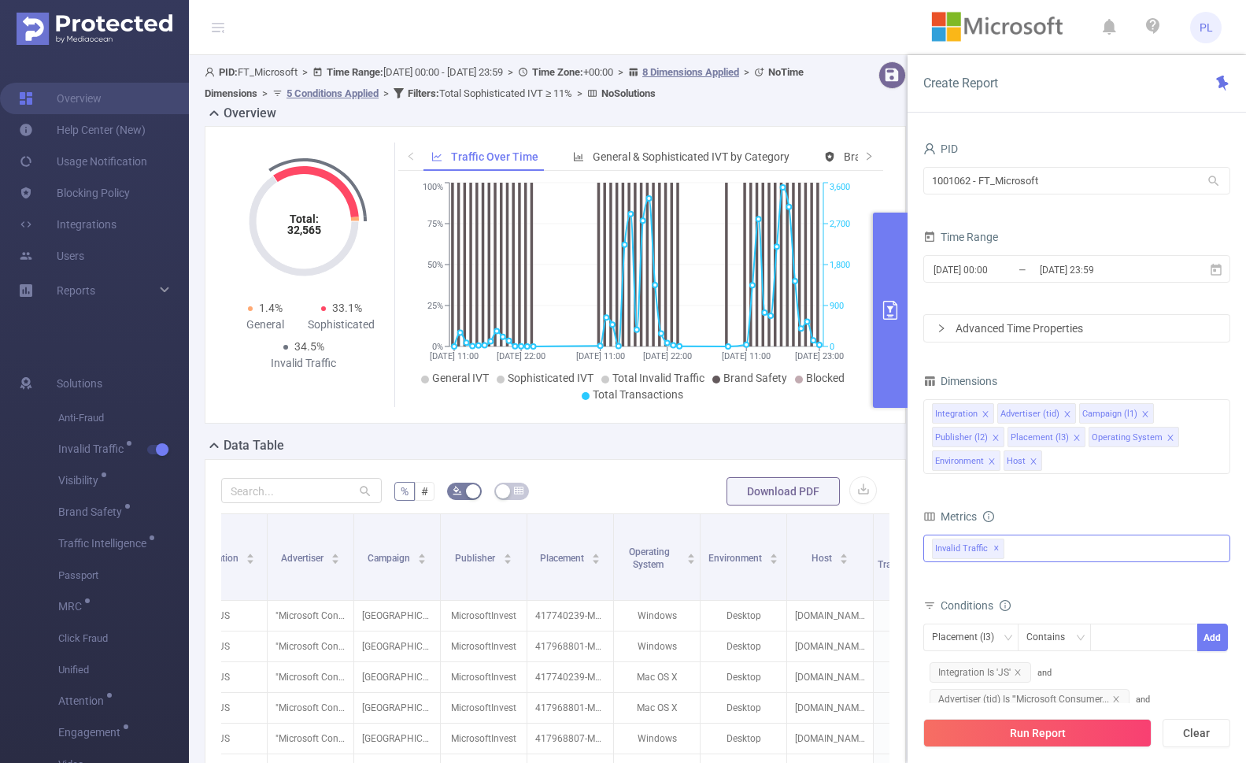
click at [1077, 360] on div "PID 1001062 - FT_Microsoft 1001062 - FT_Microsoft Time Range 2025-06-15 00:00 _…" at bounding box center [1076, 533] width 307 height 790
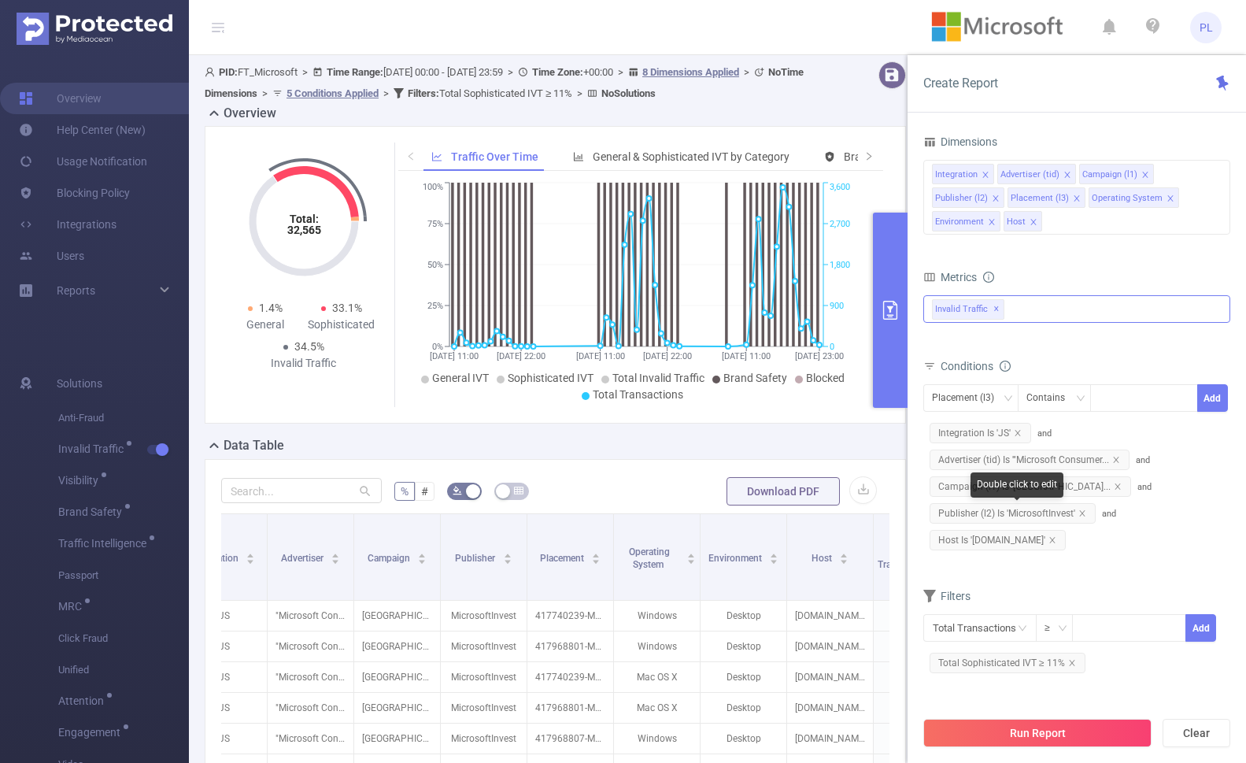
click at [992, 541] on span "Host Is '[DOMAIN_NAME]'" at bounding box center [997, 540] width 136 height 20
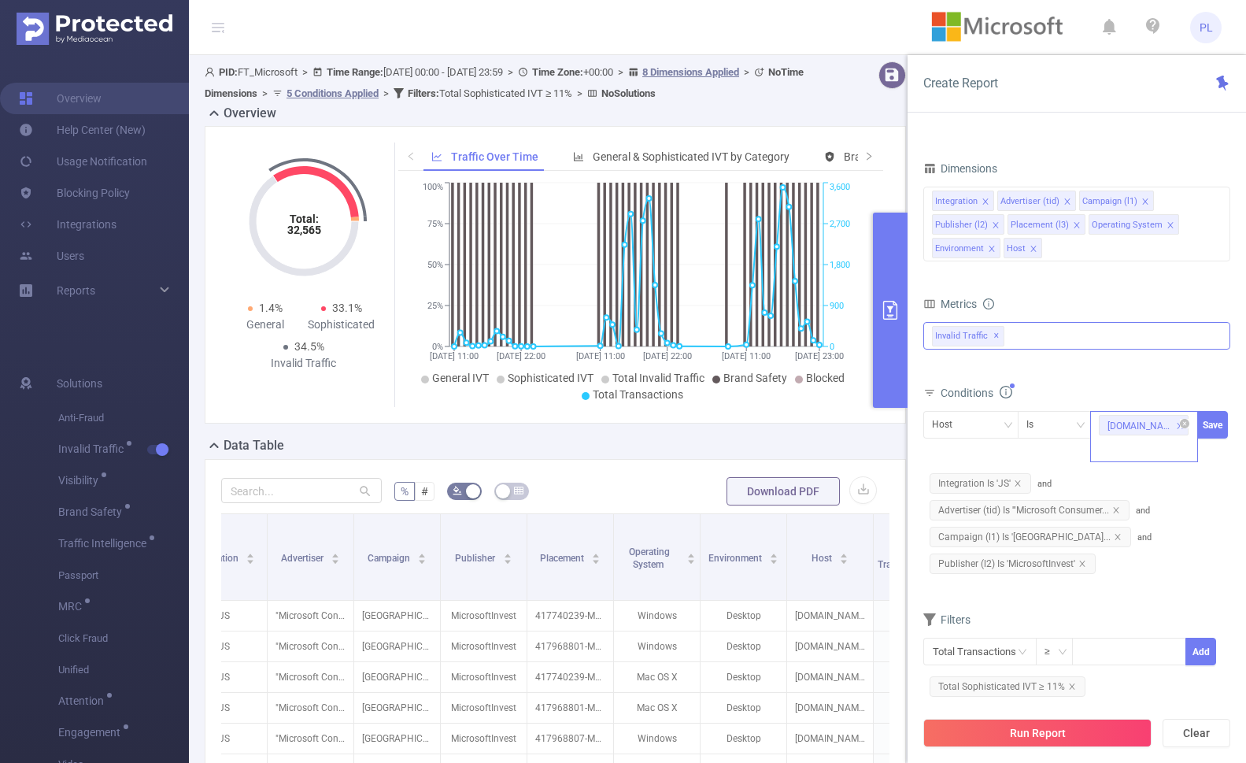
click at [1176, 424] on icon "icon: close" at bounding box center [1180, 426] width 8 height 8
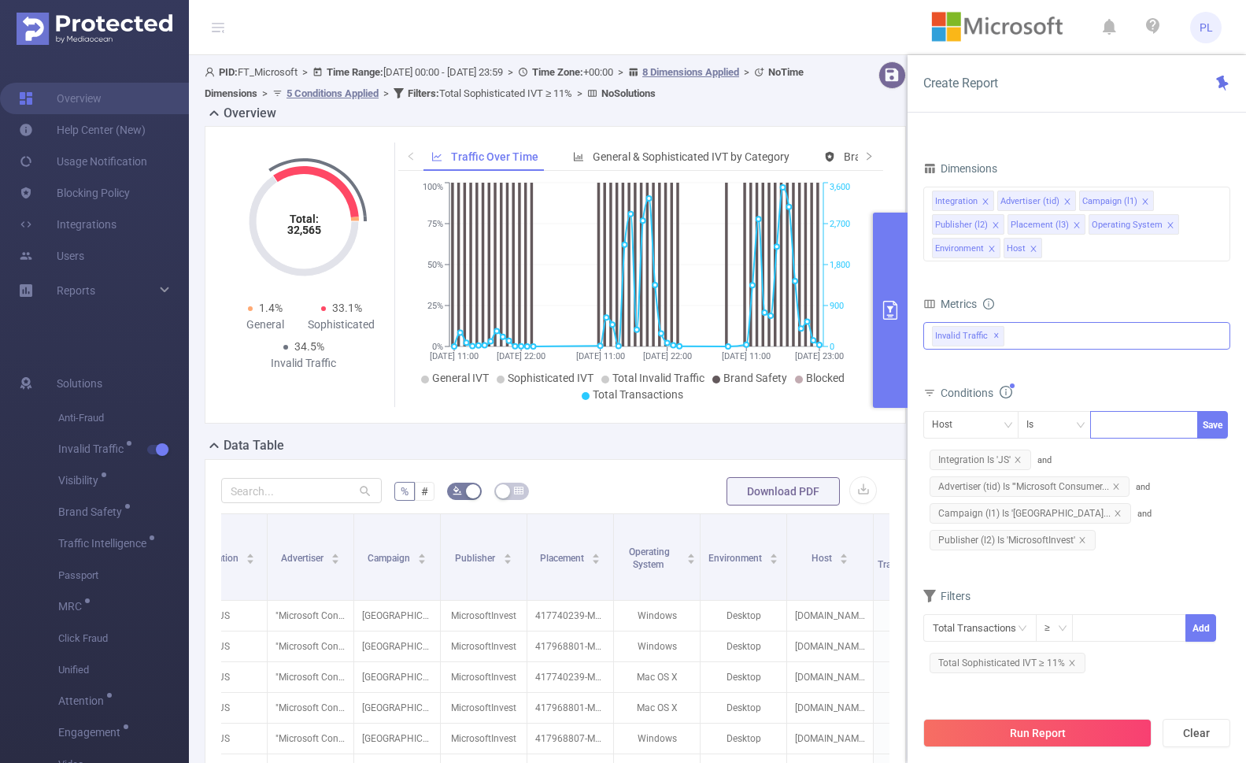
click at [1129, 423] on div at bounding box center [1144, 425] width 91 height 26
paste input "foxnews.com/video"
type input "foxnews.com"
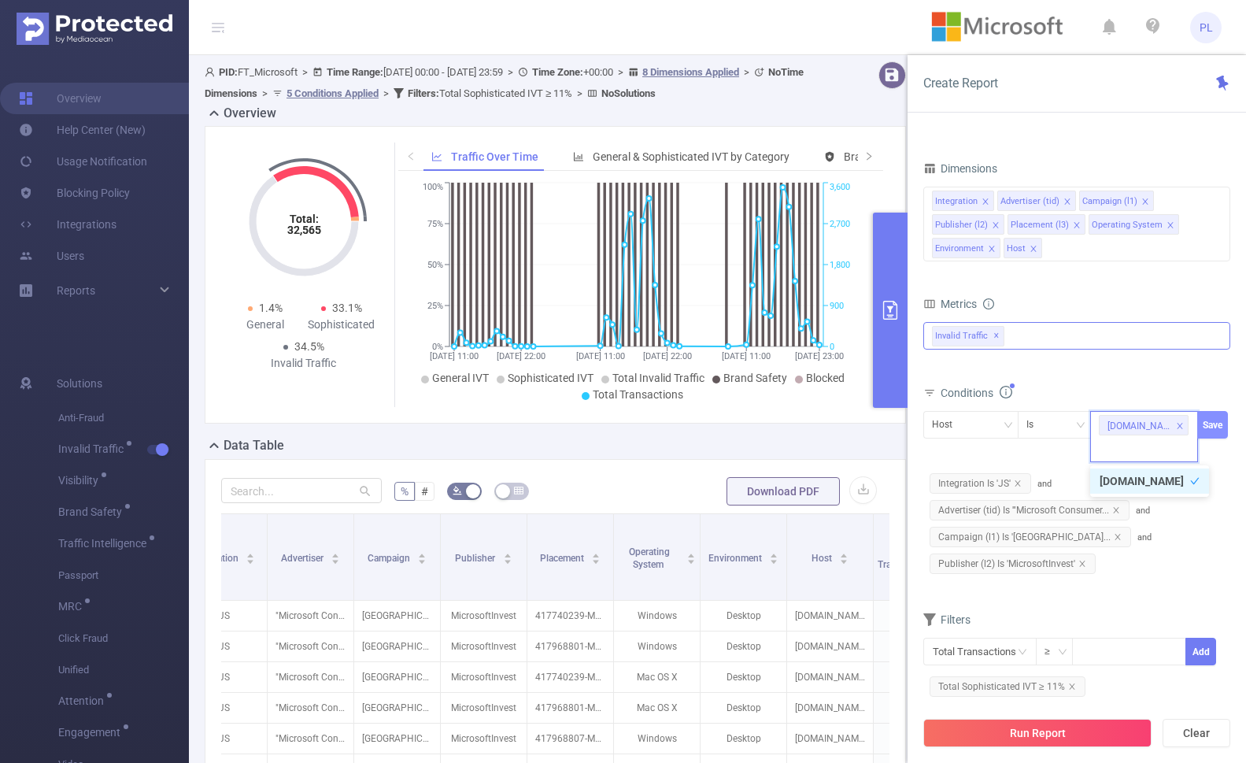
click at [1215, 430] on button "Save" at bounding box center [1212, 425] width 31 height 28
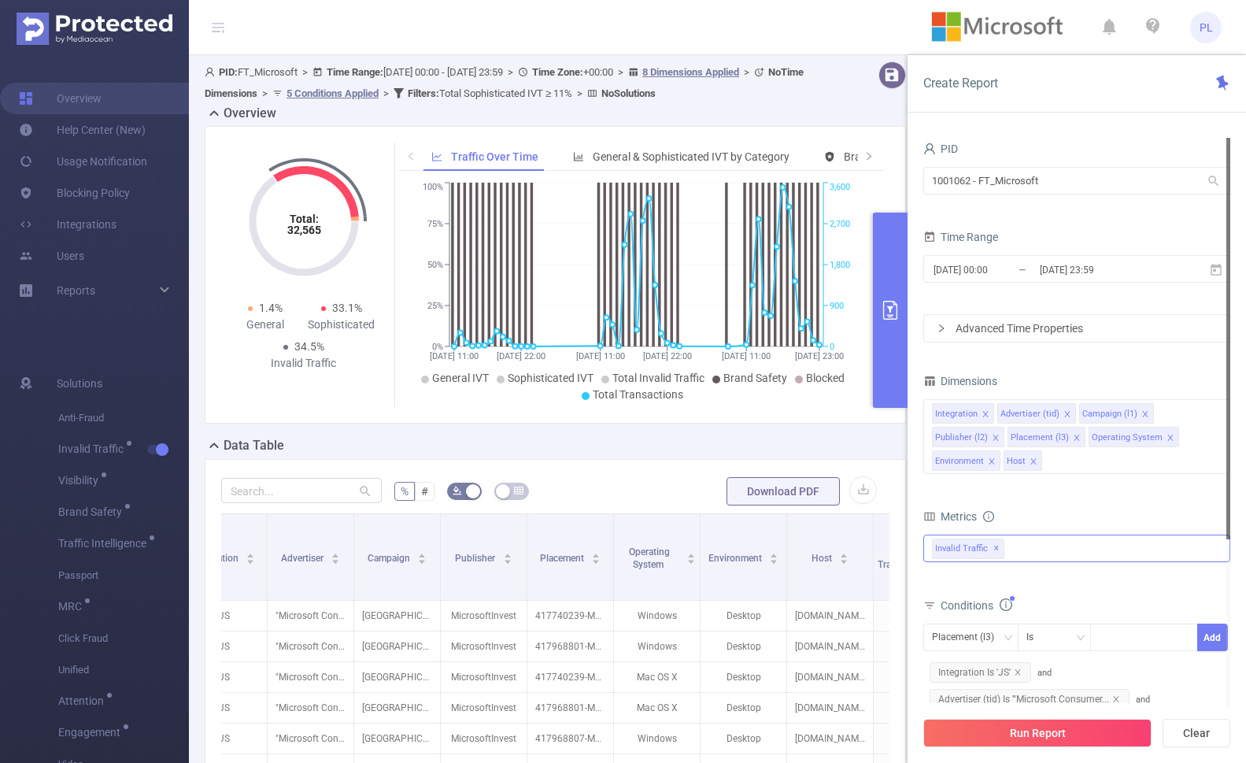
click at [1025, 254] on div "[DATE] 00:00 _ [DATE] 23:59" at bounding box center [1076, 270] width 307 height 37
click at [1024, 265] on input "[DATE] 00:00" at bounding box center [995, 269] width 127 height 21
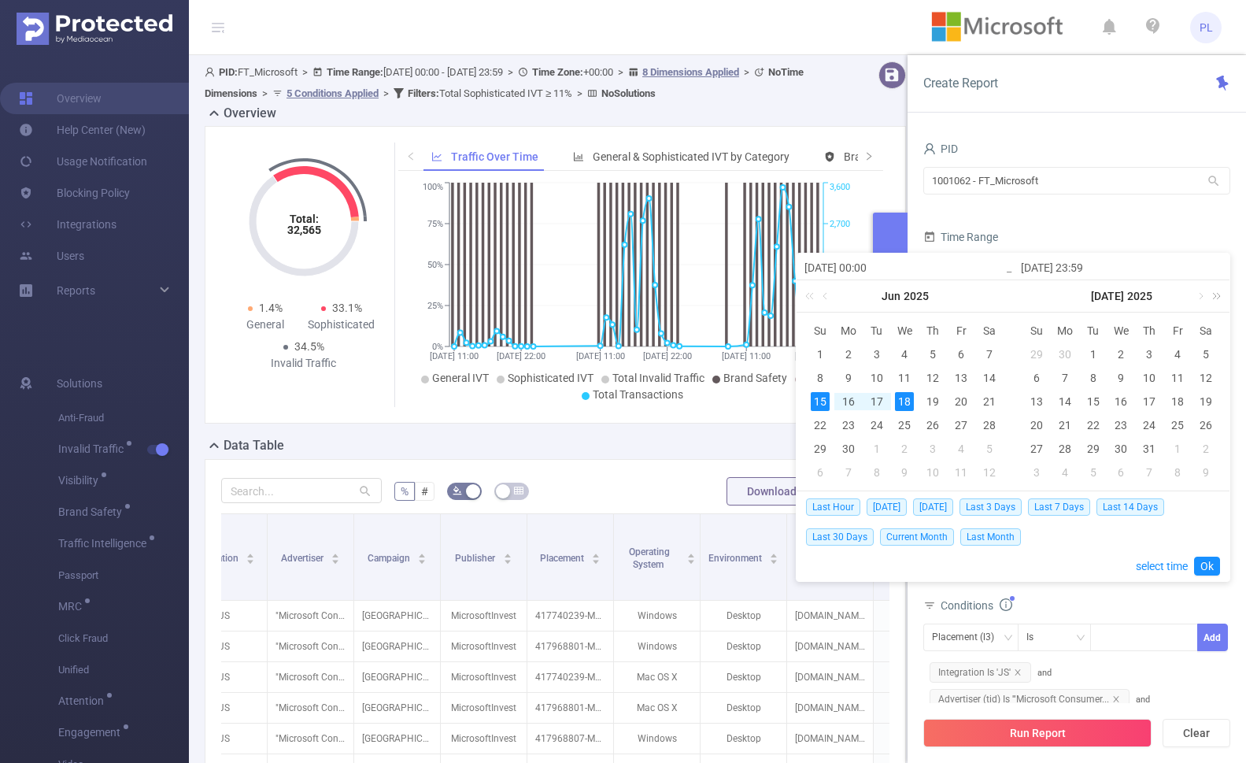
click at [1205, 295] on link at bounding box center [1213, 295] width 20 height 31
click at [1201, 295] on link at bounding box center [1199, 295] width 14 height 31
click at [981, 298] on link at bounding box center [983, 295] width 14 height 31
click at [930, 397] on div "14" at bounding box center [932, 401] width 19 height 19
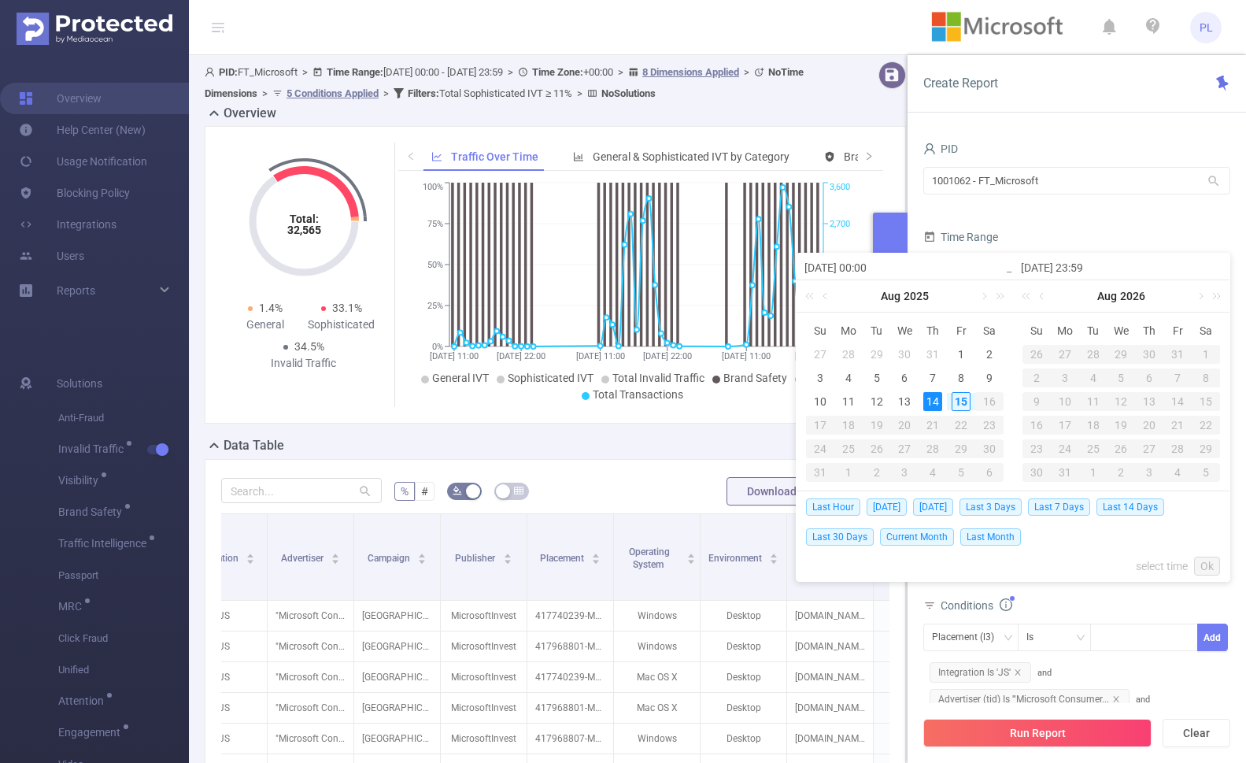
click at [930, 397] on div "14" at bounding box center [932, 401] width 19 height 19
type input "[DATE] 00:00"
type input "[DATE] 23:59"
type input "[DATE] 00:00"
type input "[DATE] 23:59"
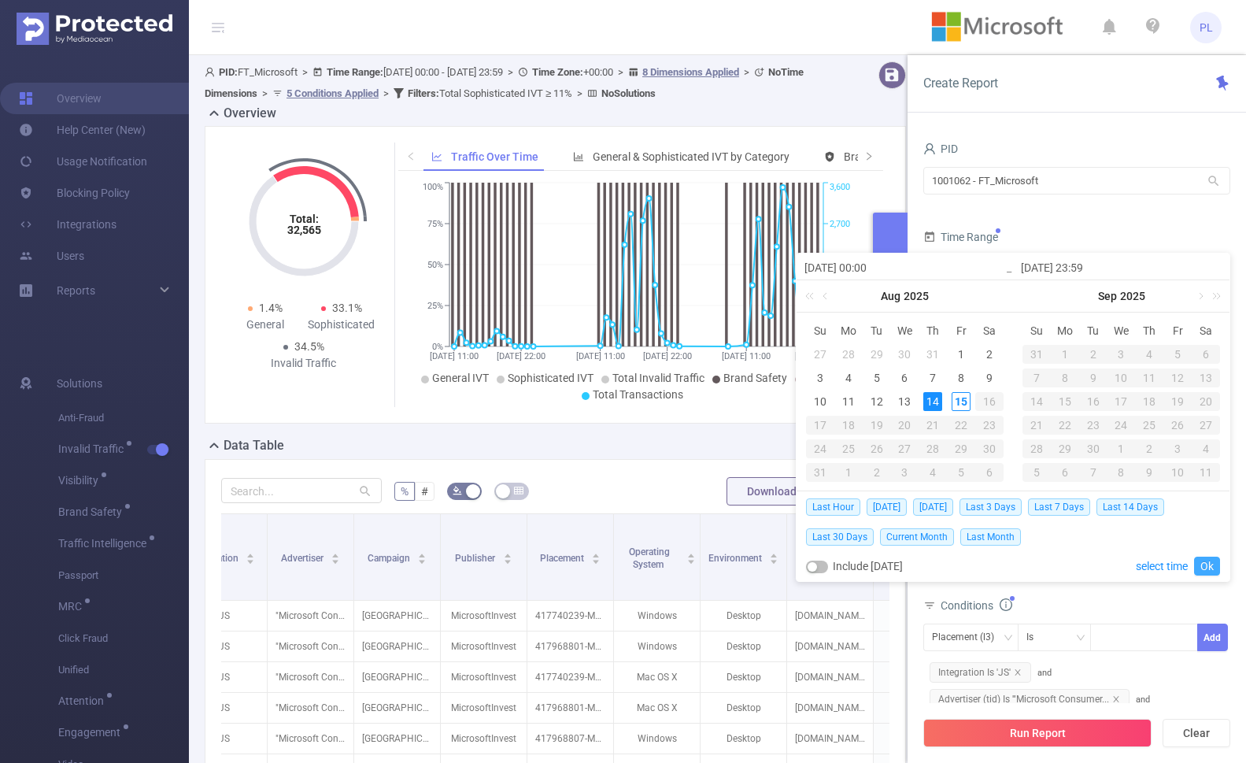
click at [1203, 566] on link "Ok" at bounding box center [1207, 565] width 26 height 19
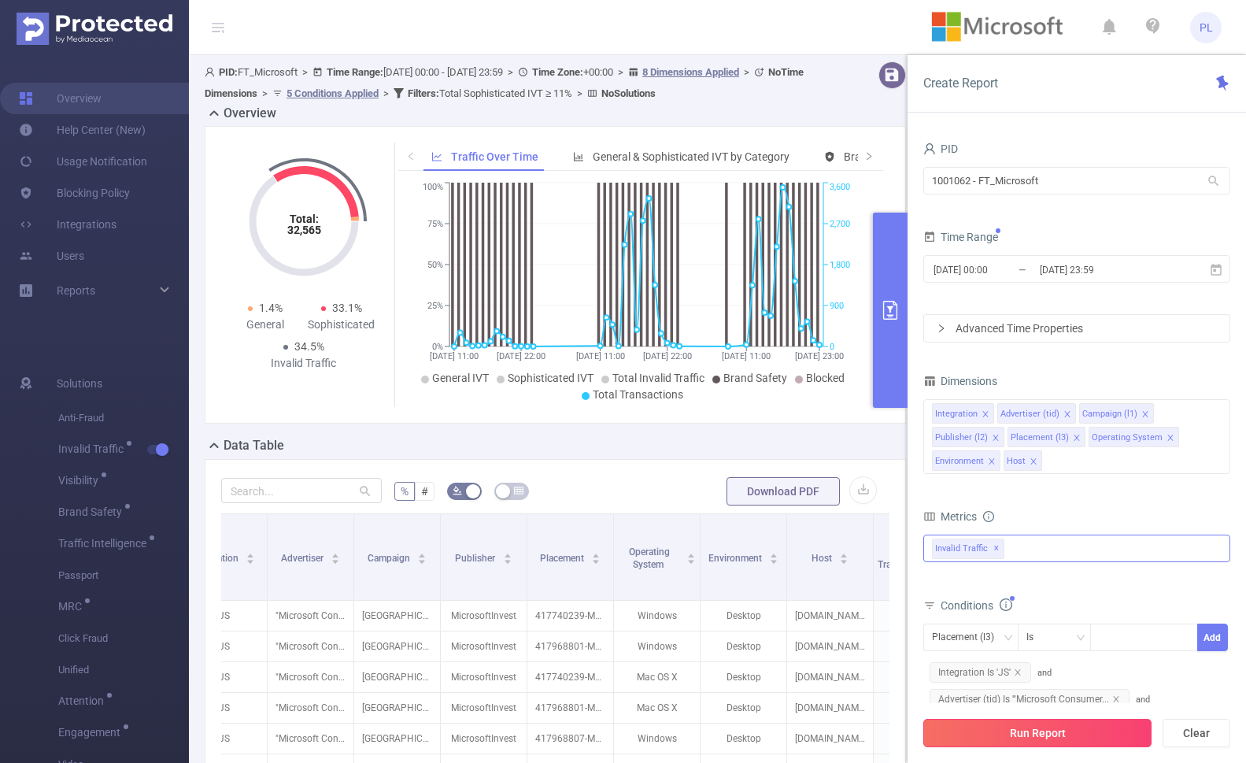
click at [1140, 733] on button "Run Report" at bounding box center [1037, 733] width 228 height 28
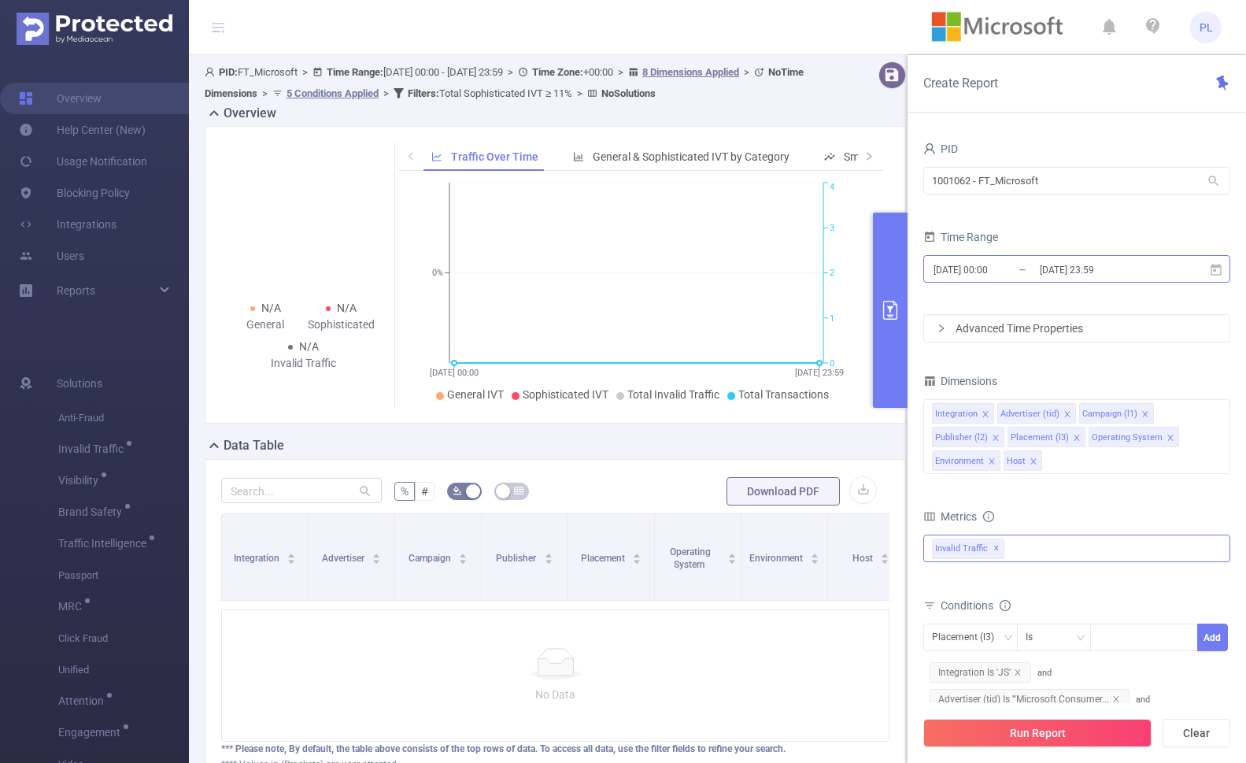
click at [977, 271] on input "[DATE] 00:00" at bounding box center [995, 269] width 127 height 21
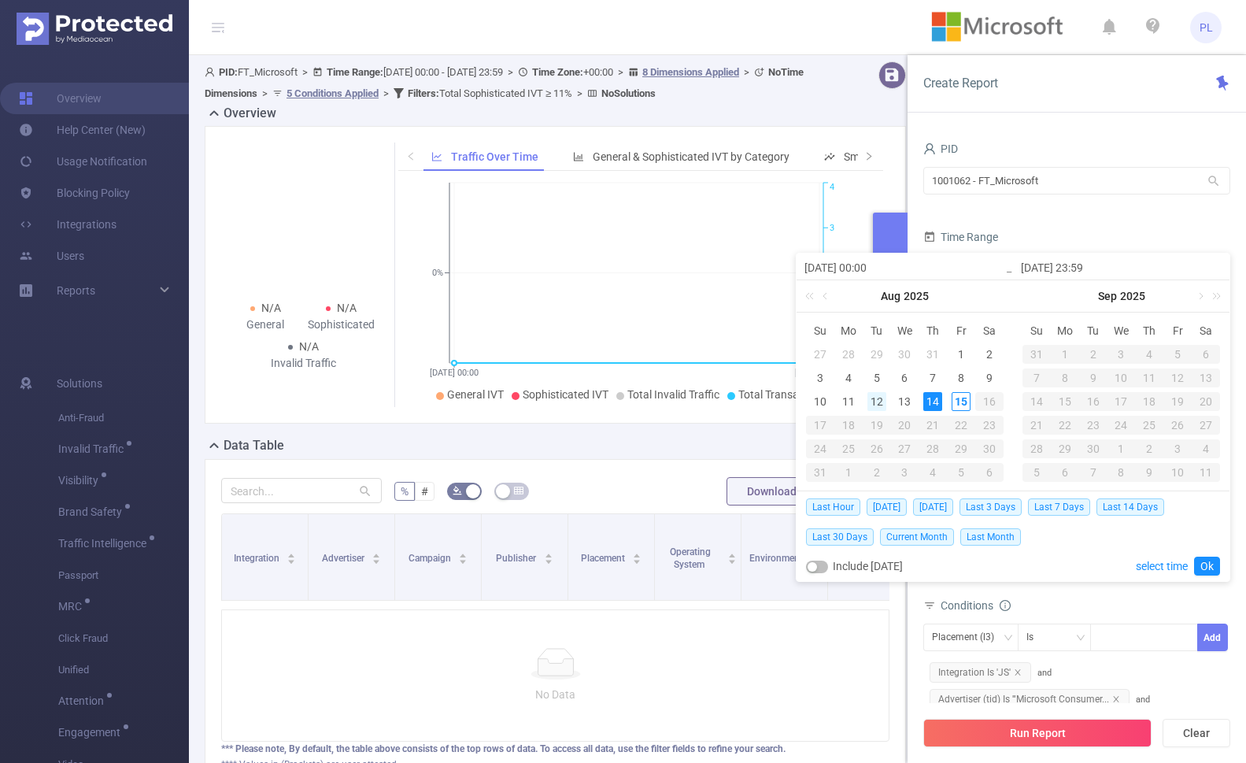
click at [875, 397] on div "12" at bounding box center [876, 401] width 19 height 19
click at [963, 397] on div "15" at bounding box center [960, 401] width 19 height 19
type input "2025-08-12 00:00"
type input "2025-08-15 16:00"
type input "2025-08-12 00:00"
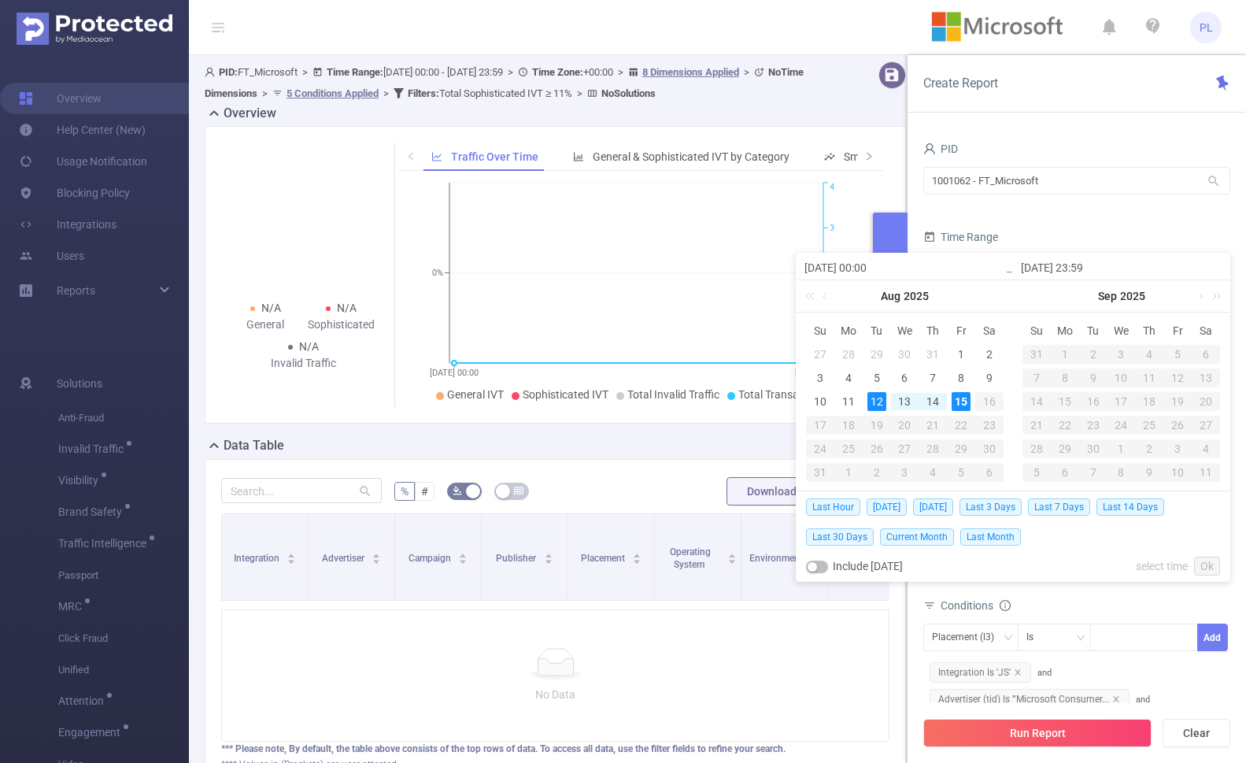
type input "2025-08-15 16:00"
click at [1208, 569] on link "Ok" at bounding box center [1207, 565] width 26 height 19
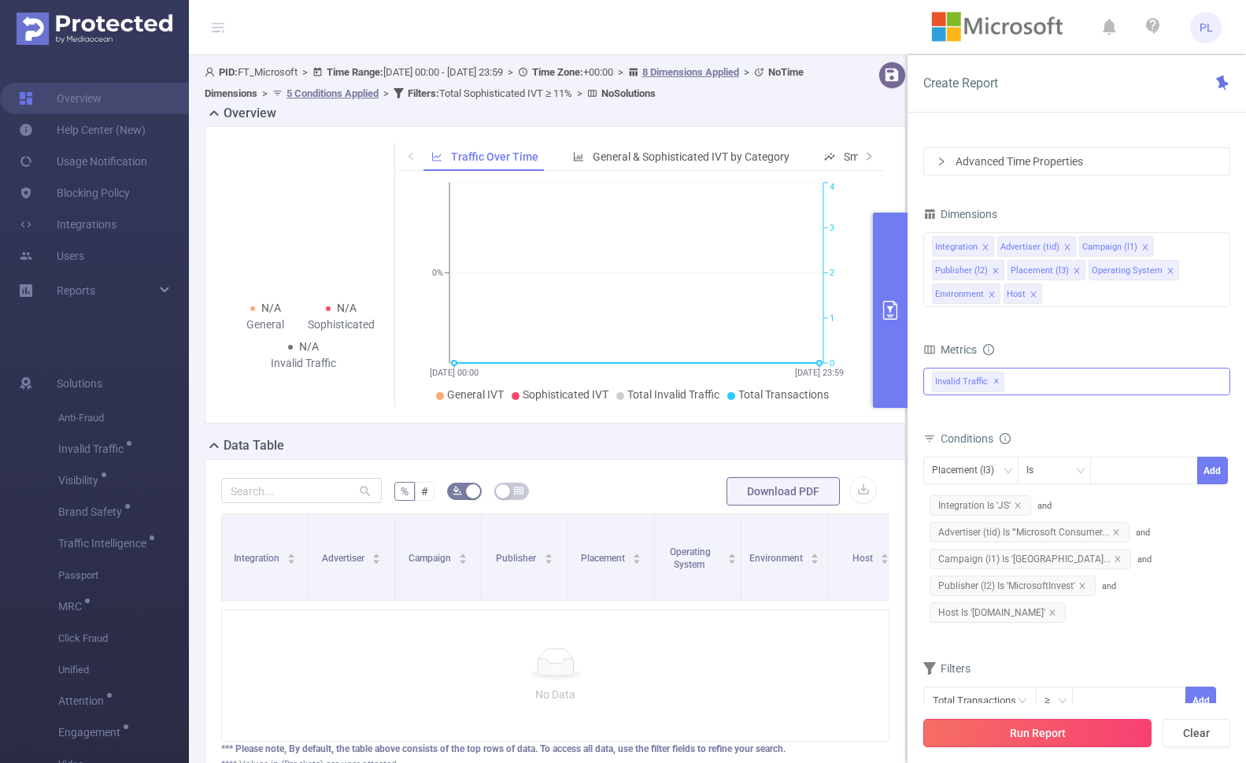
click at [1098, 734] on button "Run Report" at bounding box center [1037, 733] width 228 height 28
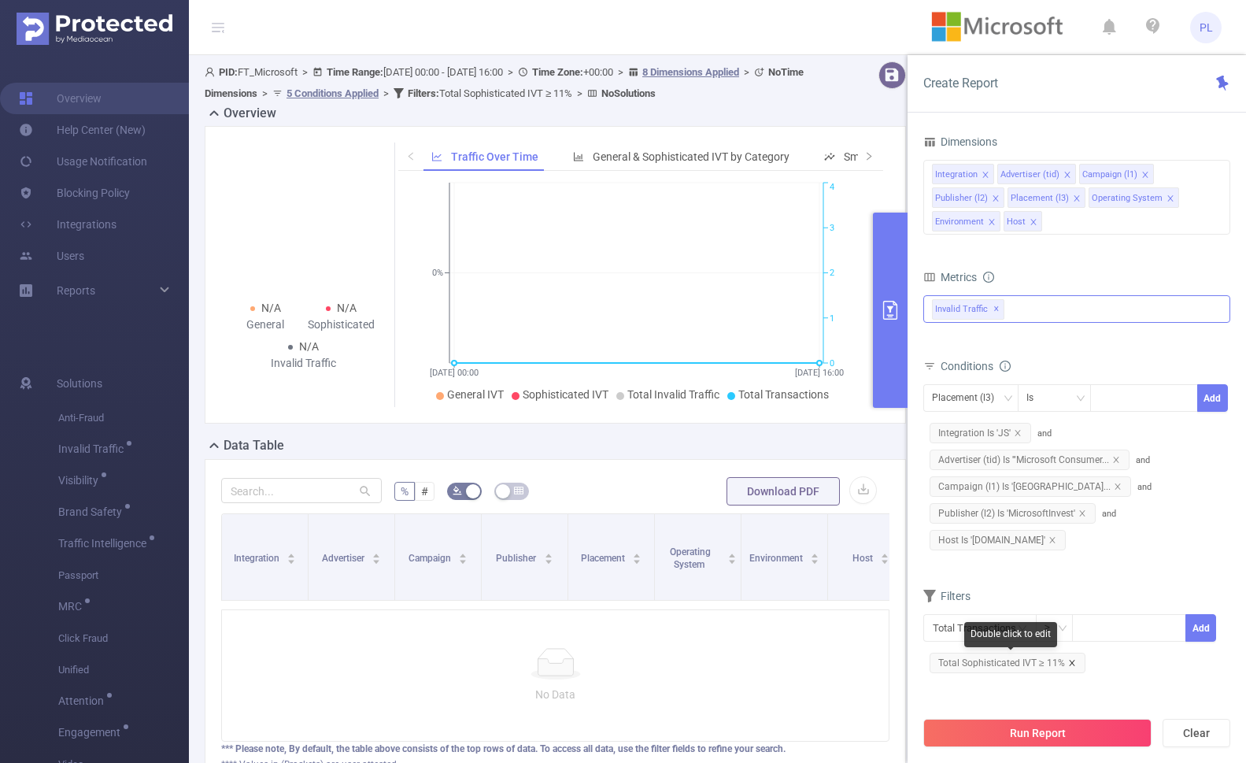
click at [1072, 661] on icon "icon: close" at bounding box center [1072, 663] width 8 height 8
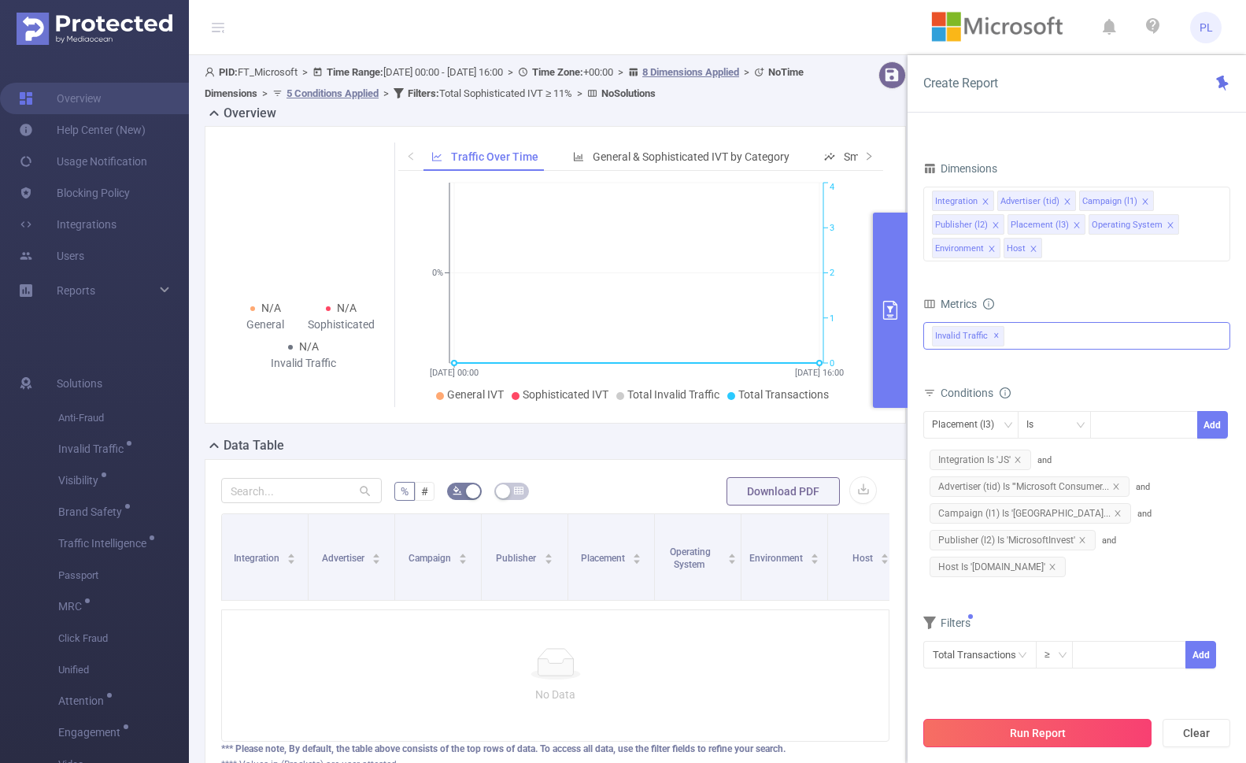
click at [1061, 731] on button "Run Report" at bounding box center [1037, 733] width 228 height 28
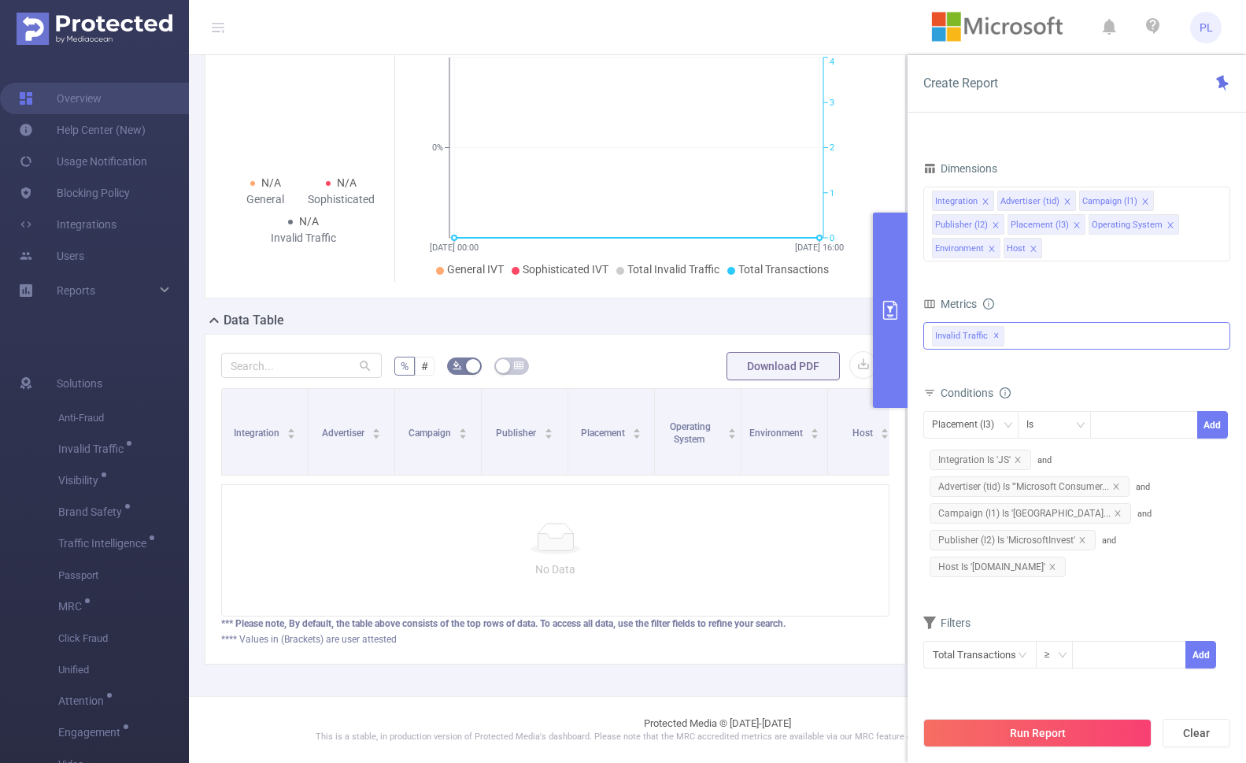
scroll to position [136, 0]
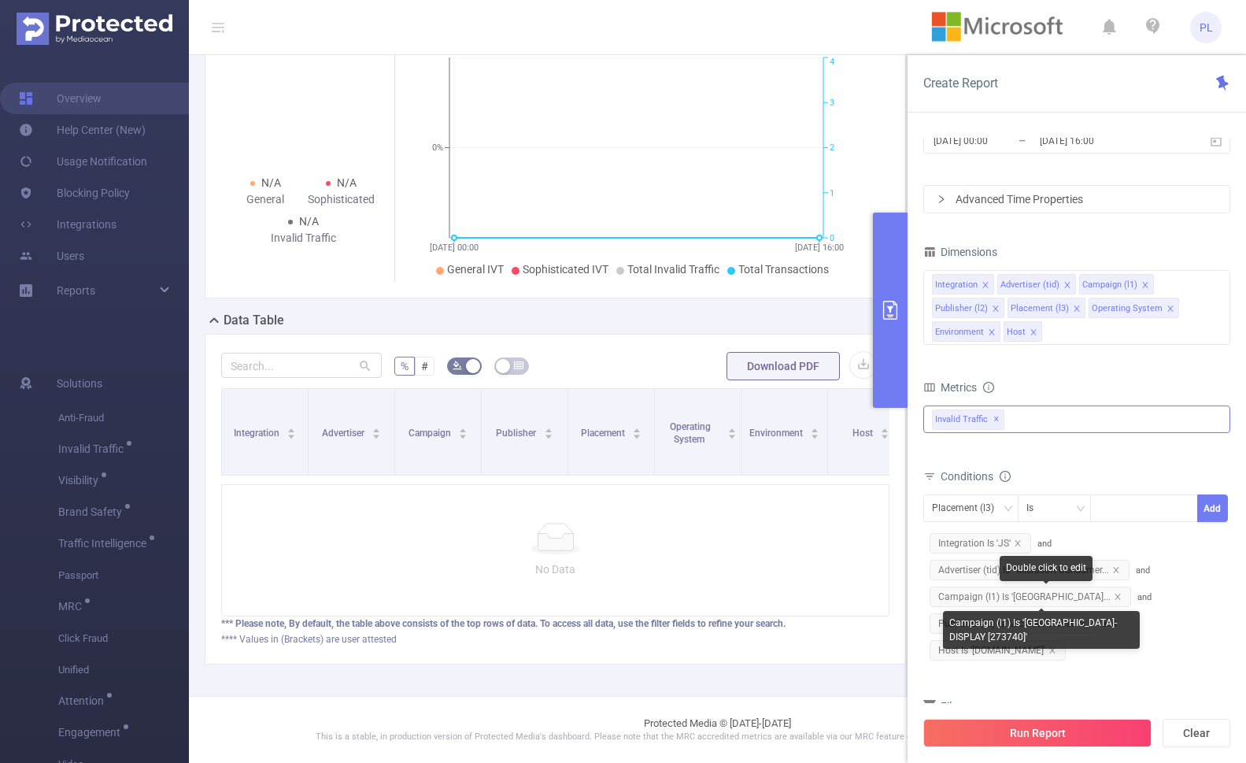
click at [1048, 595] on span "Campaign (l1) Is '[GEOGRAPHIC_DATA]..." at bounding box center [1029, 596] width 201 height 20
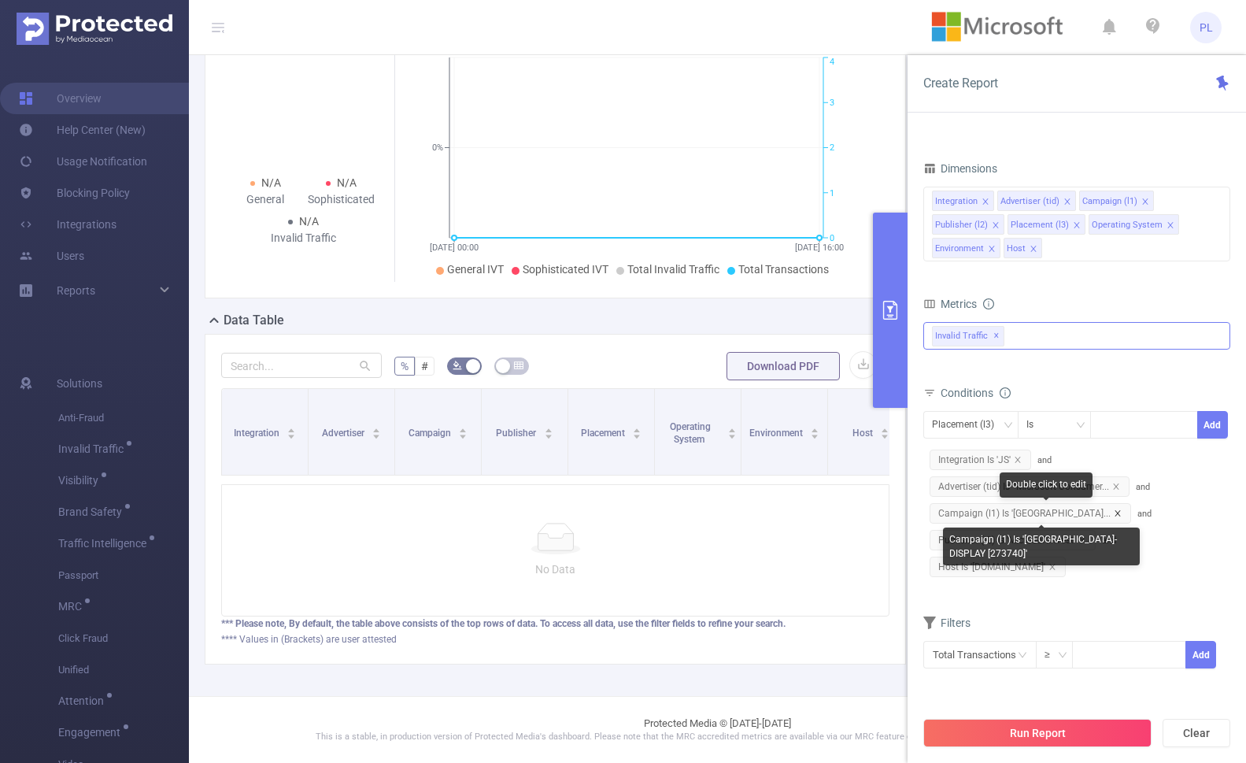
click at [1120, 513] on icon "icon: close" at bounding box center [1117, 513] width 6 height 6
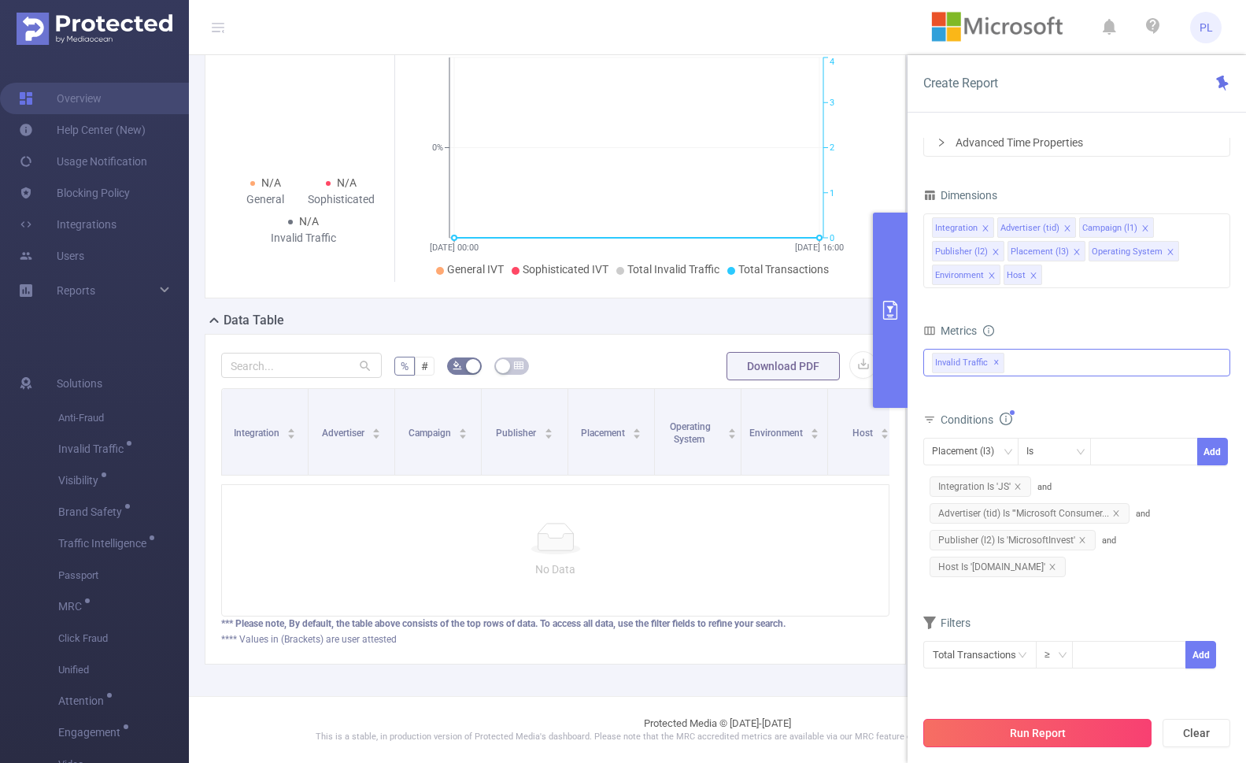
click at [1064, 731] on button "Run Report" at bounding box center [1037, 733] width 228 height 28
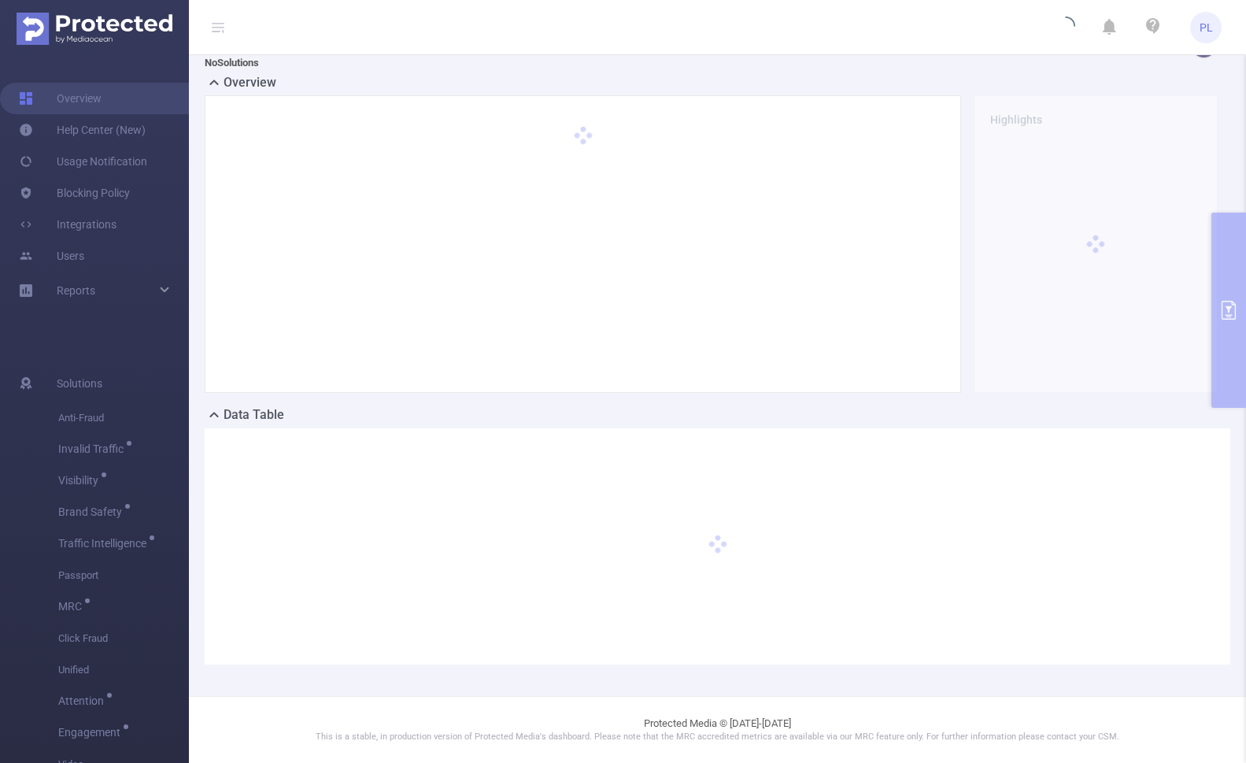
scroll to position [30, 0]
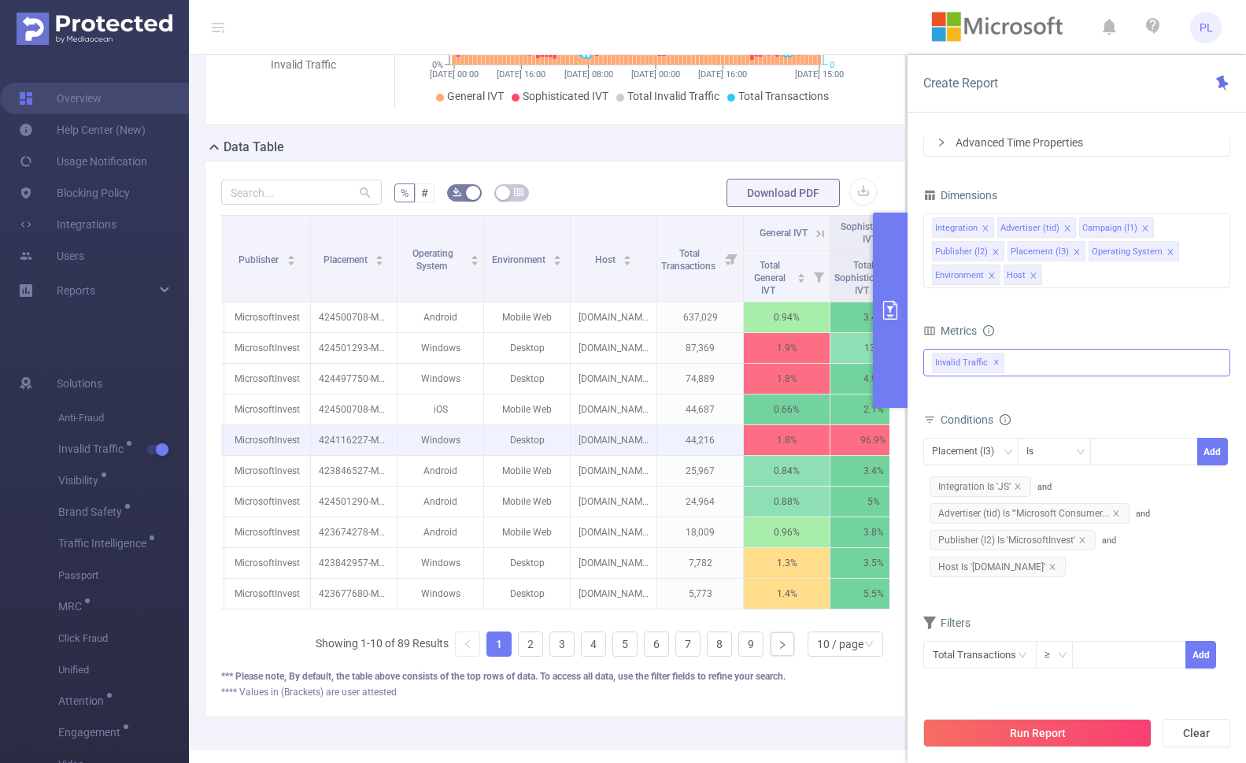
scroll to position [0, 211]
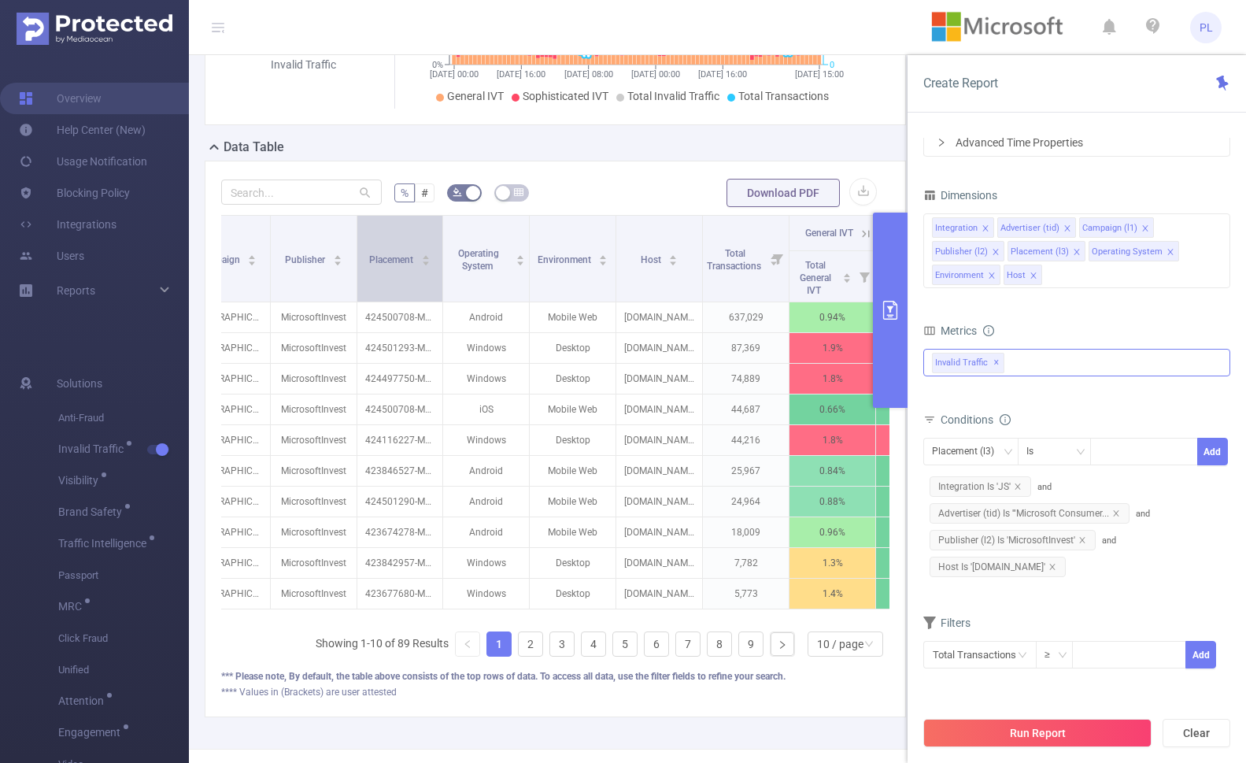
drag, startPoint x: 442, startPoint y: 253, endPoint x: 427, endPoint y: 238, distance: 21.1
click at [427, 238] on th "Placement" at bounding box center [400, 259] width 86 height 87
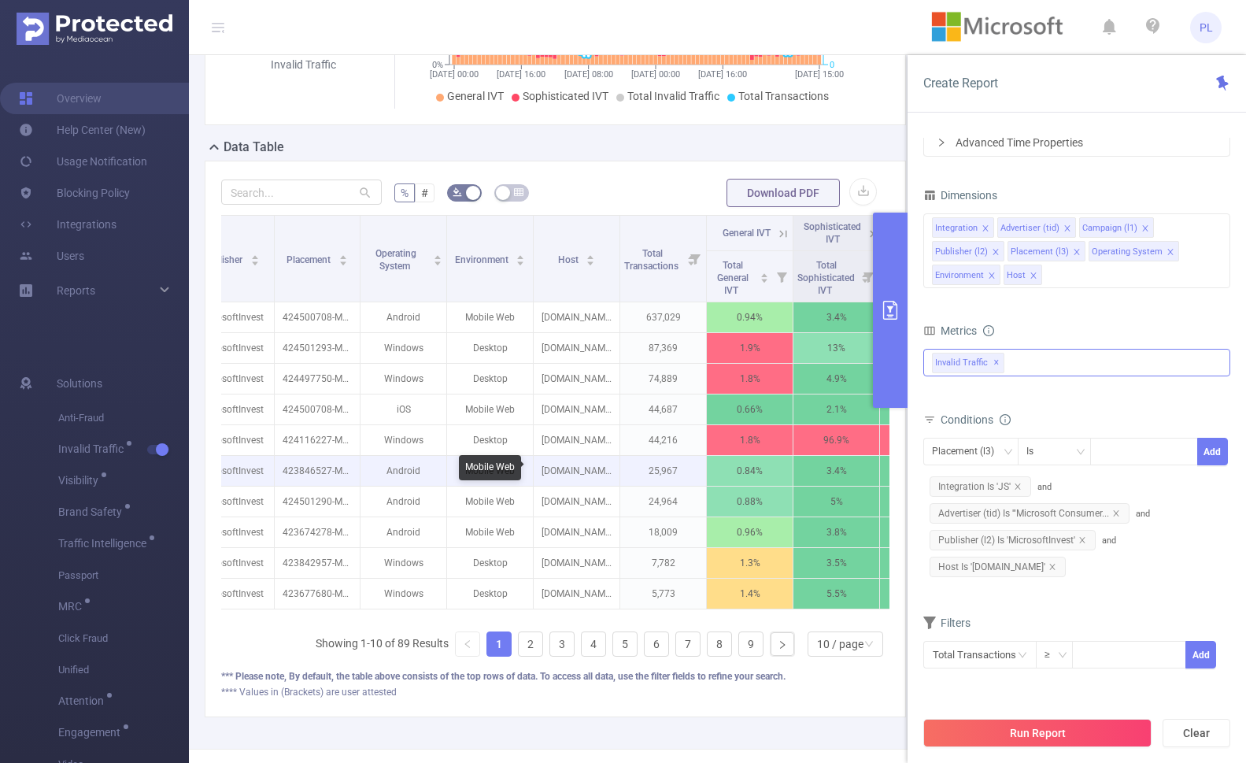
scroll to position [0, 386]
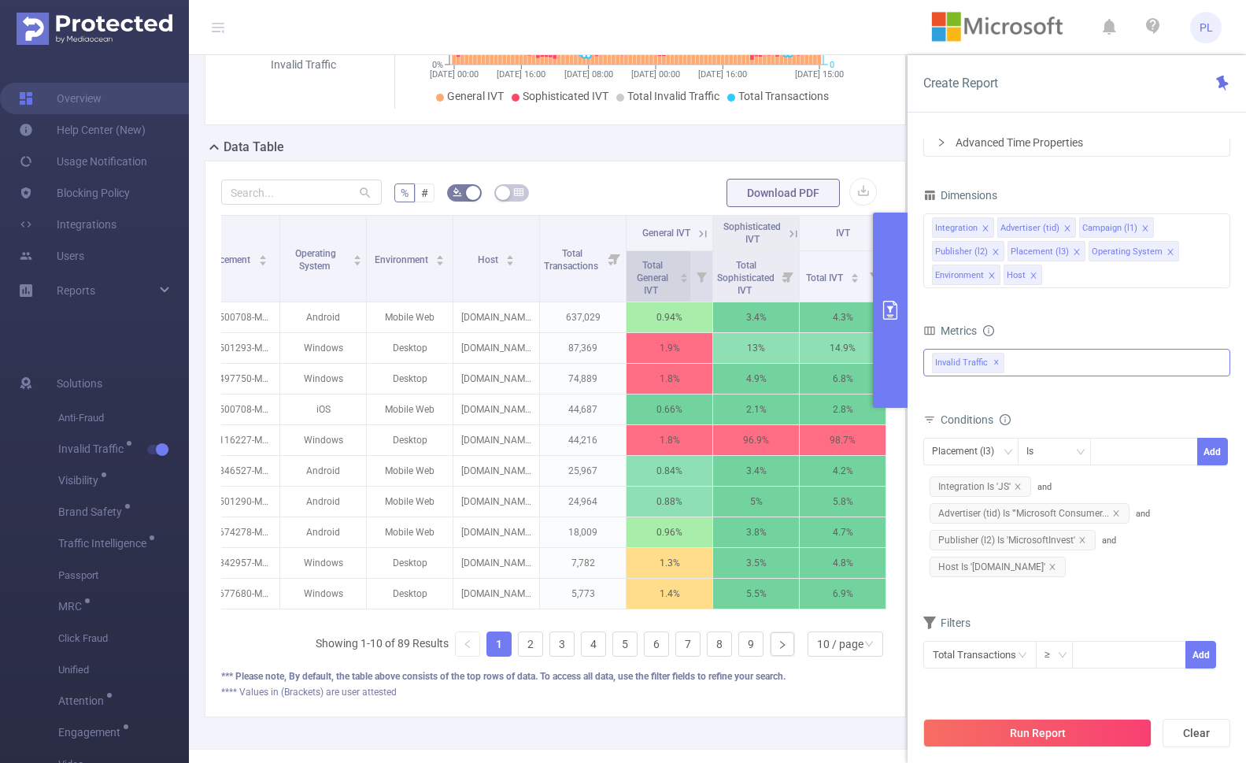
click at [680, 281] on icon "icon: caret-down" at bounding box center [684, 280] width 9 height 9
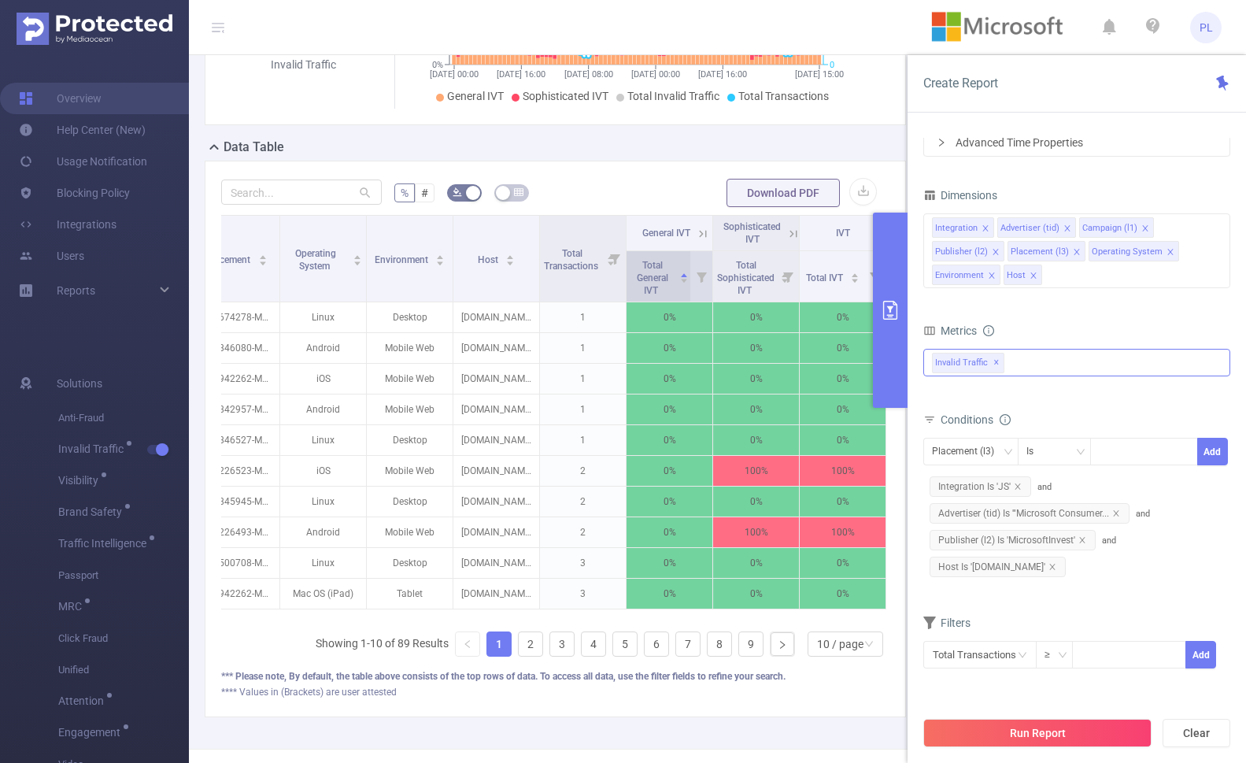
click at [681, 279] on icon "icon: caret-down" at bounding box center [684, 281] width 6 height 4
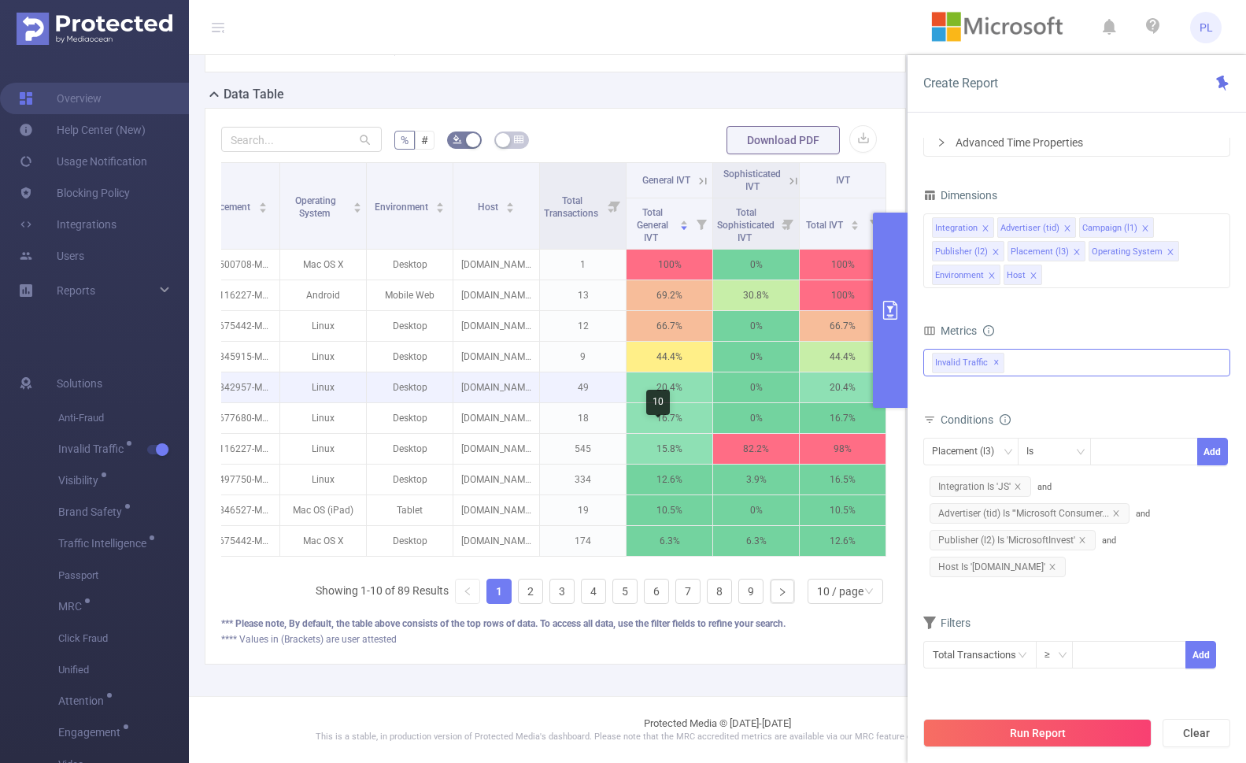
scroll to position [362, 0]
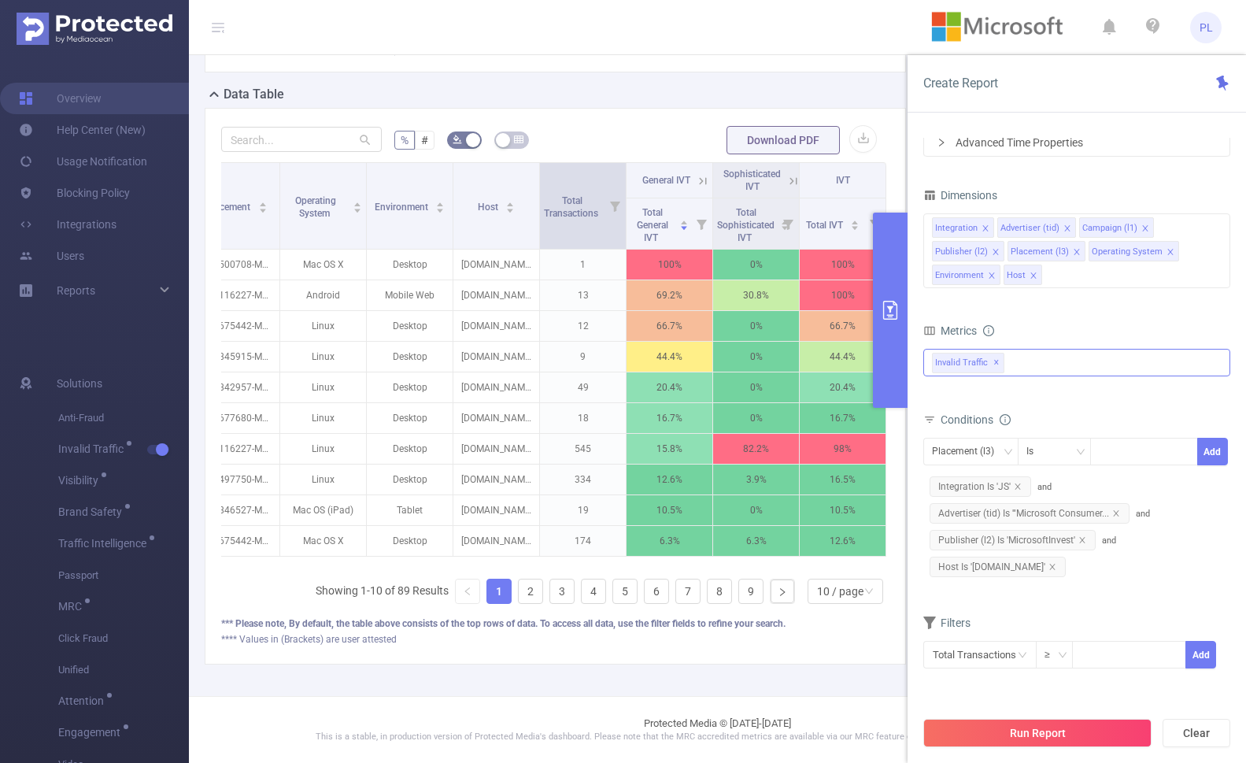
click at [610, 201] on icon at bounding box center [615, 206] width 10 height 10
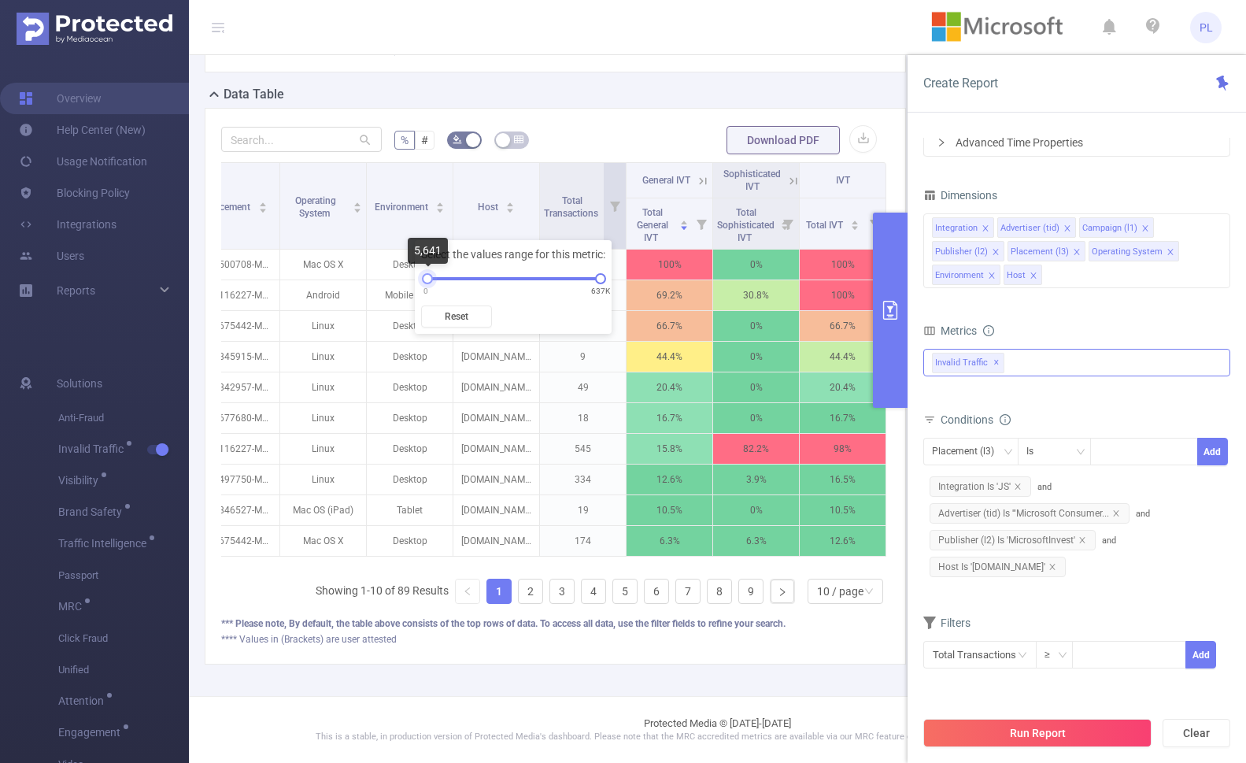
click at [427, 280] on div at bounding box center [427, 278] width 11 height 11
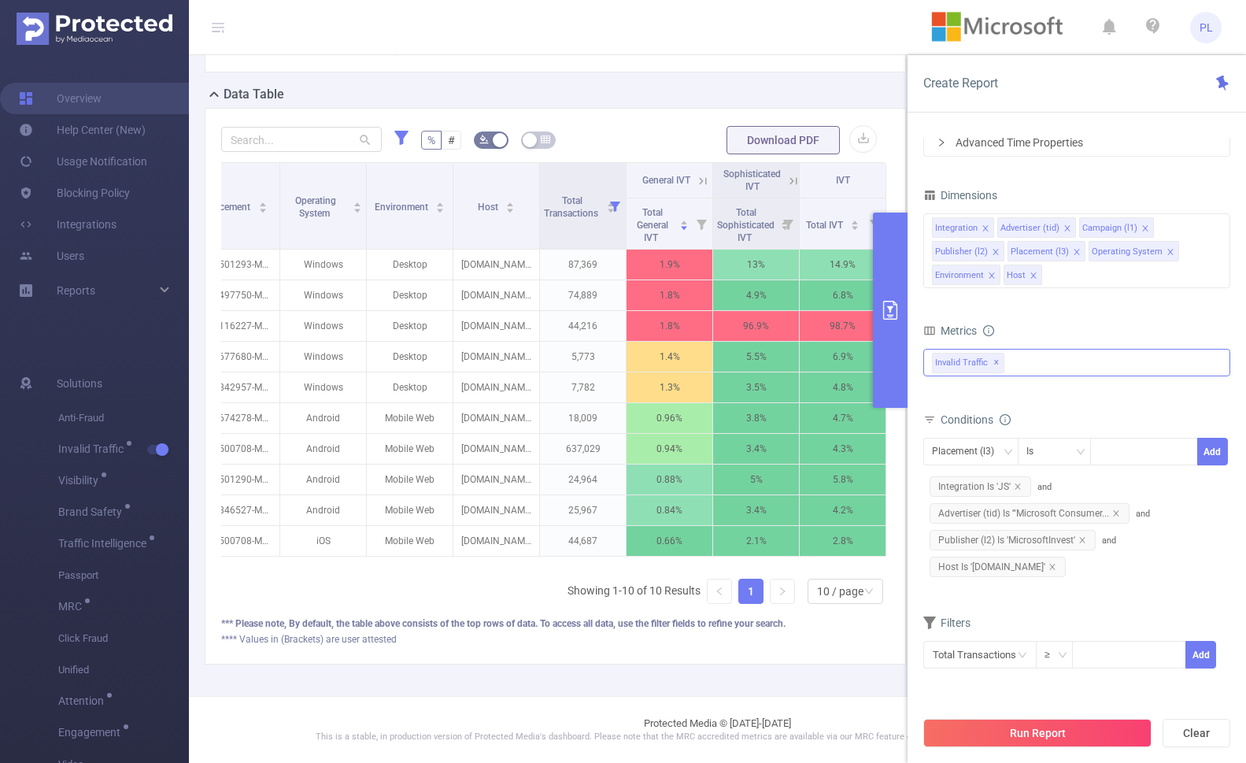
click at [786, 174] on icon at bounding box center [793, 181] width 14 height 14
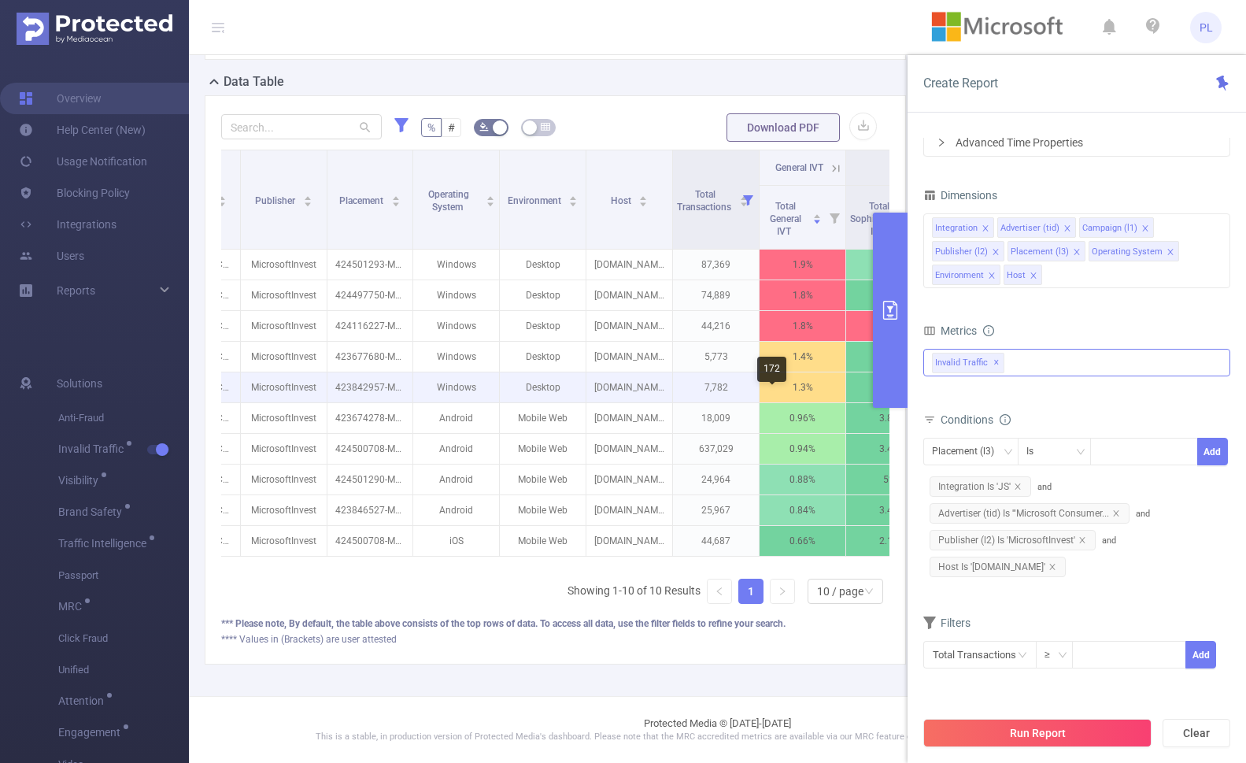
scroll to position [0, 248]
